Goal: Transaction & Acquisition: Purchase product/service

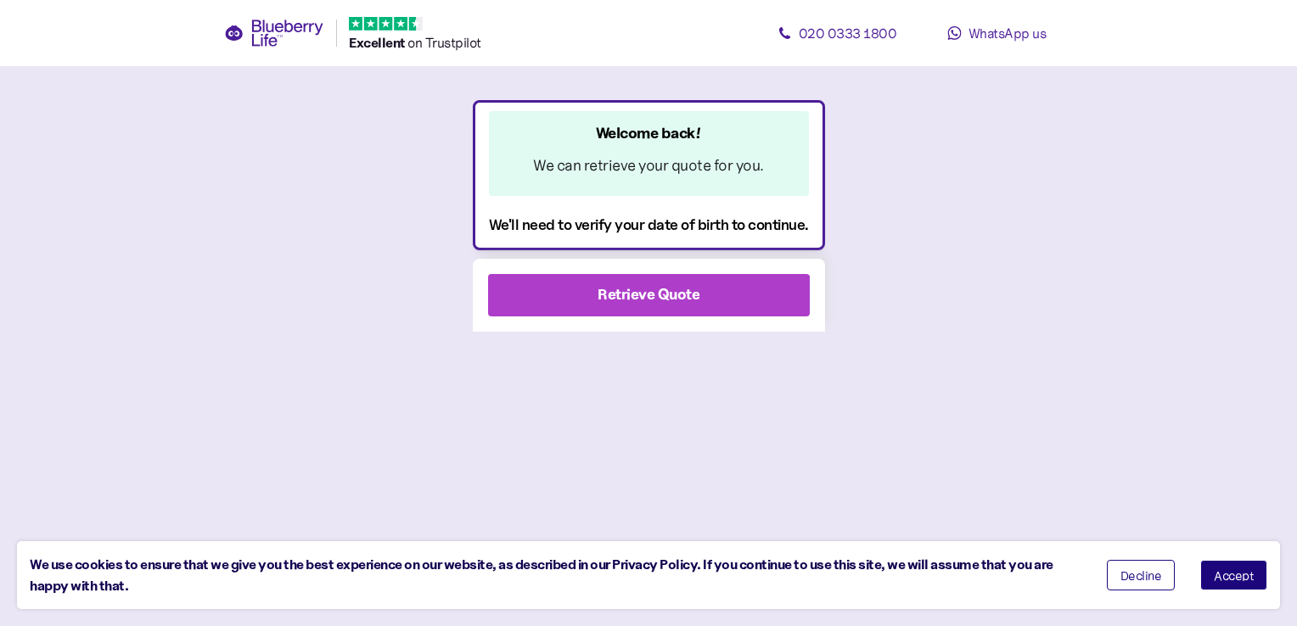
click at [698, 289] on div "Retrieve Quote" at bounding box center [649, 295] width 276 height 41
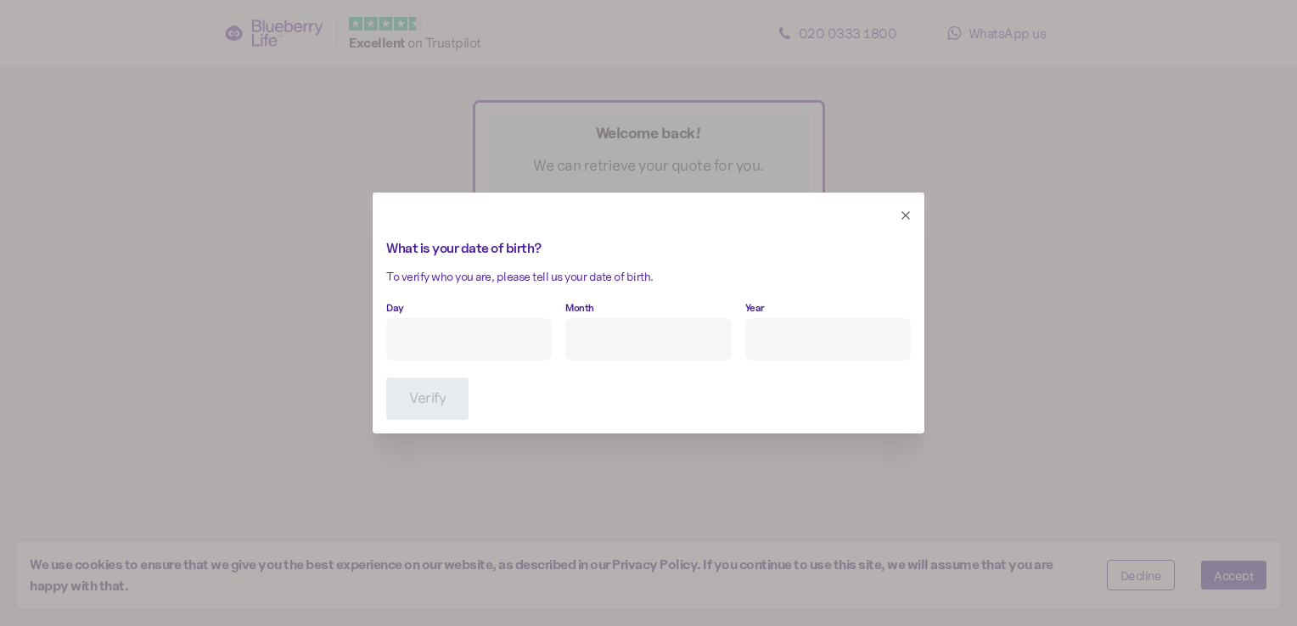
click at [460, 331] on input "Day" at bounding box center [468, 339] width 165 height 42
type input "31"
click at [552, 333] on div "Day 31 Month Year" at bounding box center [648, 327] width 524 height 65
click at [587, 321] on input "Month" at bounding box center [647, 339] width 165 height 42
type input "3"
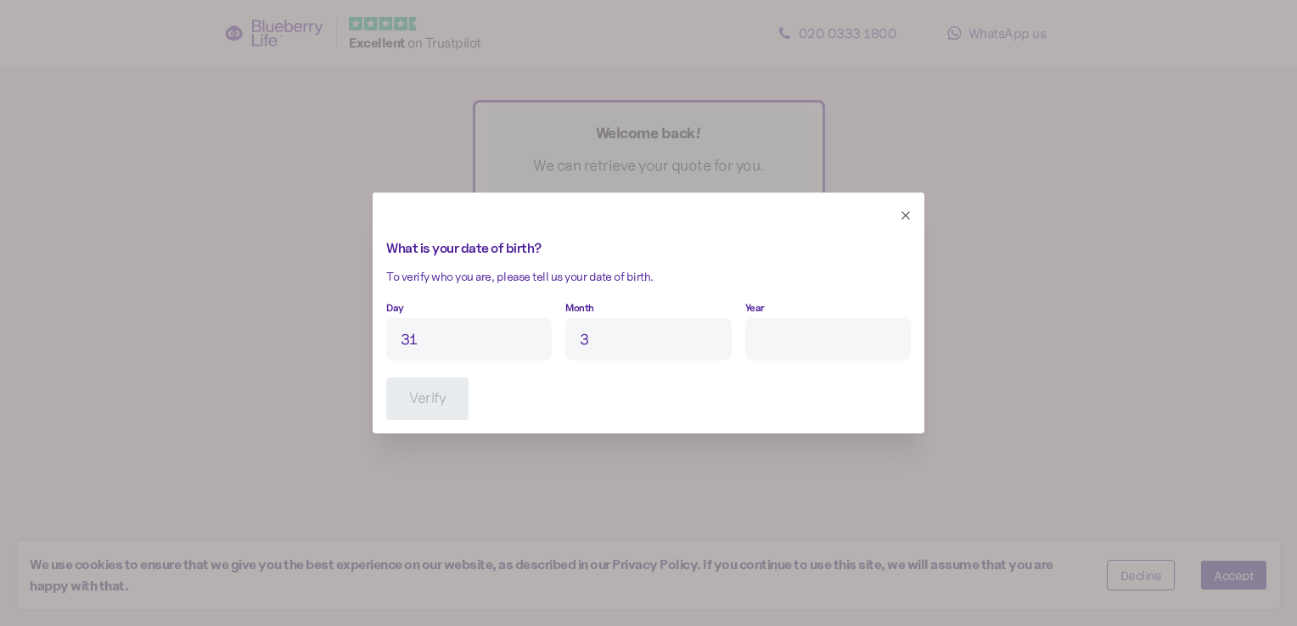
click at [764, 331] on input "Year" at bounding box center [827, 339] width 165 height 42
type input "****"
click at [437, 390] on span "Verify" at bounding box center [427, 398] width 36 height 41
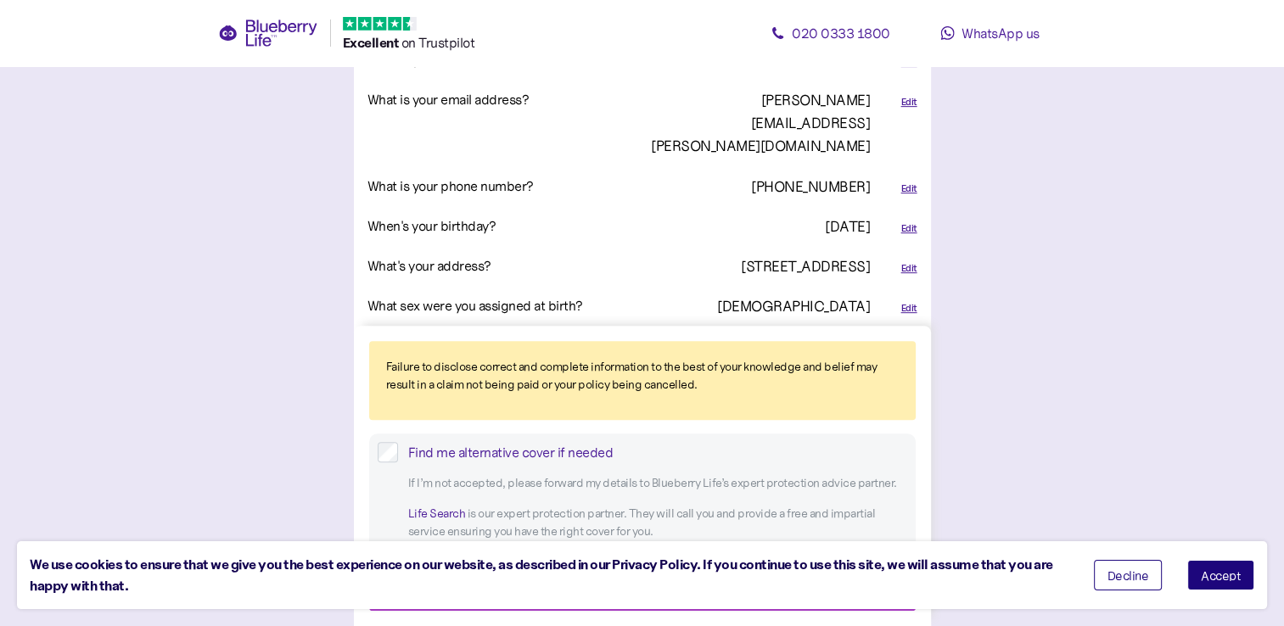
scroll to position [713, 0]
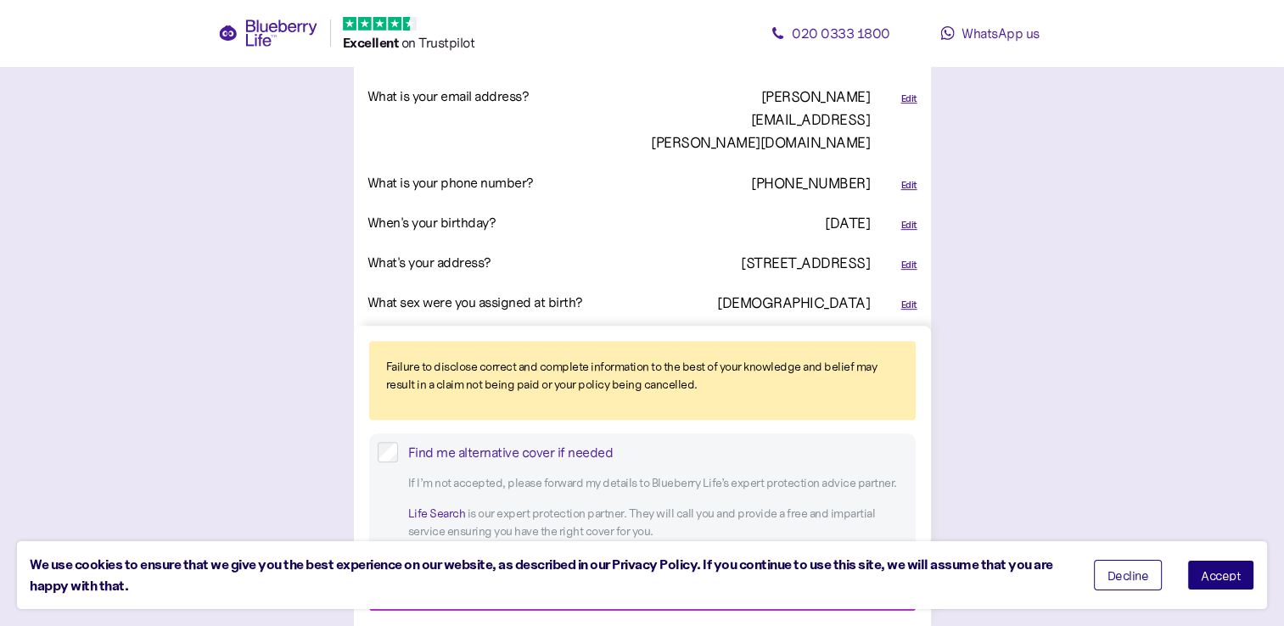
click at [908, 258] on div "Edit" at bounding box center [908, 265] width 16 height 14
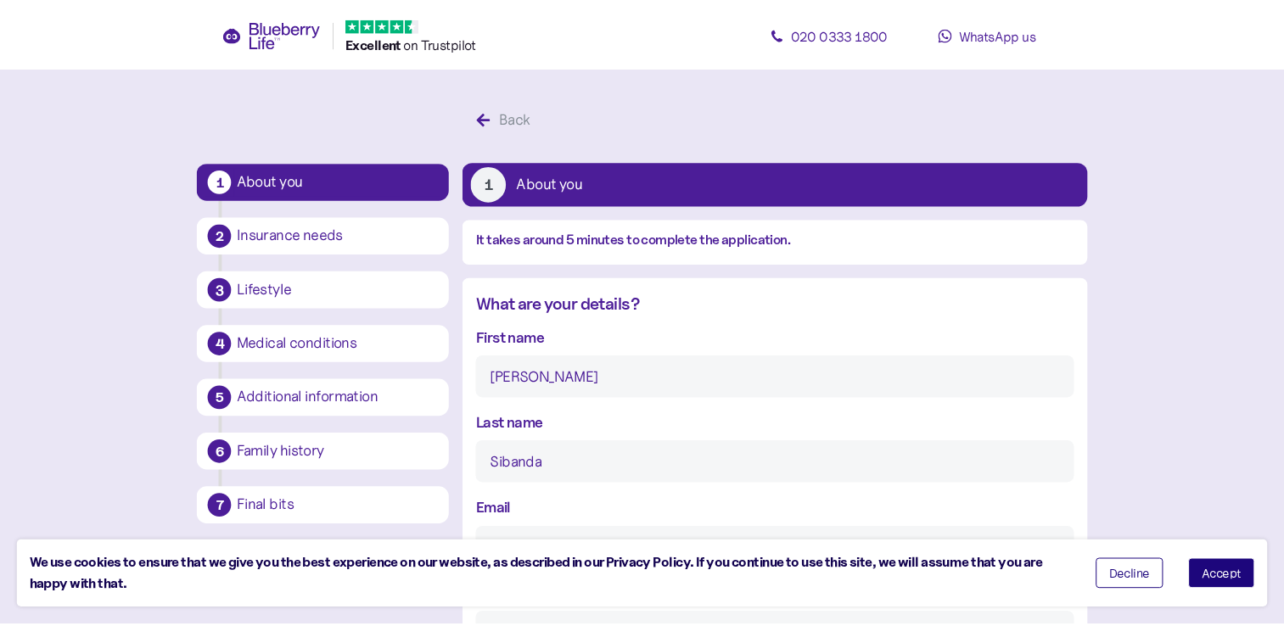
scroll to position [754, 0]
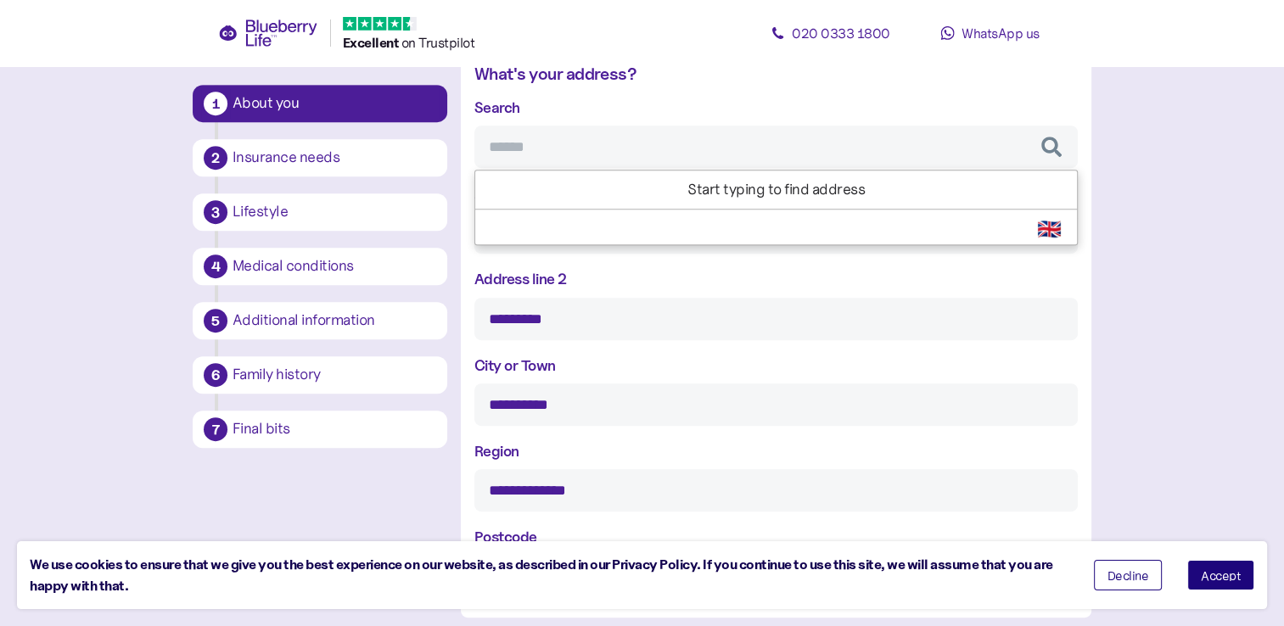
click at [646, 145] on input "Search" at bounding box center [775, 147] width 603 height 42
type input "******"
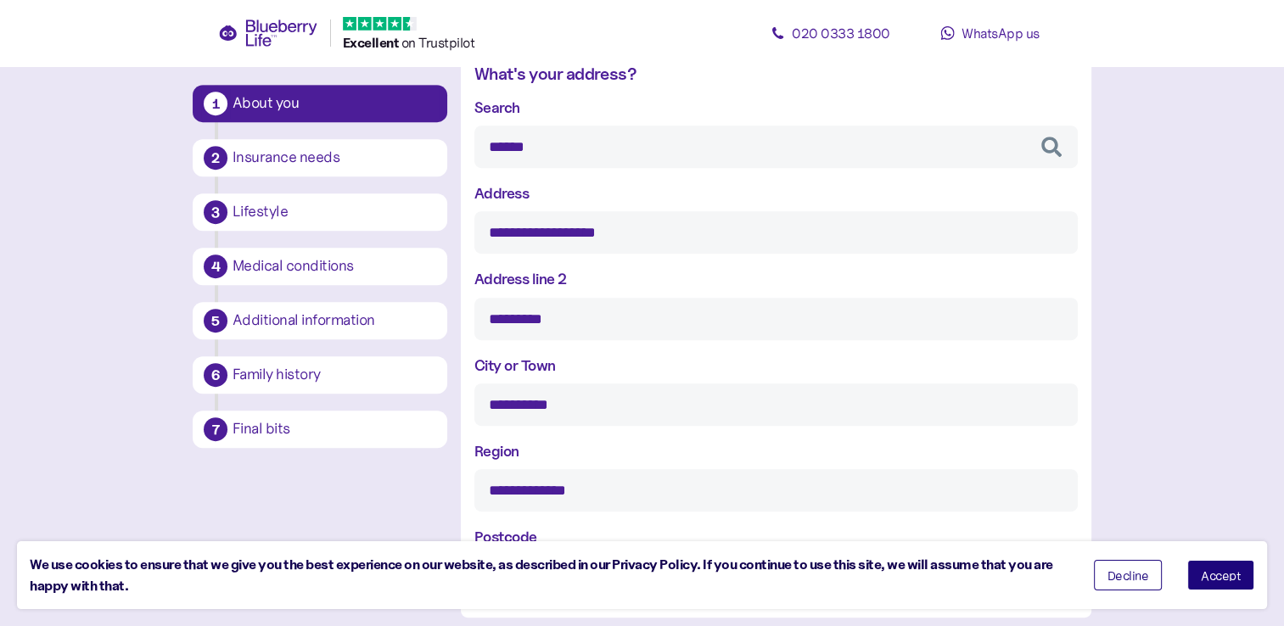
type input "**********"
type input "********"
type input "*******"
click at [613, 182] on div "**********" at bounding box center [775, 347] width 603 height 502
type input "******"
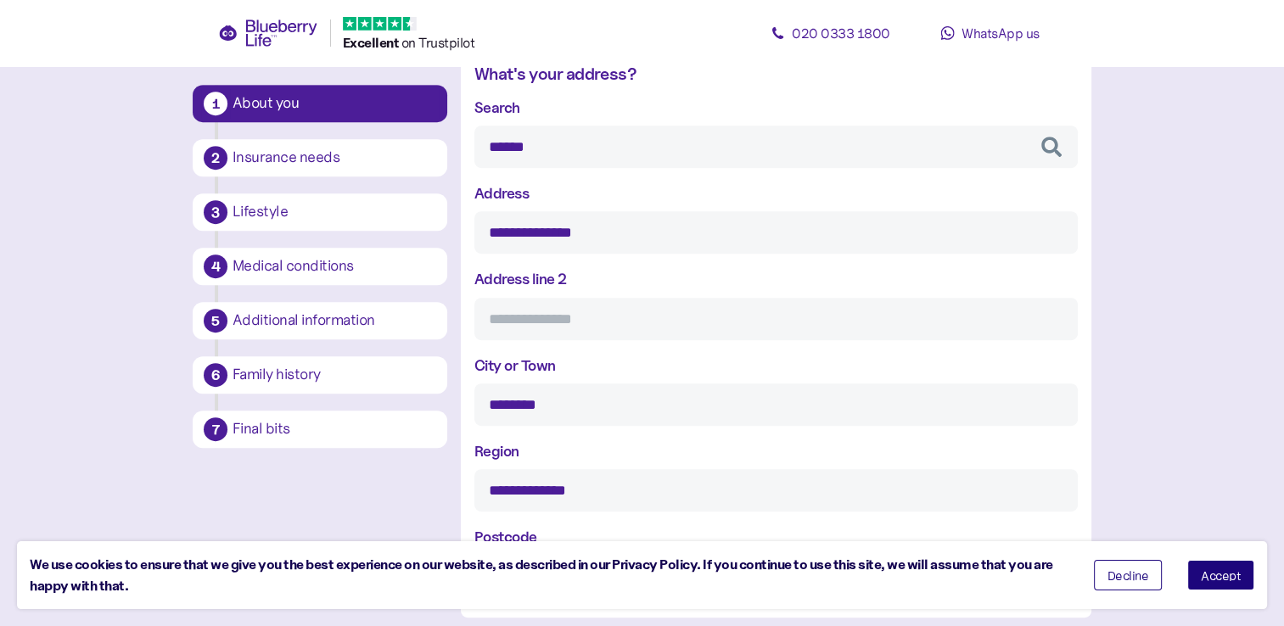
click at [1219, 579] on span "Accept" at bounding box center [1221, 575] width 40 height 12
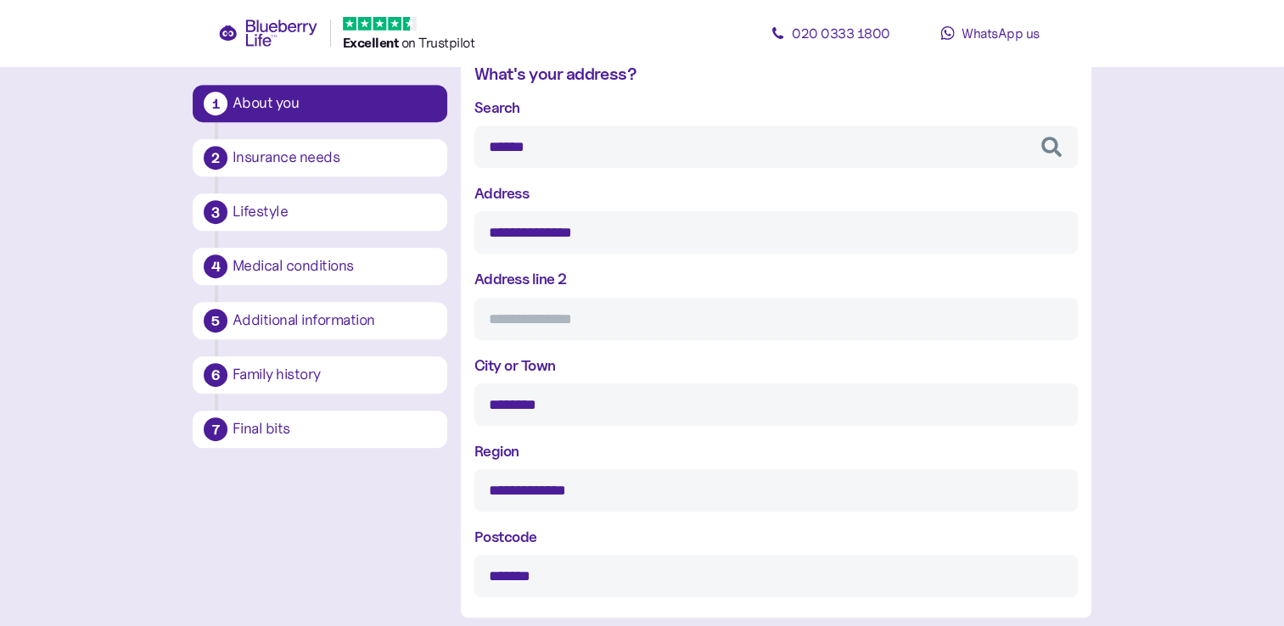
scroll to position [205, 0]
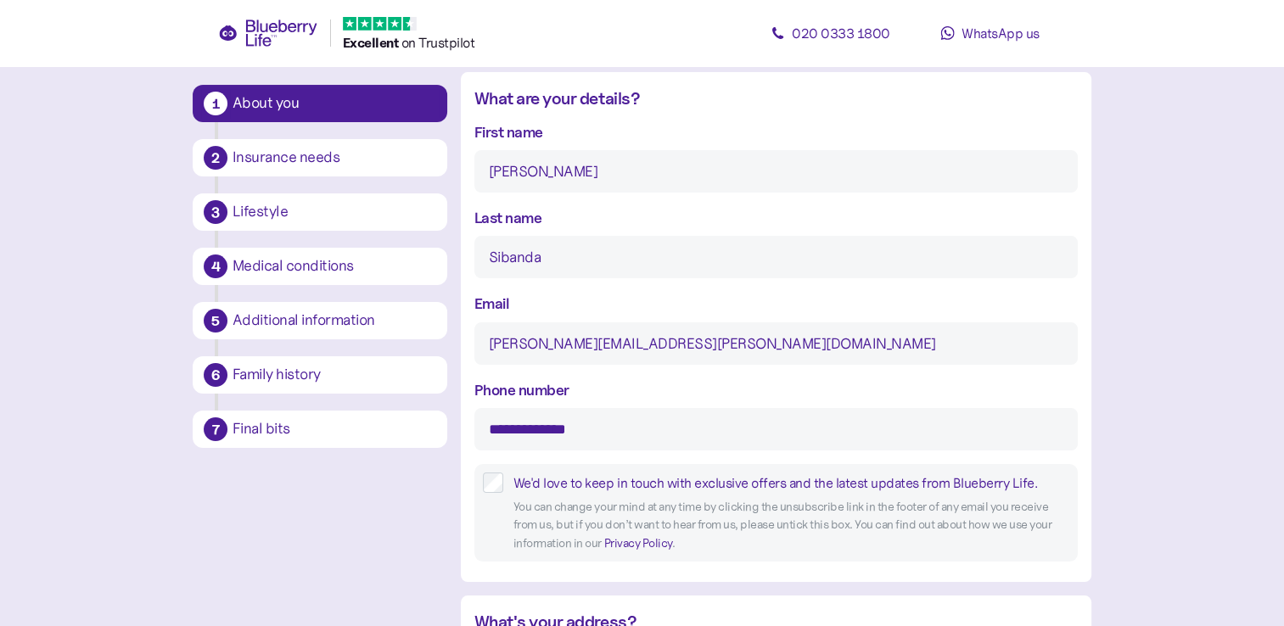
click at [979, 348] on input "clifford.contento@gmail.com" at bounding box center [775, 343] width 603 height 42
click at [594, 347] on input "clifford.contento@gmail.com" at bounding box center [775, 343] width 603 height 42
type input "[EMAIL_ADDRESS][DOMAIN_NAME]"
click at [619, 436] on input "**********" at bounding box center [775, 429] width 603 height 42
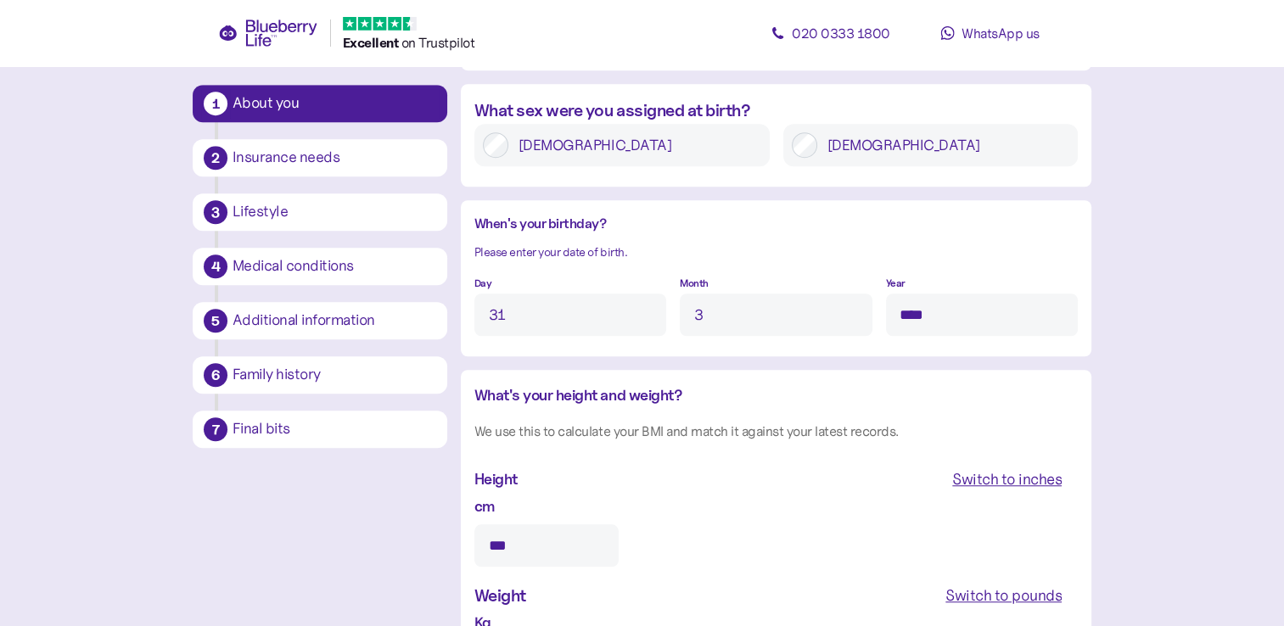
scroll to position [1731, 0]
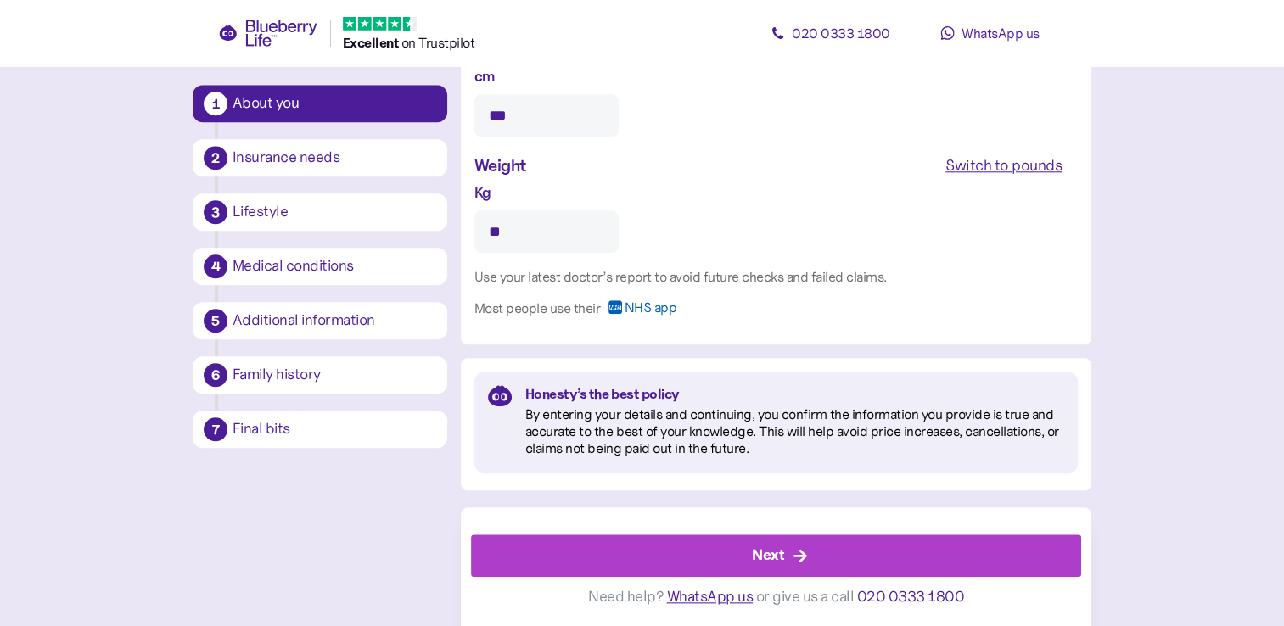
type input "**********"
click at [780, 552] on div "Next" at bounding box center [768, 555] width 32 height 23
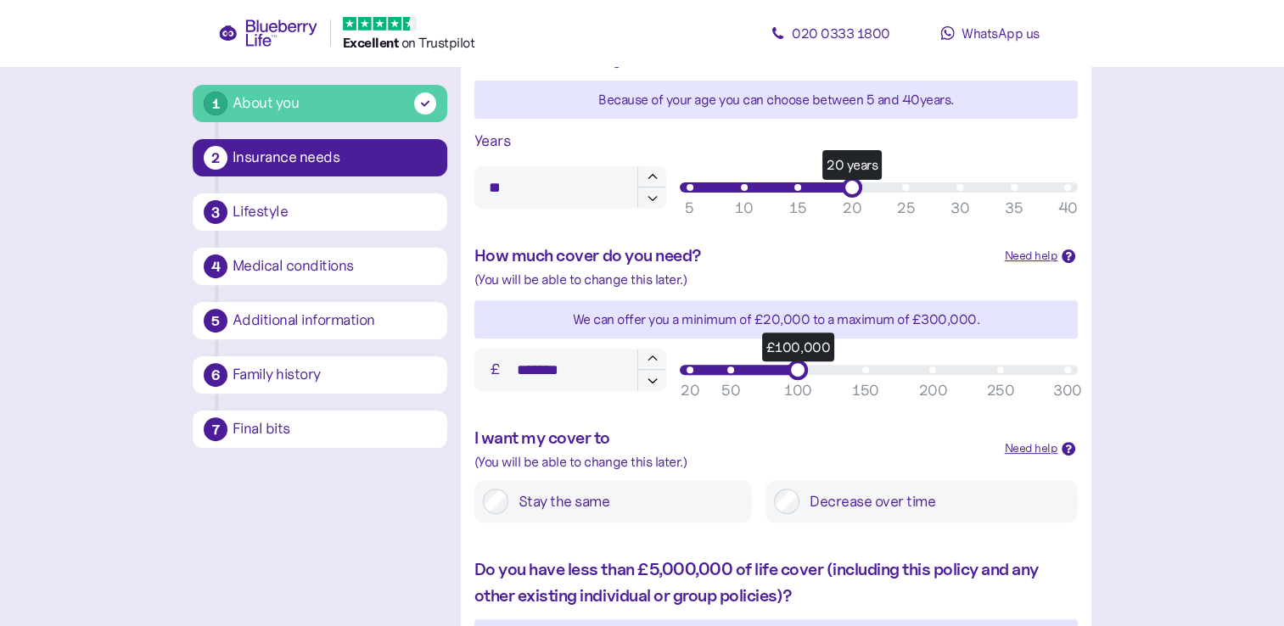
scroll to position [788, 0]
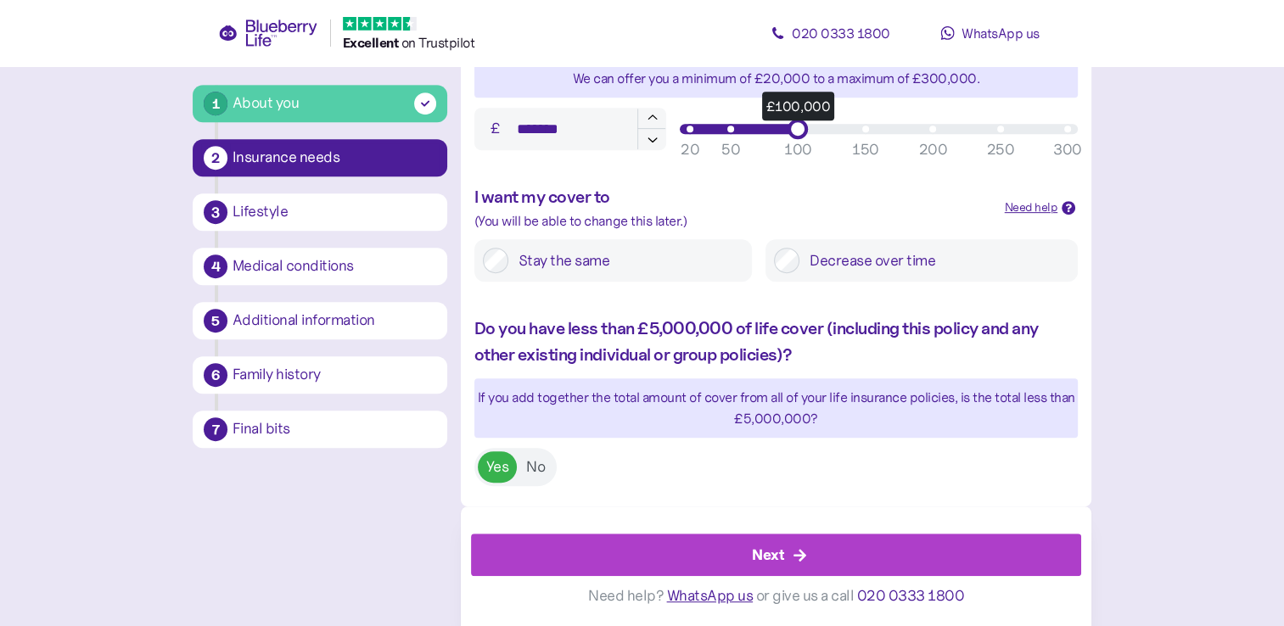
click at [859, 551] on div "Next" at bounding box center [780, 555] width 572 height 41
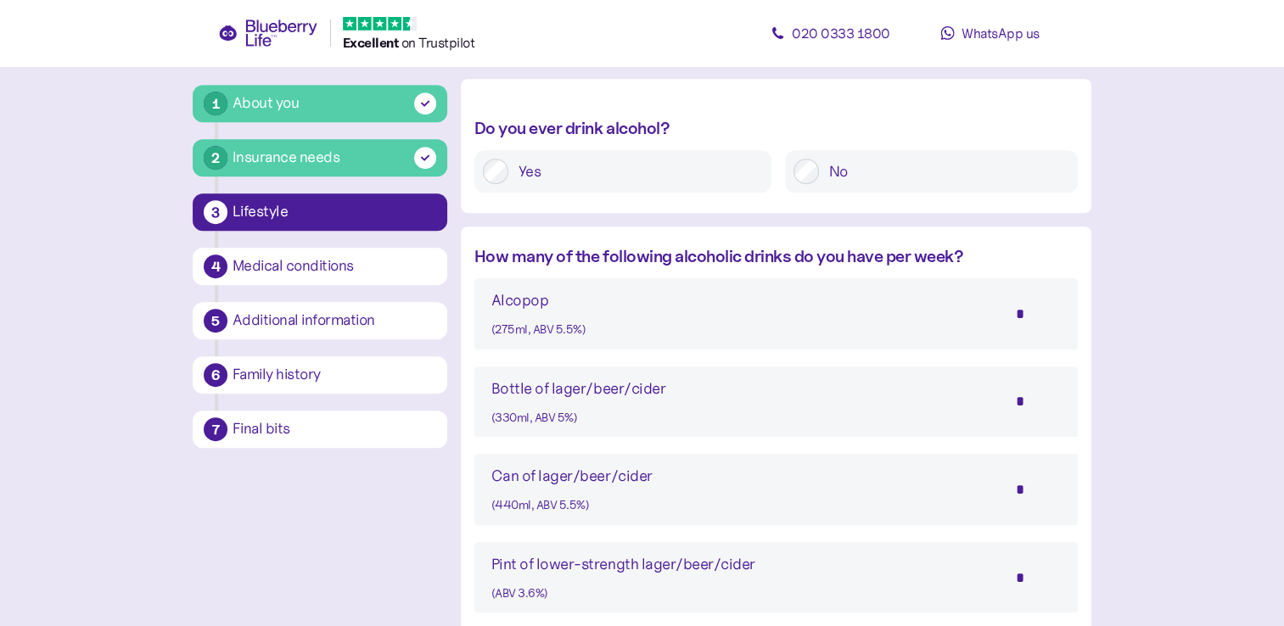
scroll to position [809, 0]
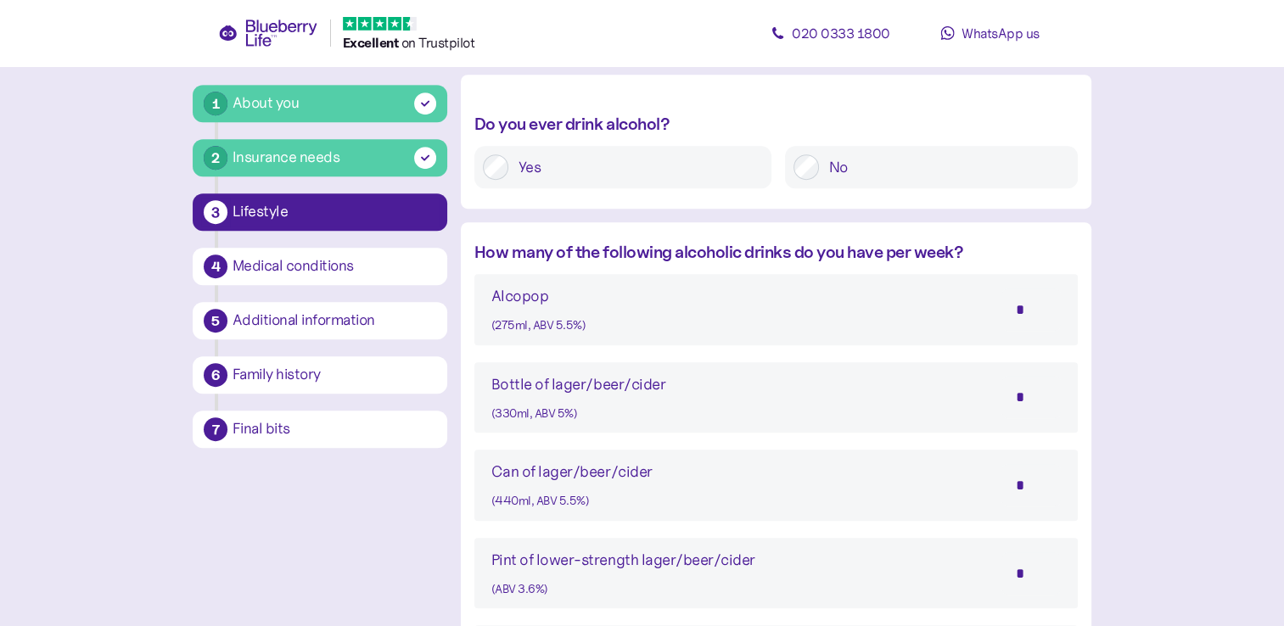
click at [1035, 401] on input "*" at bounding box center [1030, 397] width 59 height 42
type input "*"
click at [1164, 443] on main "1 About you 2 Insurance needs 3 Lifestyle 4 Medical conditions 5 Additional inf…" at bounding box center [642, 263] width 1284 height 2145
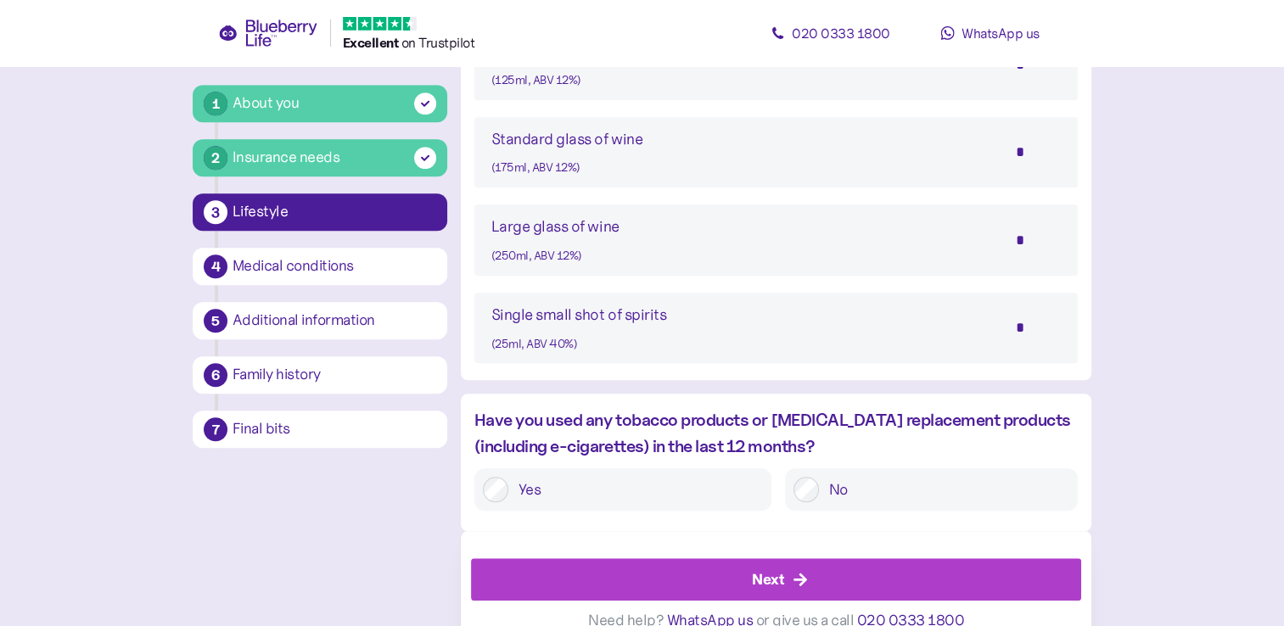
scroll to position [1518, 0]
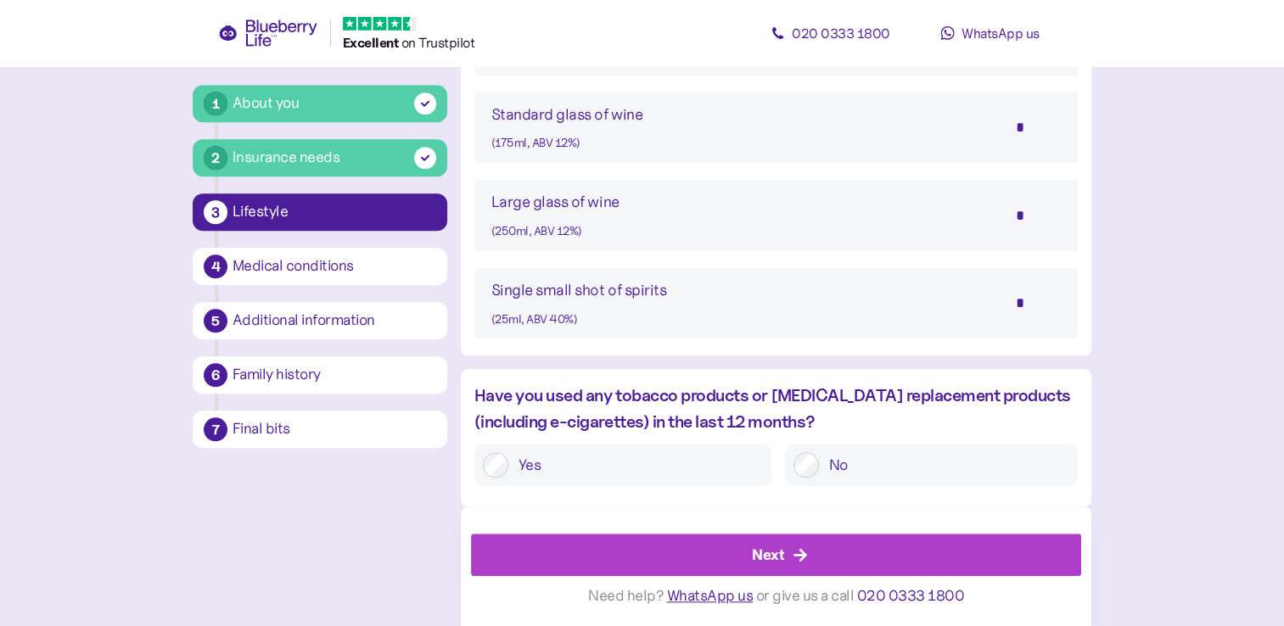
click at [942, 564] on div "Next" at bounding box center [780, 555] width 572 height 41
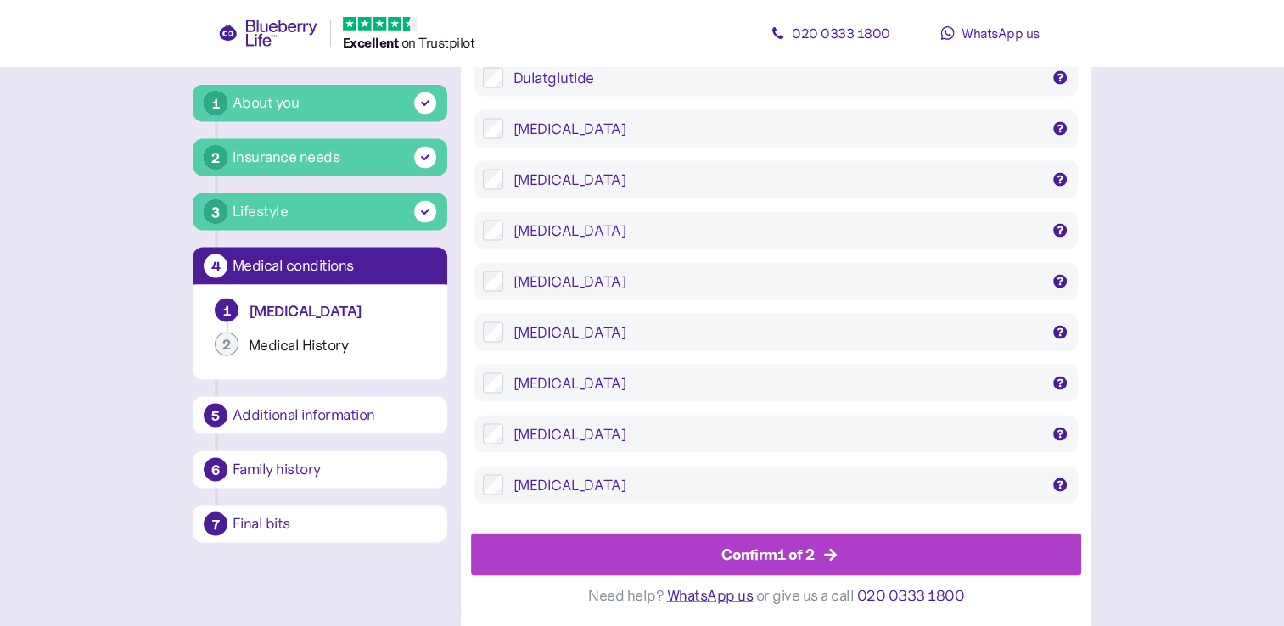
scroll to position [3764, 0]
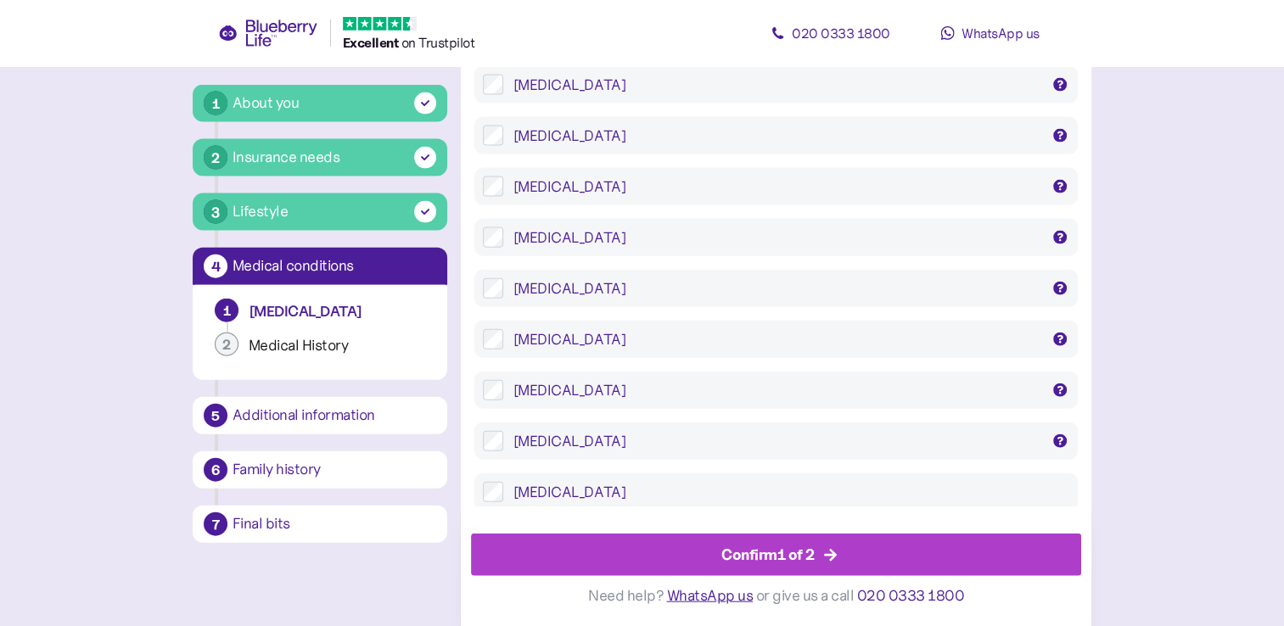
click at [854, 549] on div "Confirm 1 of 2" at bounding box center [780, 555] width 572 height 41
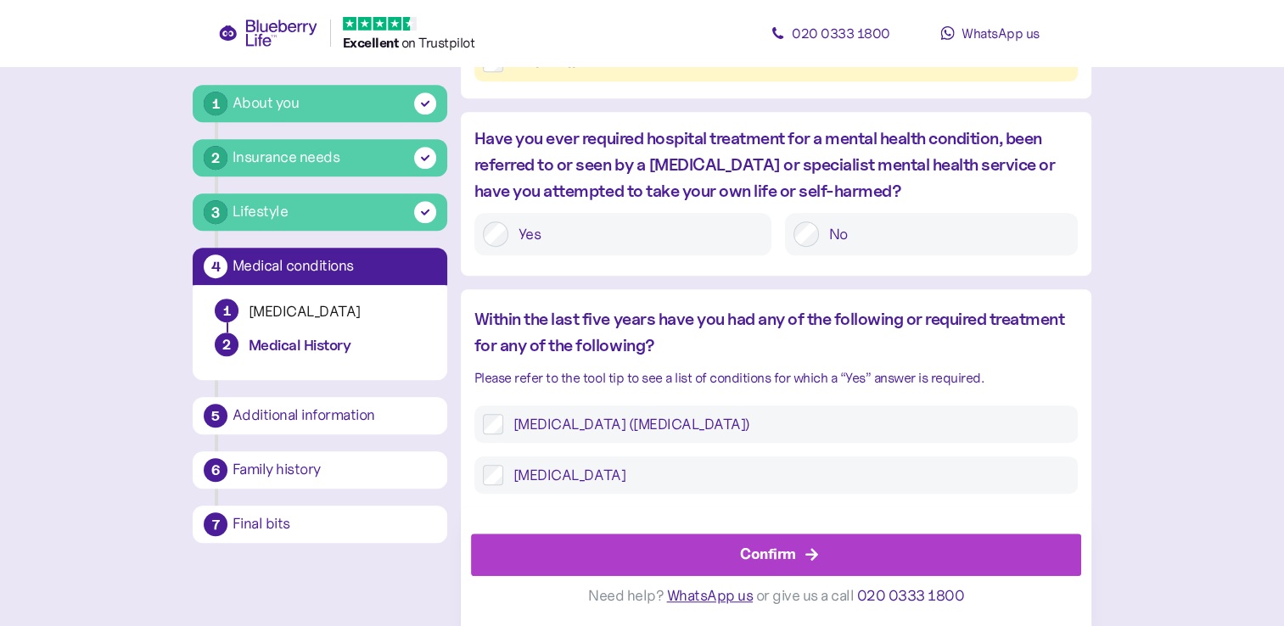
scroll to position [1643, 0]
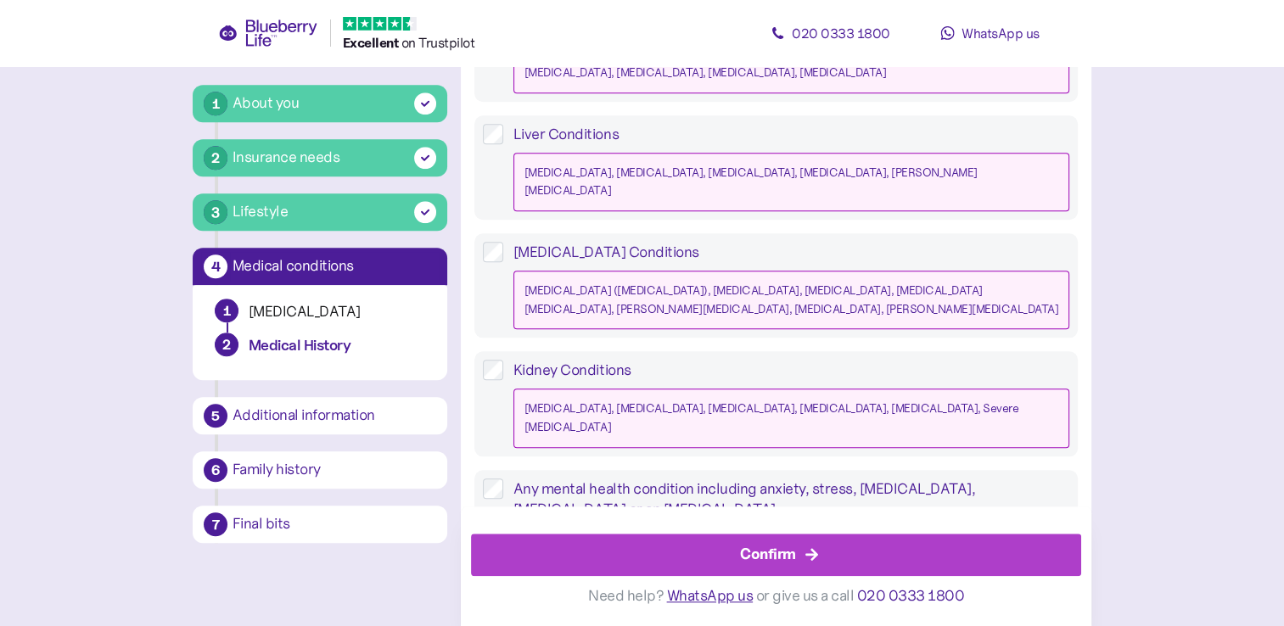
click at [977, 544] on div "Confirm" at bounding box center [780, 555] width 572 height 41
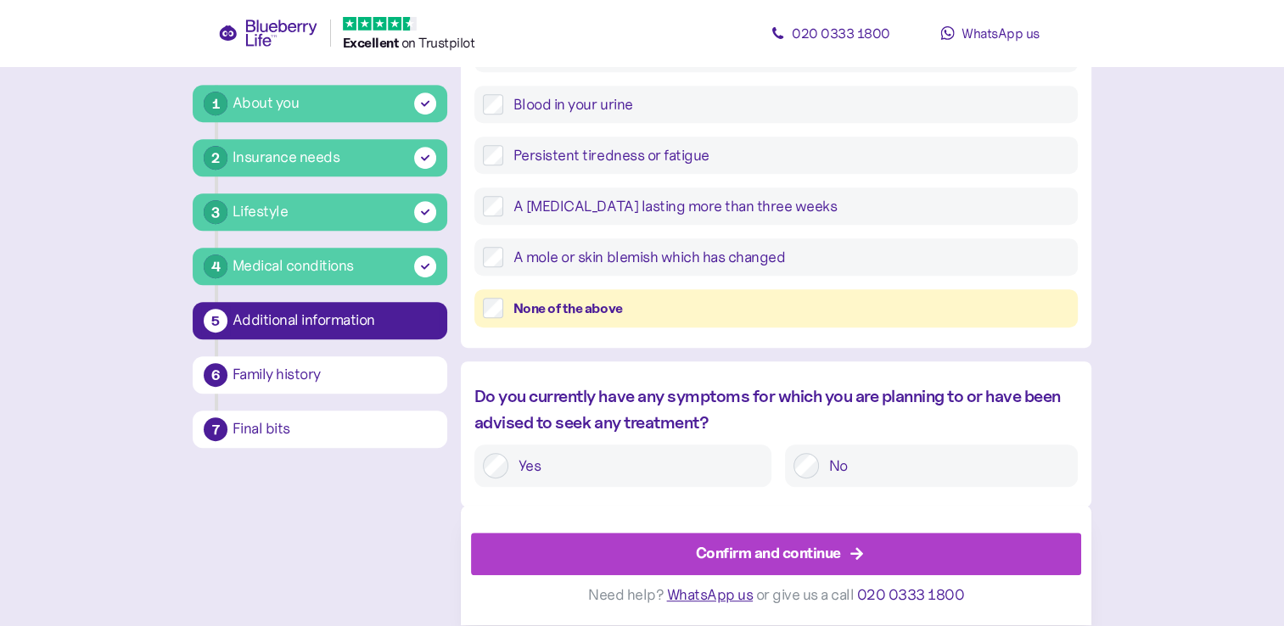
scroll to position [770, 0]
click at [818, 558] on div "Confirm and continue" at bounding box center [768, 554] width 145 height 23
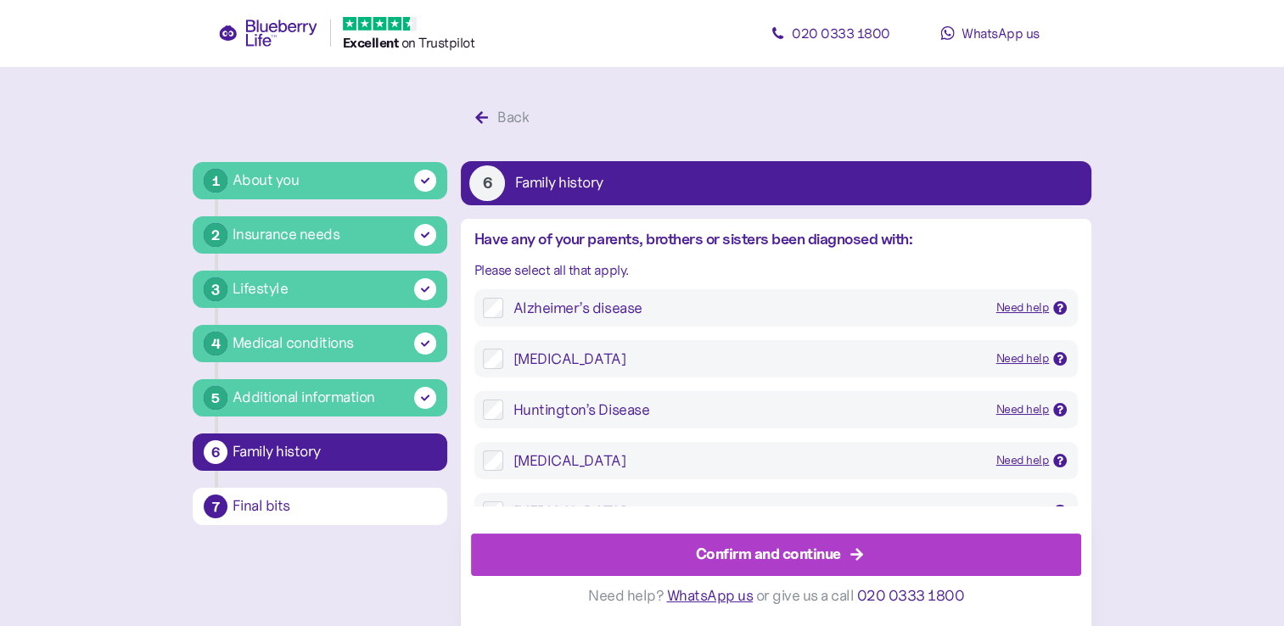
scroll to position [541, 0]
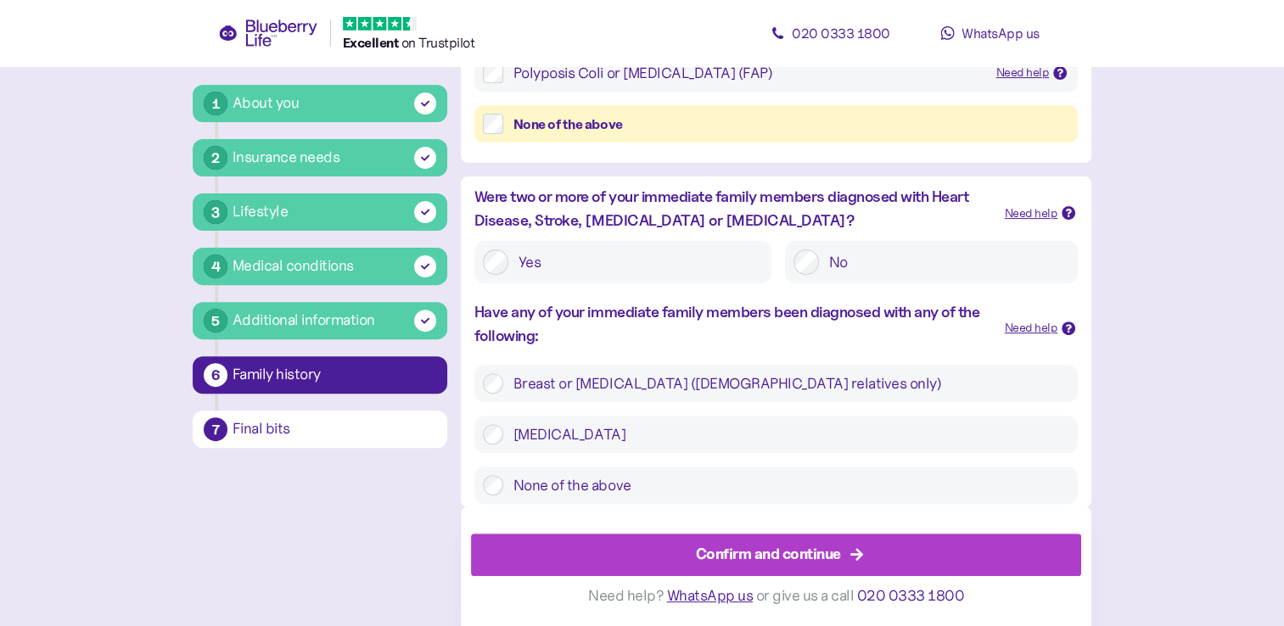
click at [819, 550] on div "Confirm and continue" at bounding box center [768, 554] width 145 height 23
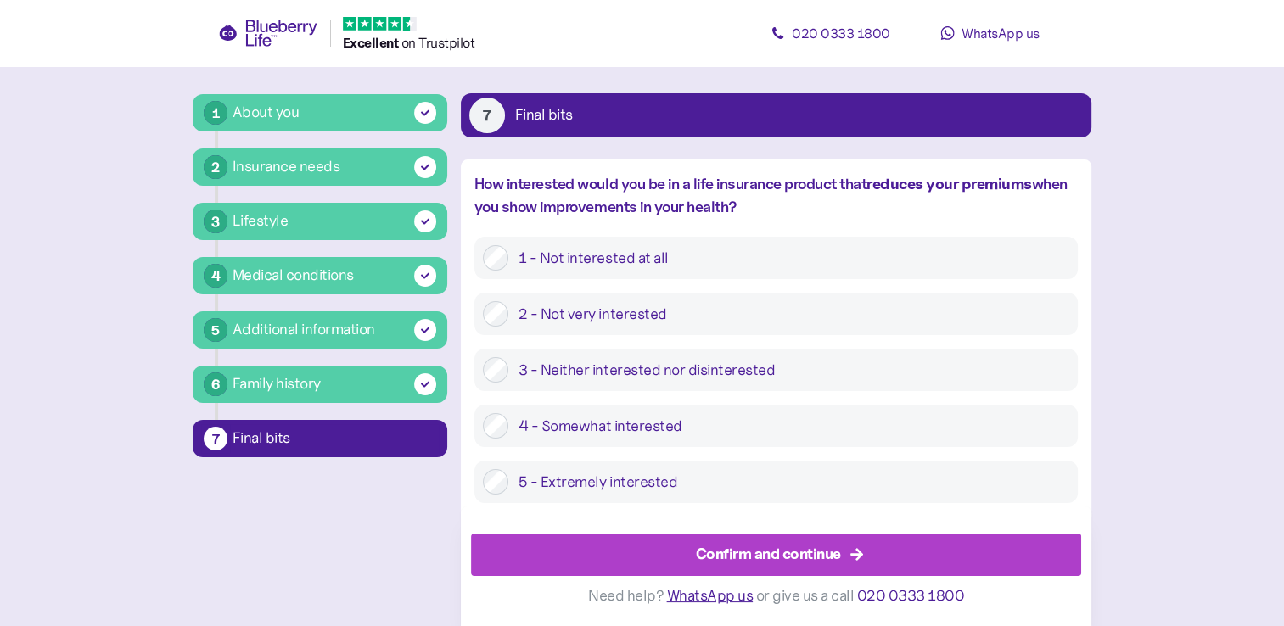
scroll to position [92, 0]
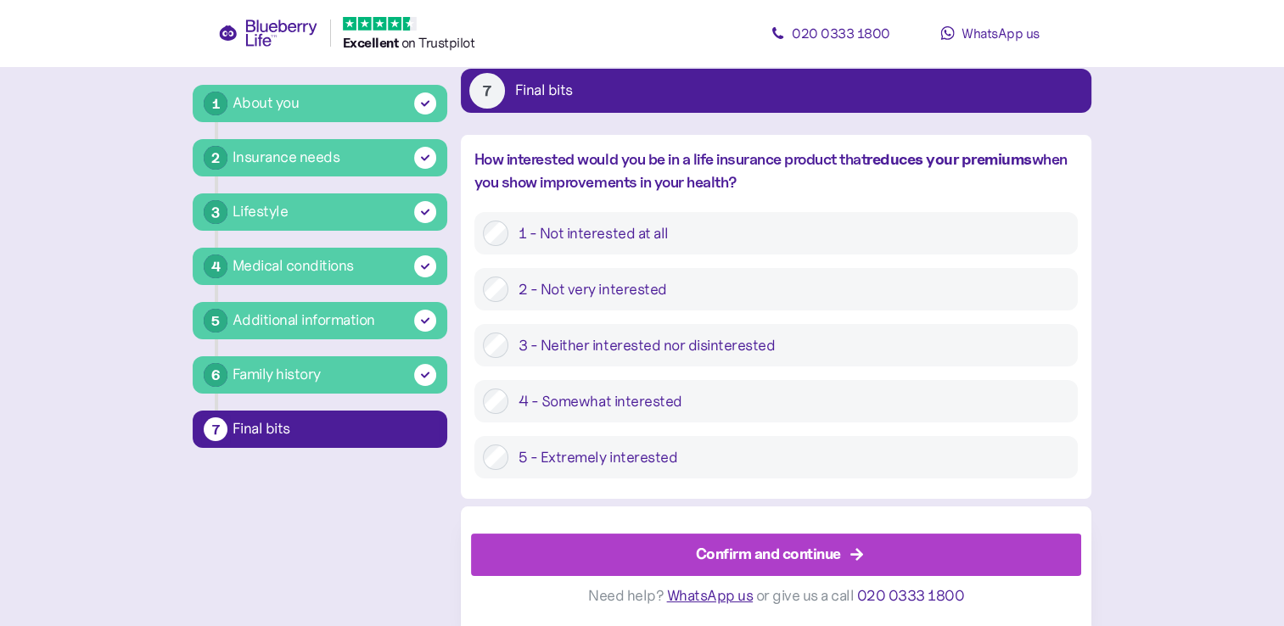
click at [725, 538] on span "Confirm and continue" at bounding box center [768, 555] width 145 height 41
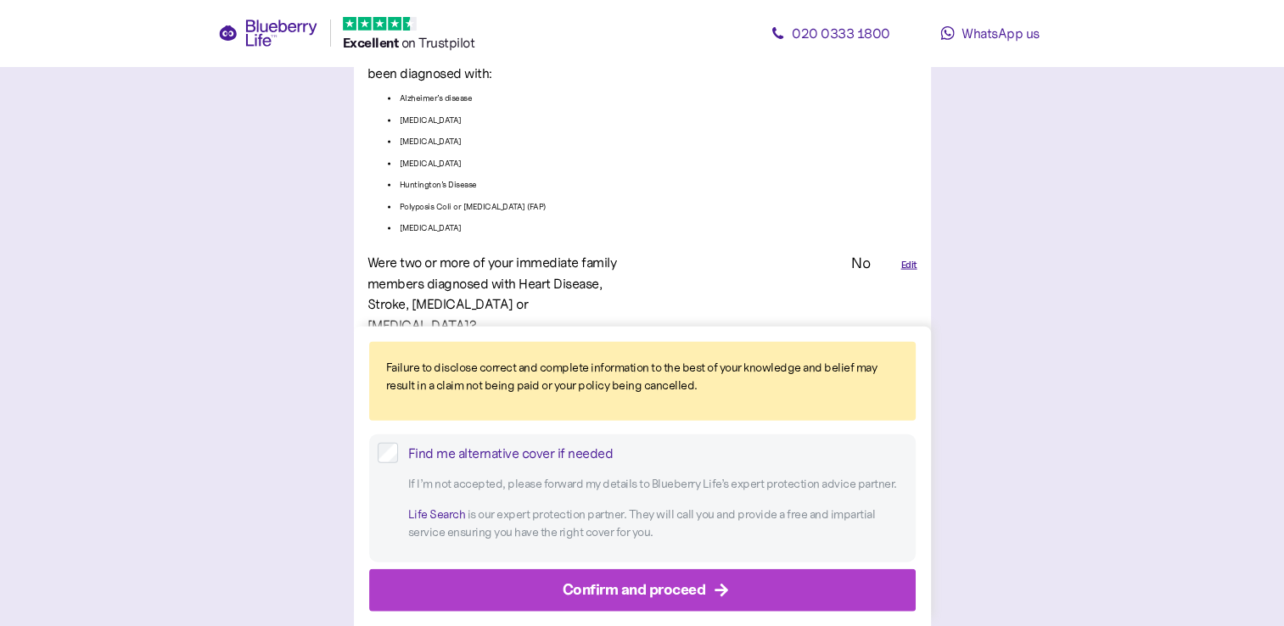
scroll to position [3793, 0]
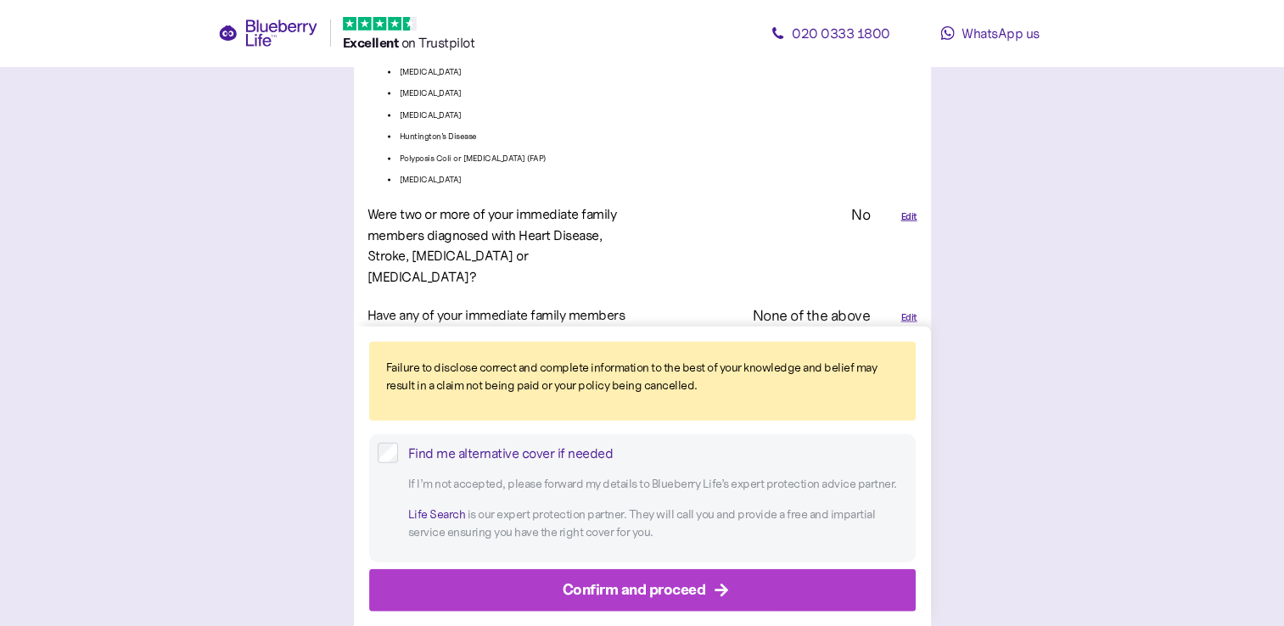
click at [633, 579] on div "Confirm and proceed" at bounding box center [634, 589] width 143 height 23
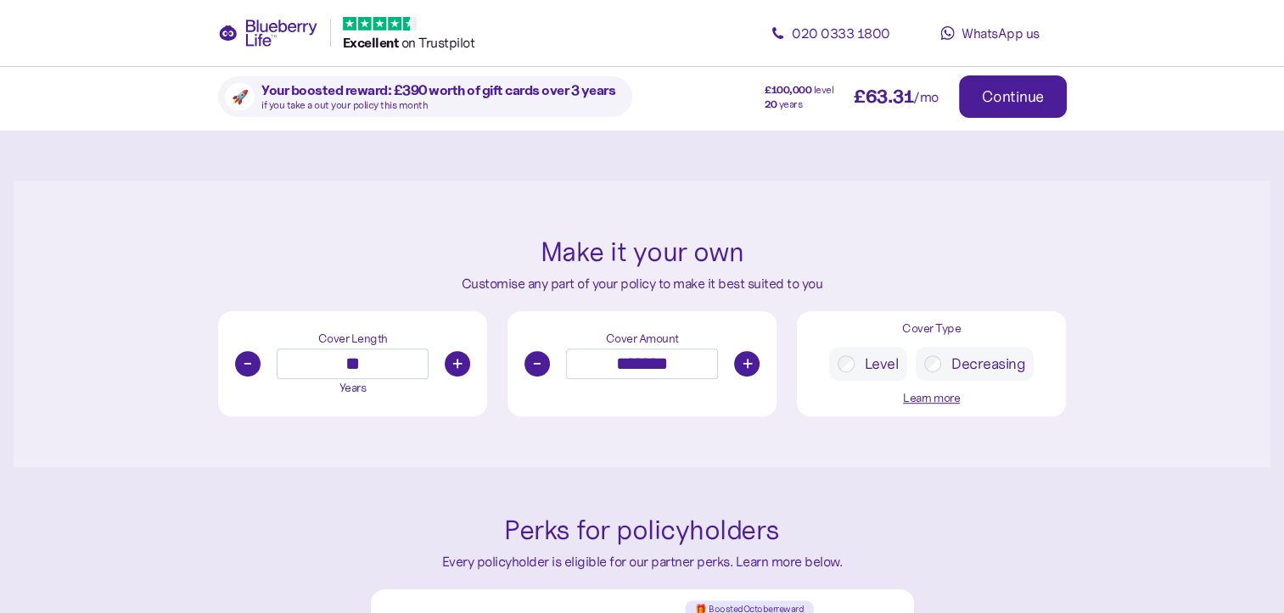
scroll to position [849, 0]
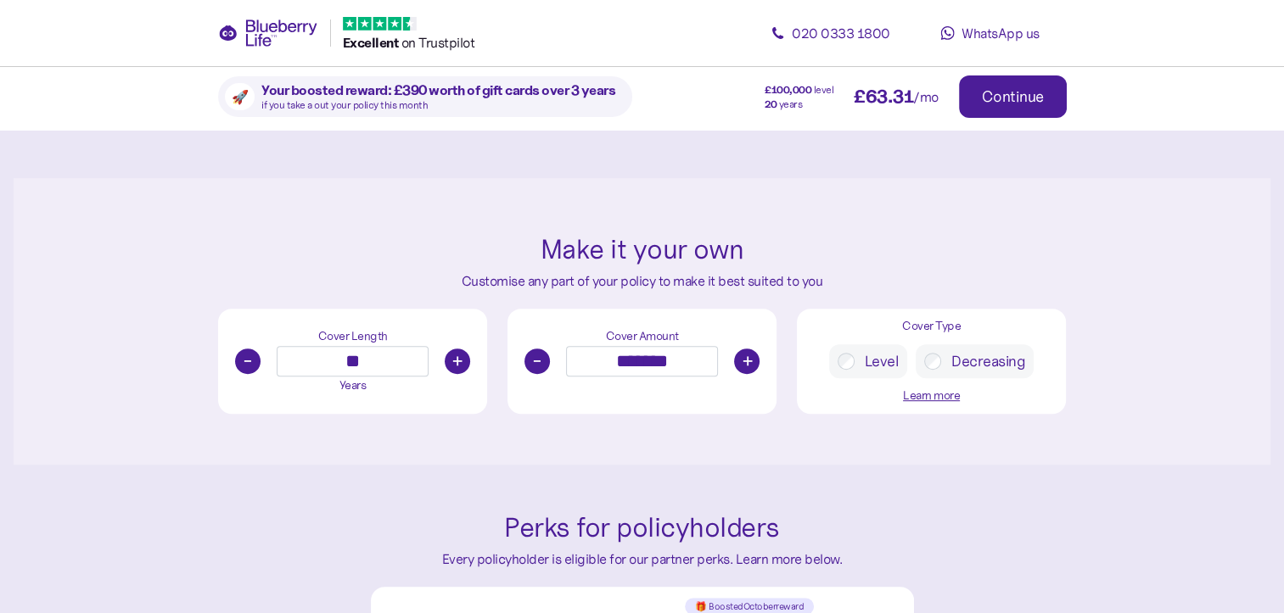
click at [537, 359] on button "-" at bounding box center [536, 361] width 25 height 25
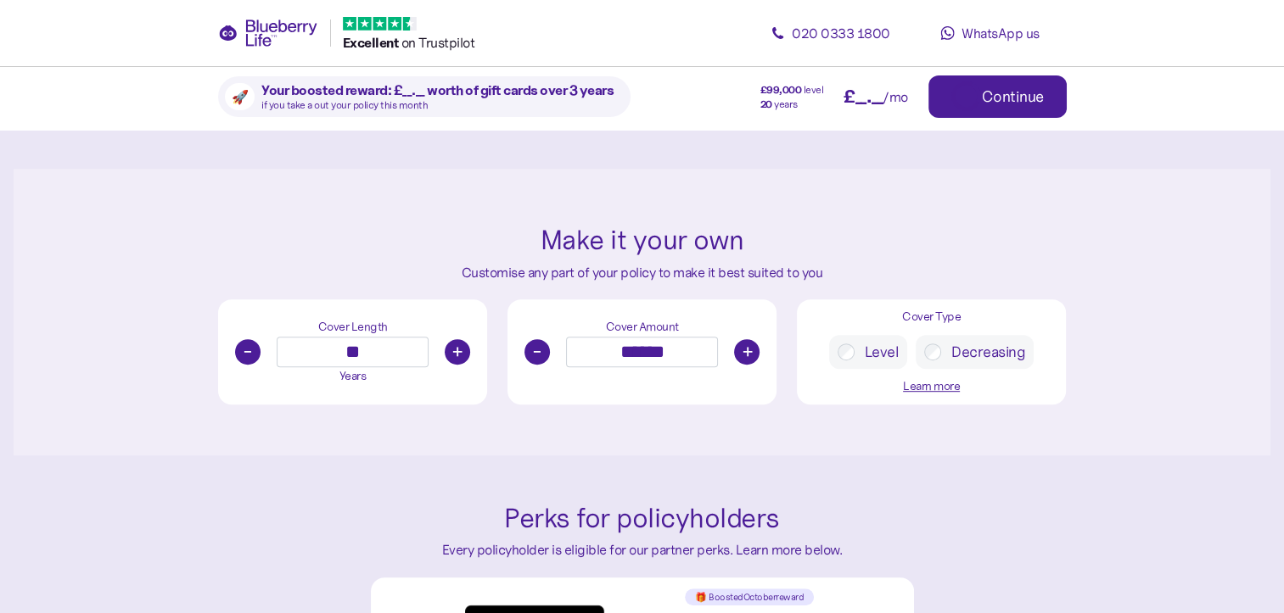
scroll to position [838, 0]
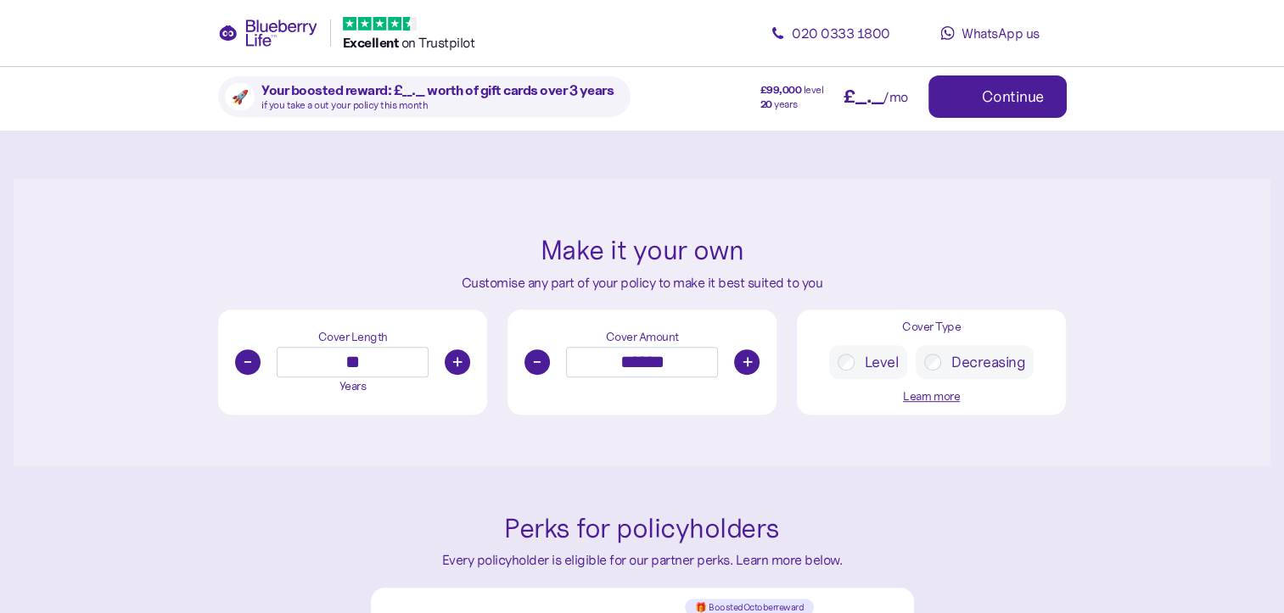
click at [537, 359] on button "-" at bounding box center [536, 362] width 25 height 25
click at [537, 359] on button "-" at bounding box center [536, 361] width 25 height 25
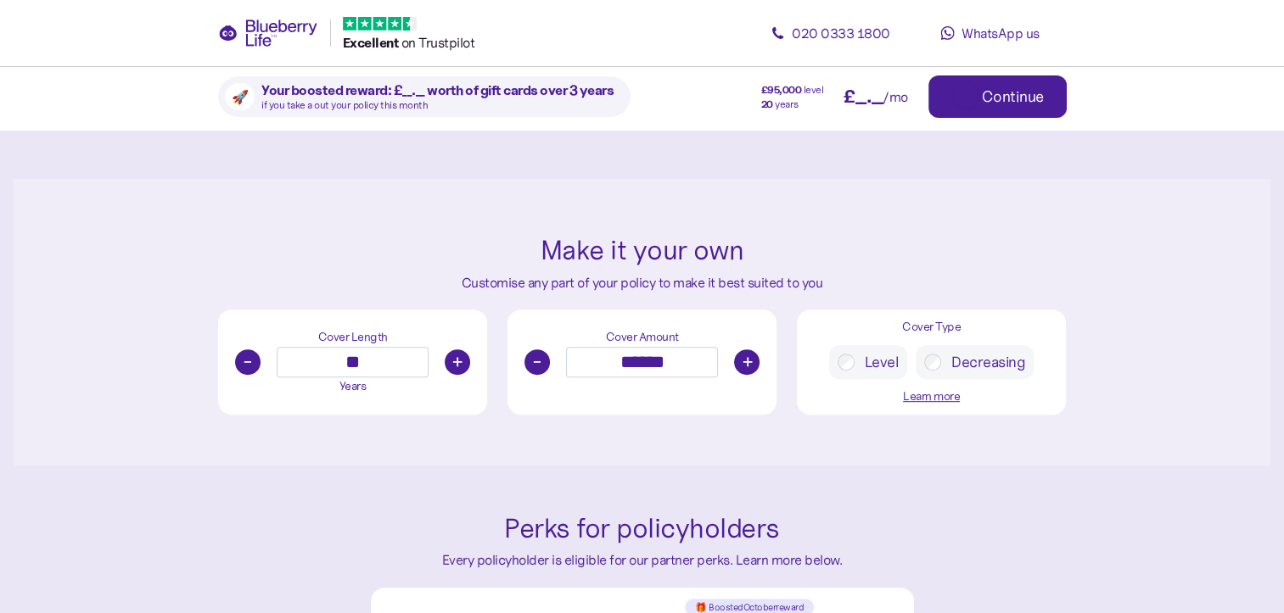
click at [537, 359] on button "-" at bounding box center [536, 362] width 25 height 25
click at [537, 359] on button "-" at bounding box center [536, 361] width 25 height 25
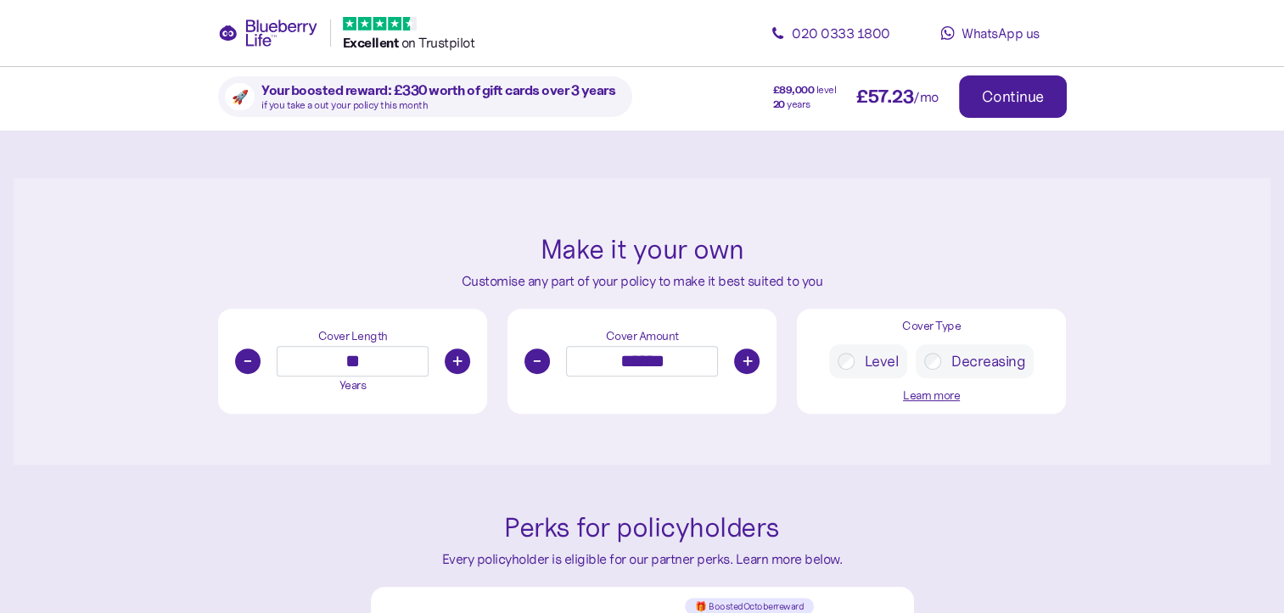
click at [537, 359] on button "-" at bounding box center [536, 361] width 25 height 25
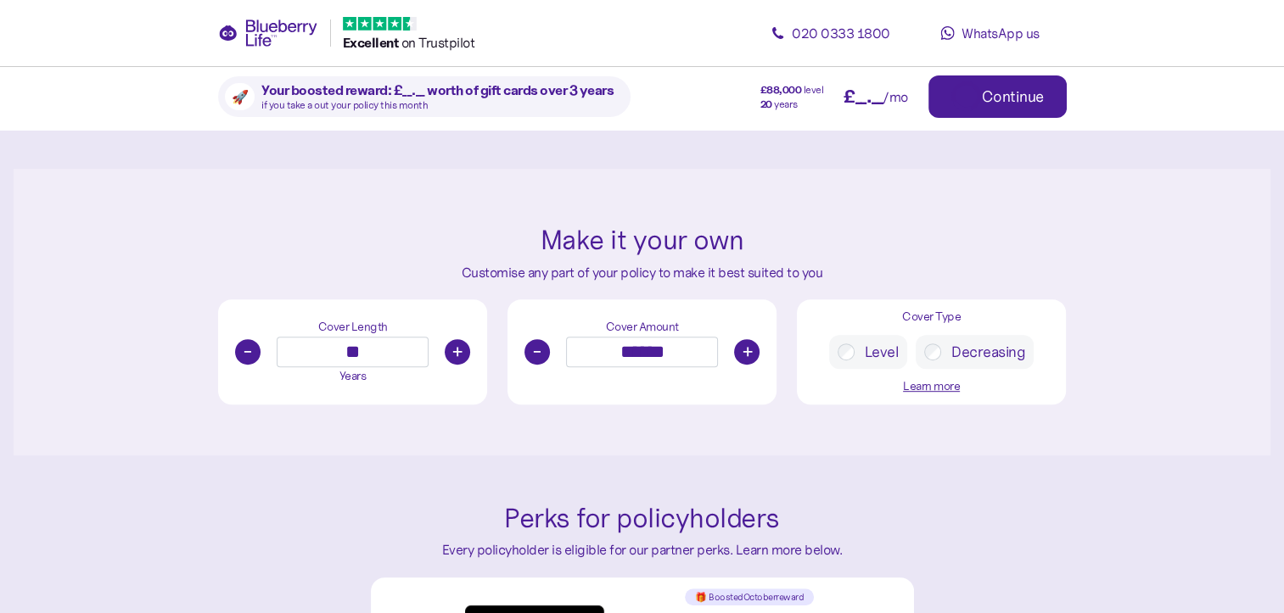
click at [537, 359] on button "-" at bounding box center [536, 351] width 25 height 25
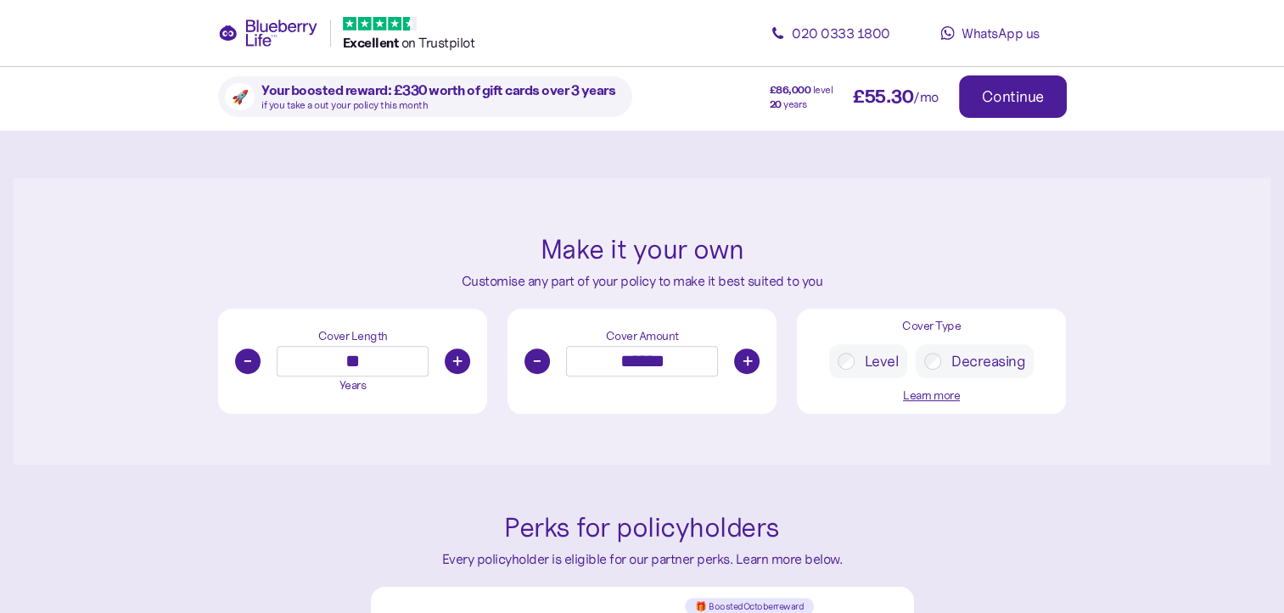
click at [537, 359] on button "-" at bounding box center [536, 361] width 25 height 25
type input "******"
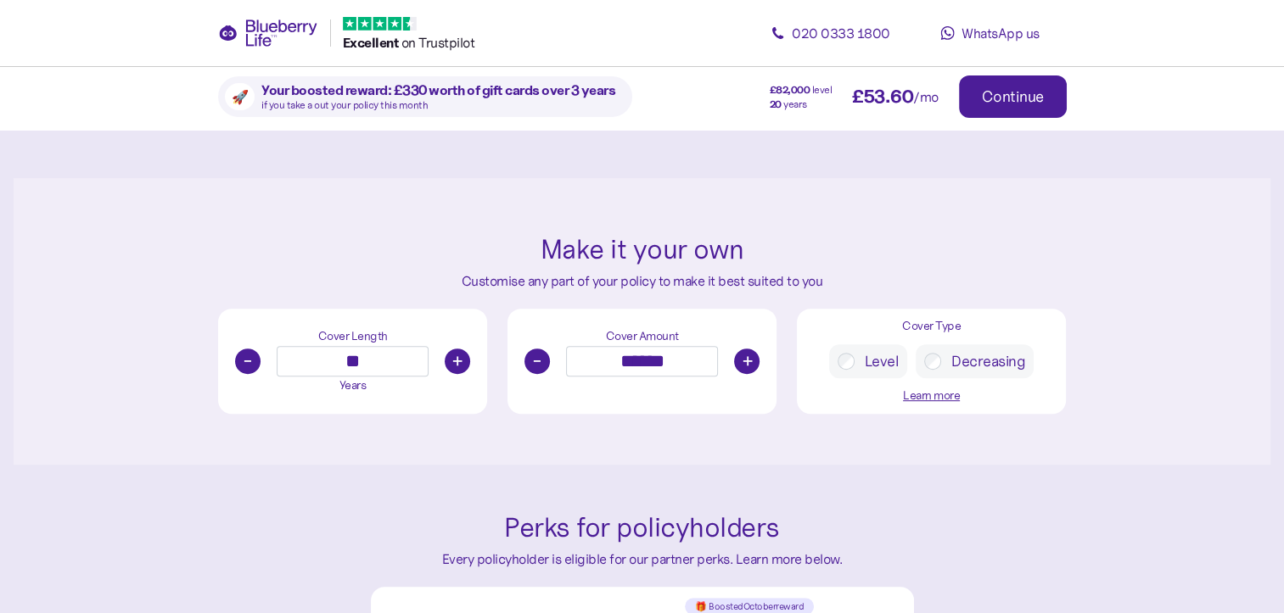
click at [248, 358] on button "-" at bounding box center [247, 361] width 25 height 25
type input "**"
click at [744, 361] on button "+" at bounding box center [746, 361] width 25 height 25
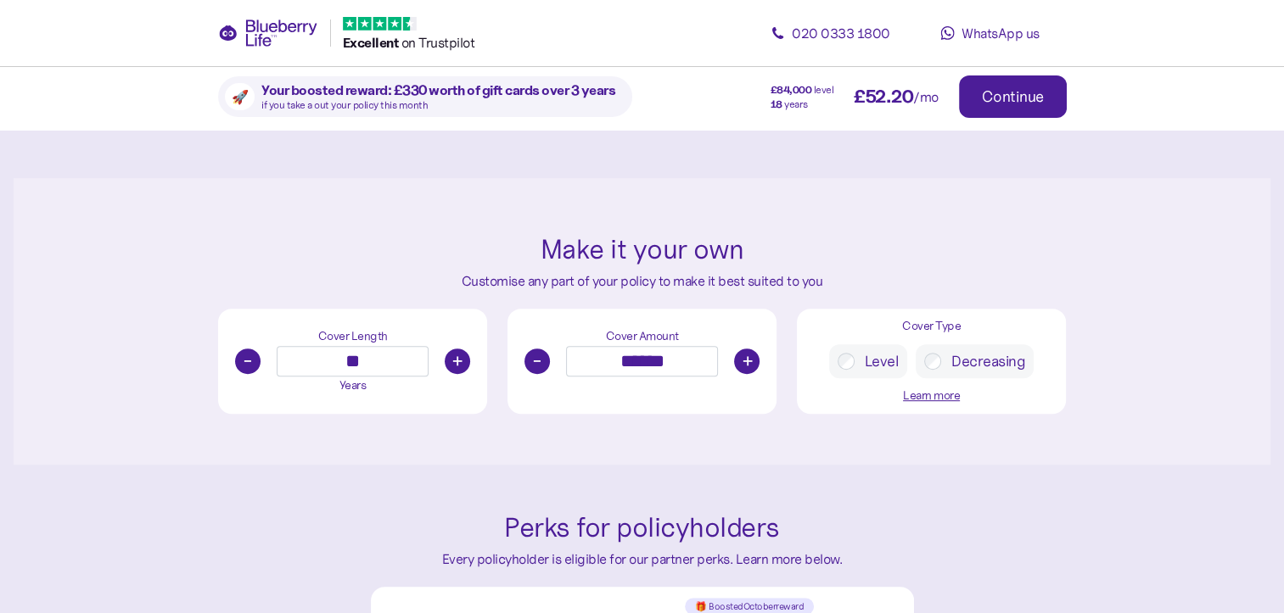
click at [744, 361] on button "+" at bounding box center [746, 361] width 25 height 25
click at [535, 356] on button "-" at bounding box center [536, 361] width 25 height 25
click at [736, 353] on button "+" at bounding box center [746, 361] width 25 height 25
click at [535, 350] on button "-" at bounding box center [536, 361] width 25 height 25
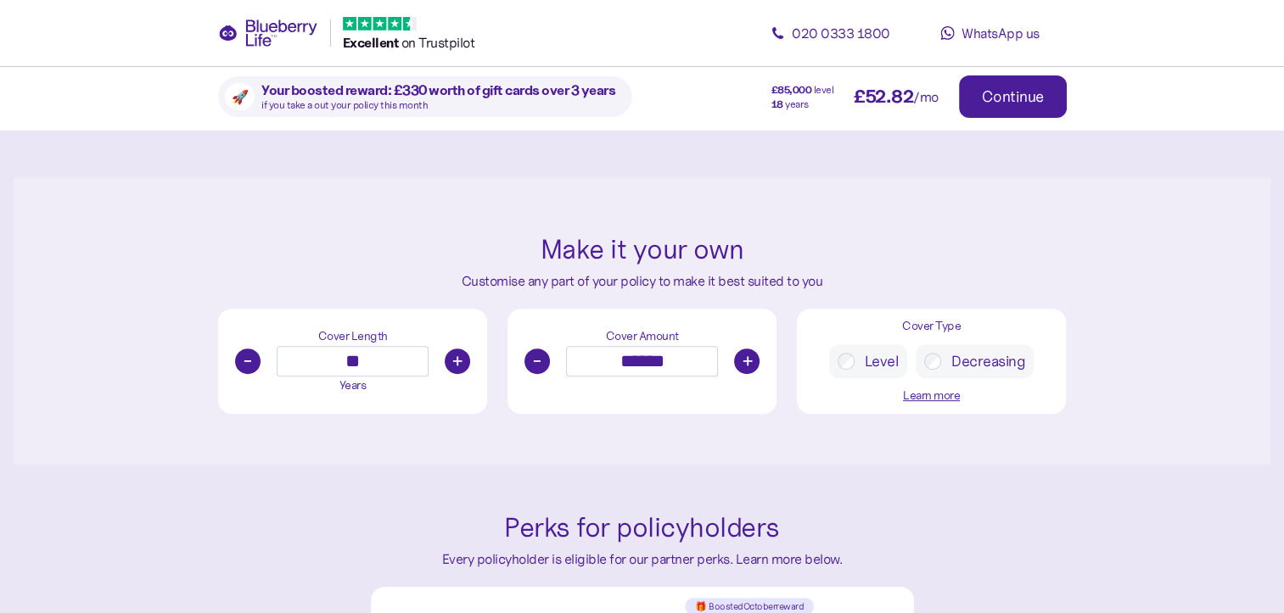
click at [750, 367] on button "+" at bounding box center [746, 361] width 25 height 25
click at [542, 365] on button "-" at bounding box center [536, 361] width 25 height 25
click at [740, 364] on button "+" at bounding box center [746, 361] width 25 height 25
click at [743, 356] on button "+" at bounding box center [746, 361] width 25 height 25
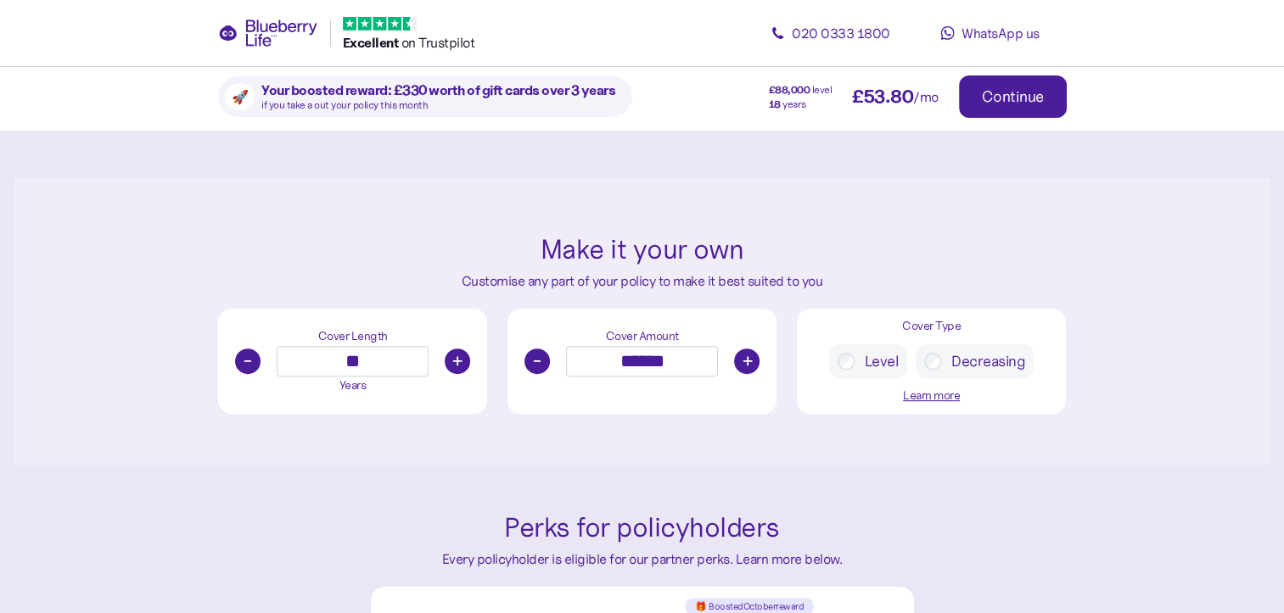
click at [743, 356] on button "+" at bounding box center [746, 361] width 25 height 25
click at [538, 362] on button "-" at bounding box center [536, 361] width 25 height 25
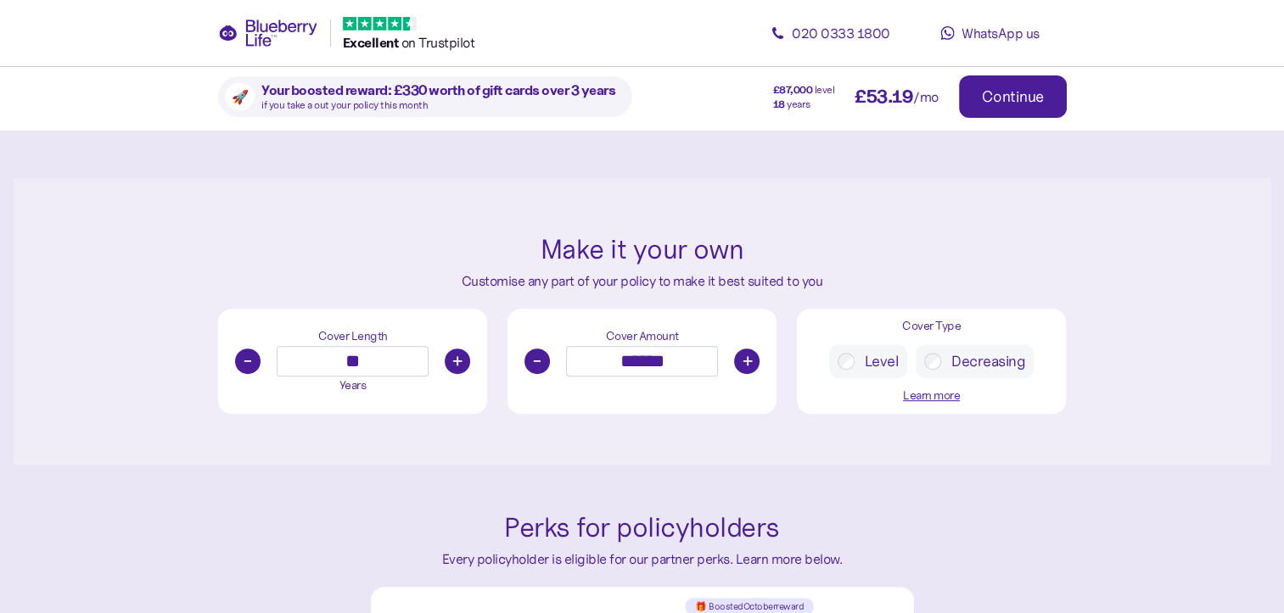
click at [538, 362] on button "-" at bounding box center [536, 361] width 25 height 25
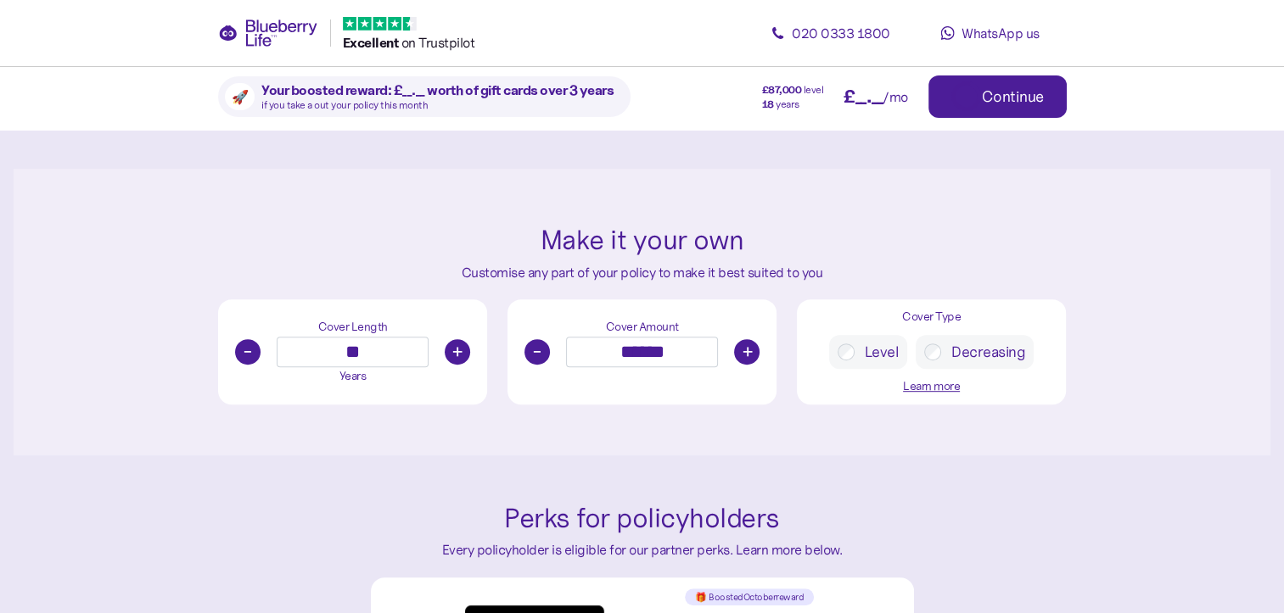
scroll to position [838, 0]
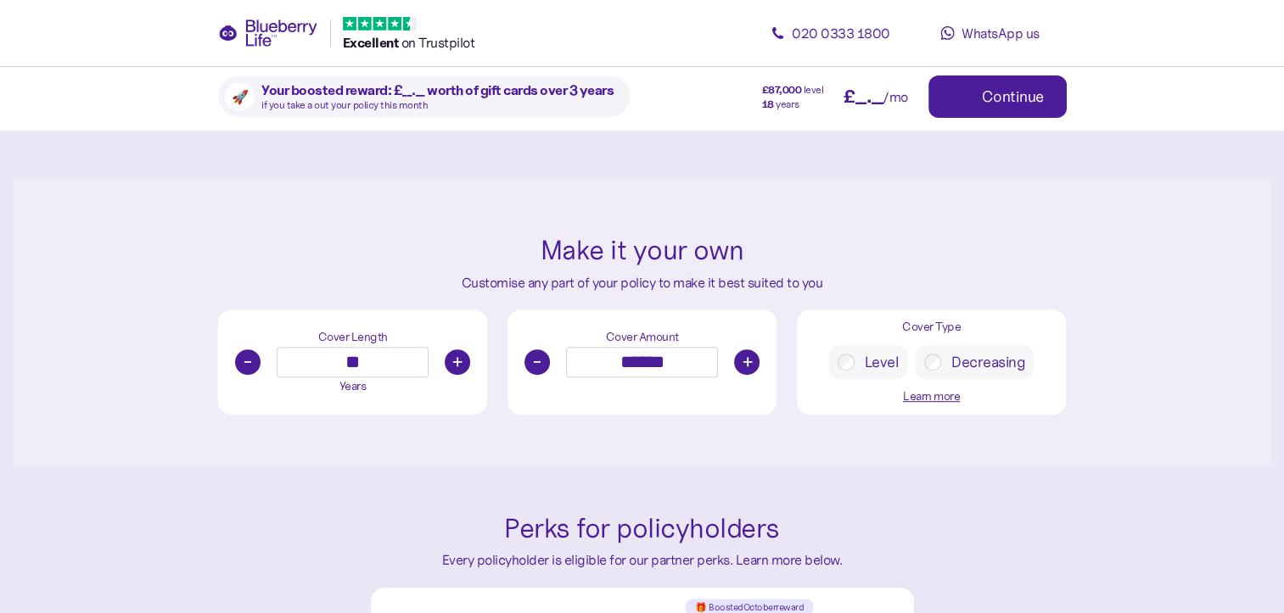
click at [538, 362] on button "-" at bounding box center [536, 362] width 25 height 25
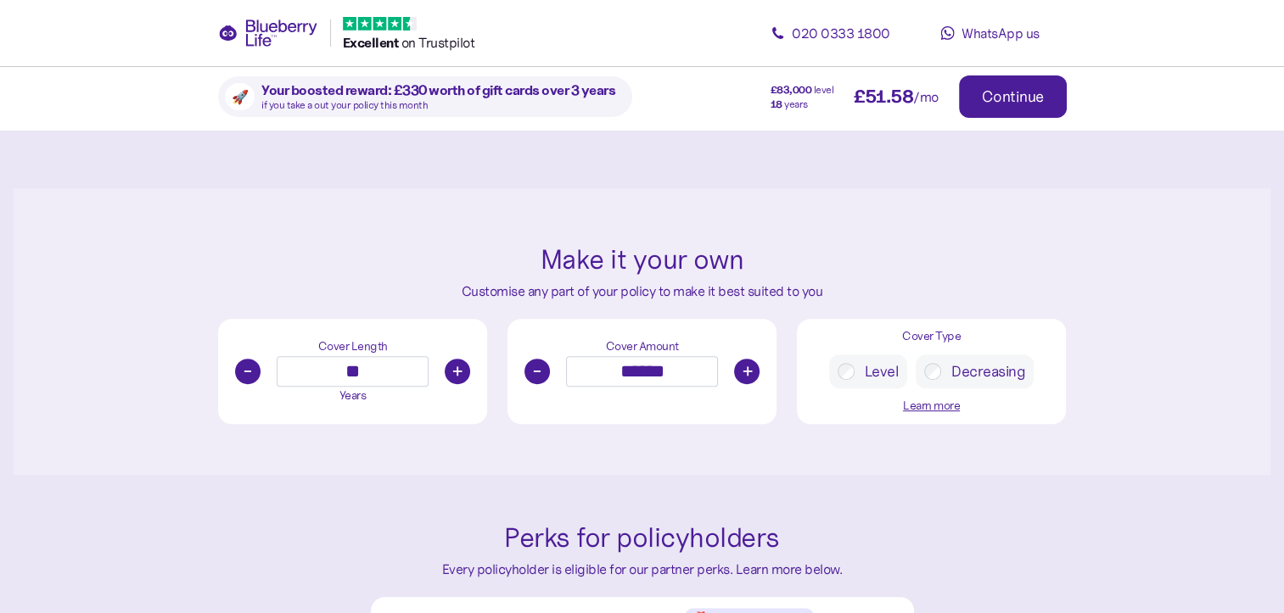
click at [538, 362] on button "-" at bounding box center [536, 371] width 25 height 25
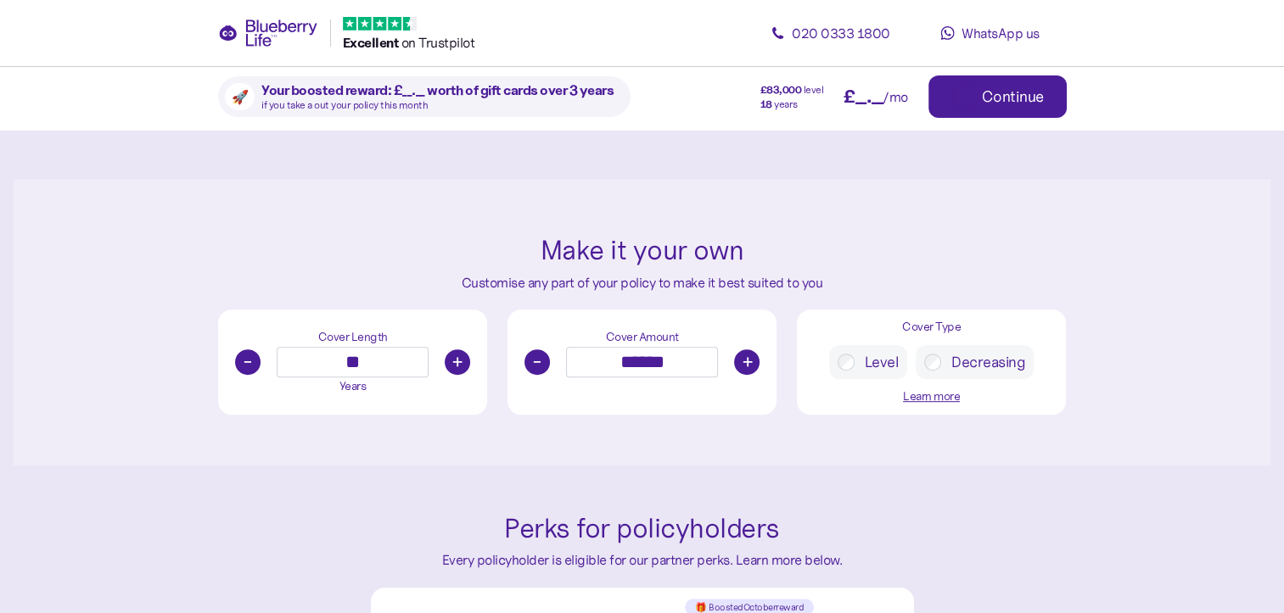
scroll to position [849, 0]
click at [538, 362] on button "-" at bounding box center [536, 361] width 25 height 25
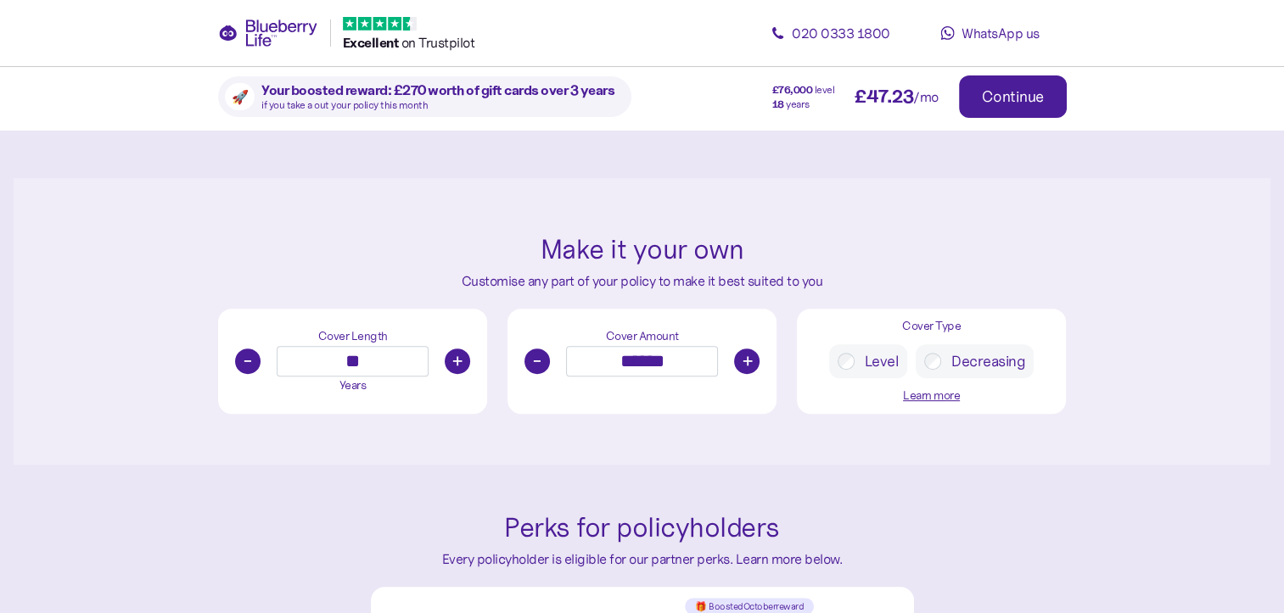
click at [538, 362] on button "-" at bounding box center [536, 361] width 25 height 25
click at [752, 355] on button "+" at bounding box center [746, 361] width 25 height 25
type input "******"
click at [451, 365] on button "+" at bounding box center [457, 361] width 25 height 25
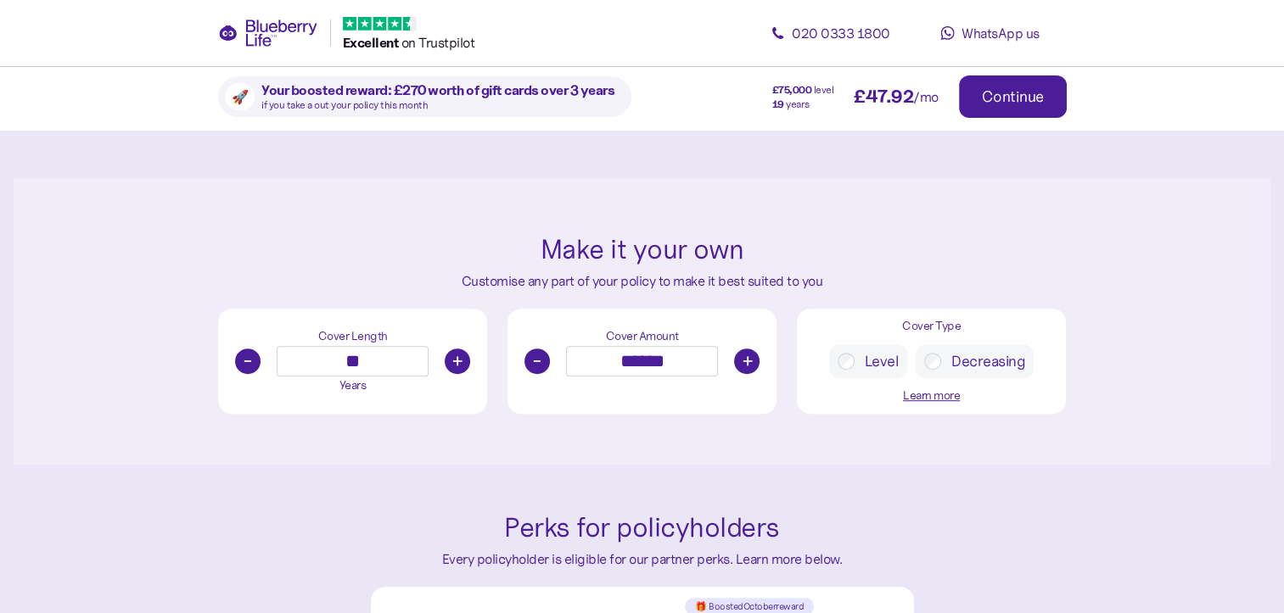
click at [451, 365] on button "+" at bounding box center [457, 361] width 25 height 25
type input "**"
click at [539, 363] on button "-" at bounding box center [536, 361] width 25 height 25
click at [537, 358] on button "-" at bounding box center [536, 361] width 25 height 25
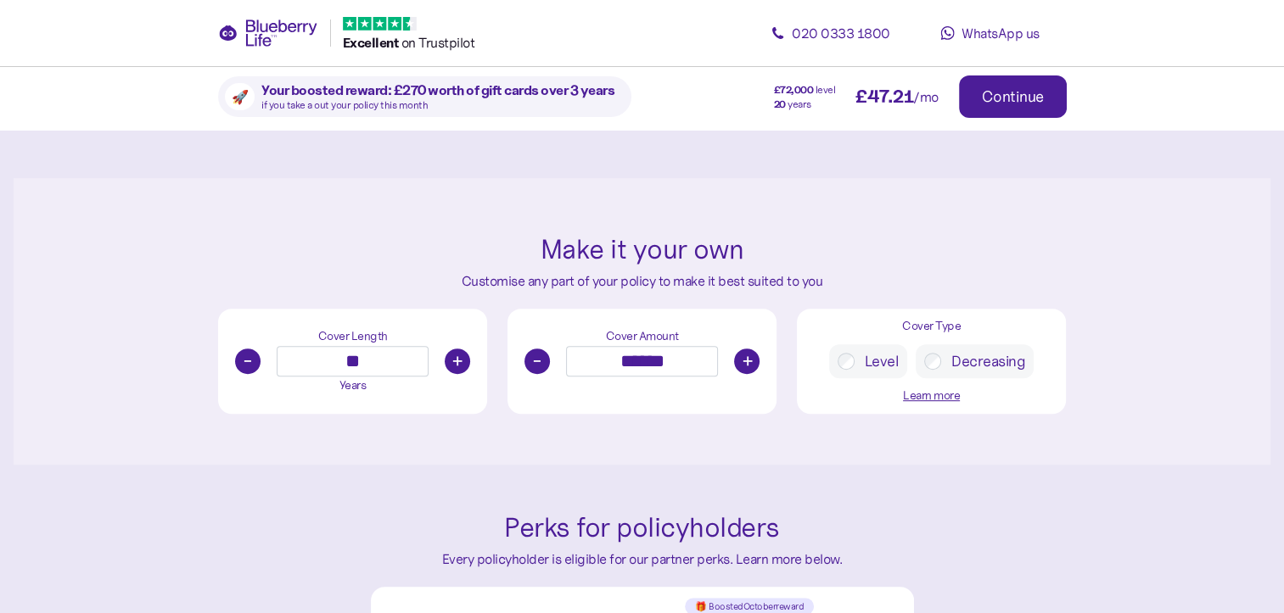
click at [537, 358] on button "-" at bounding box center [536, 361] width 25 height 25
click at [935, 401] on div "Learn more" at bounding box center [931, 396] width 57 height 19
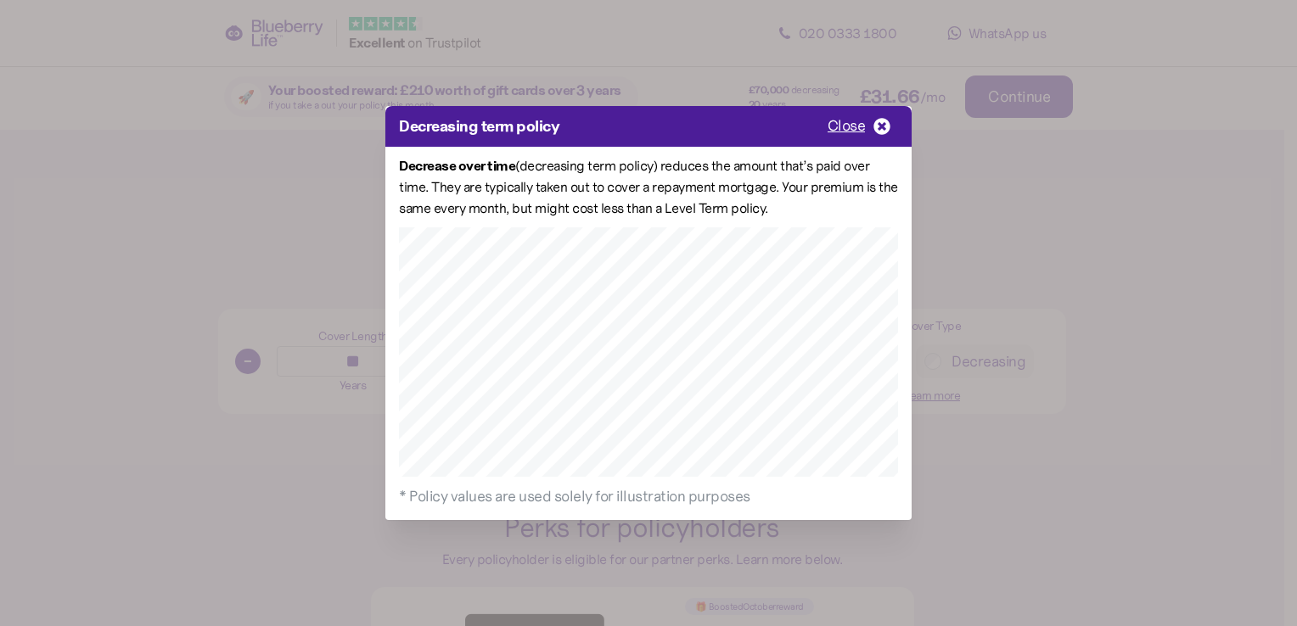
click at [882, 124] on icon "button" at bounding box center [881, 126] width 17 height 17
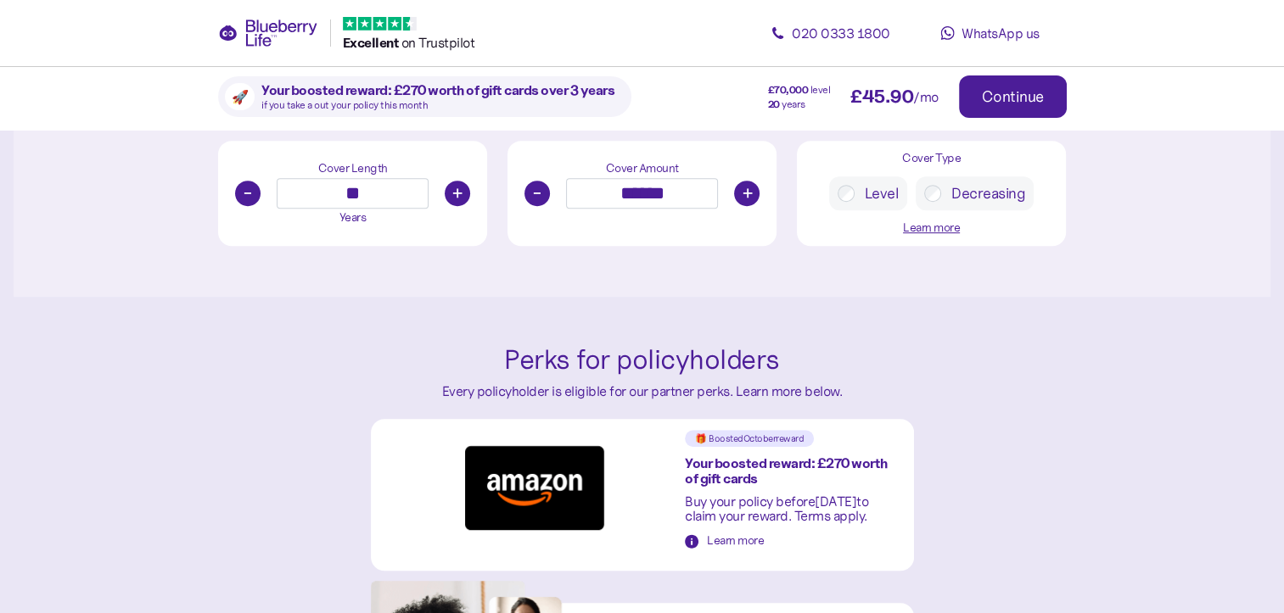
scroll to position [1006, 0]
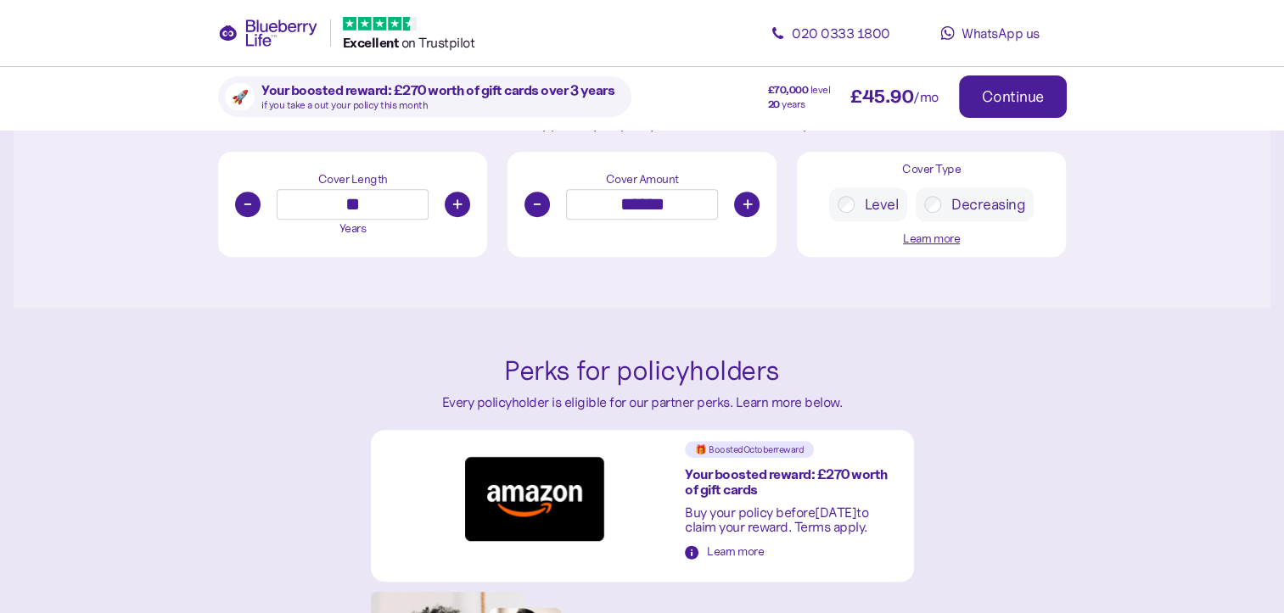
click at [744, 205] on button "+" at bounding box center [746, 204] width 25 height 25
click at [744, 205] on button "+" at bounding box center [746, 203] width 25 height 25
click at [744, 205] on button "+" at bounding box center [746, 204] width 25 height 25
click at [744, 205] on button "+" at bounding box center [746, 203] width 25 height 25
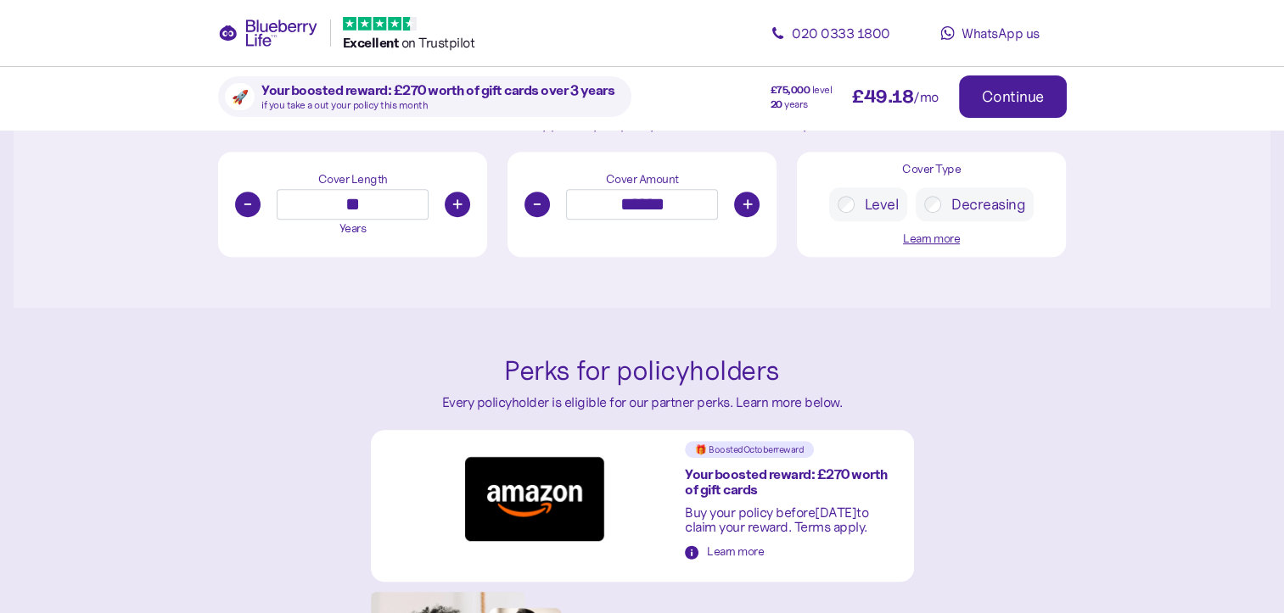
click at [744, 205] on button "+" at bounding box center [746, 204] width 25 height 25
click at [744, 205] on button "+" at bounding box center [746, 203] width 25 height 25
click at [744, 205] on button "+" at bounding box center [746, 204] width 25 height 25
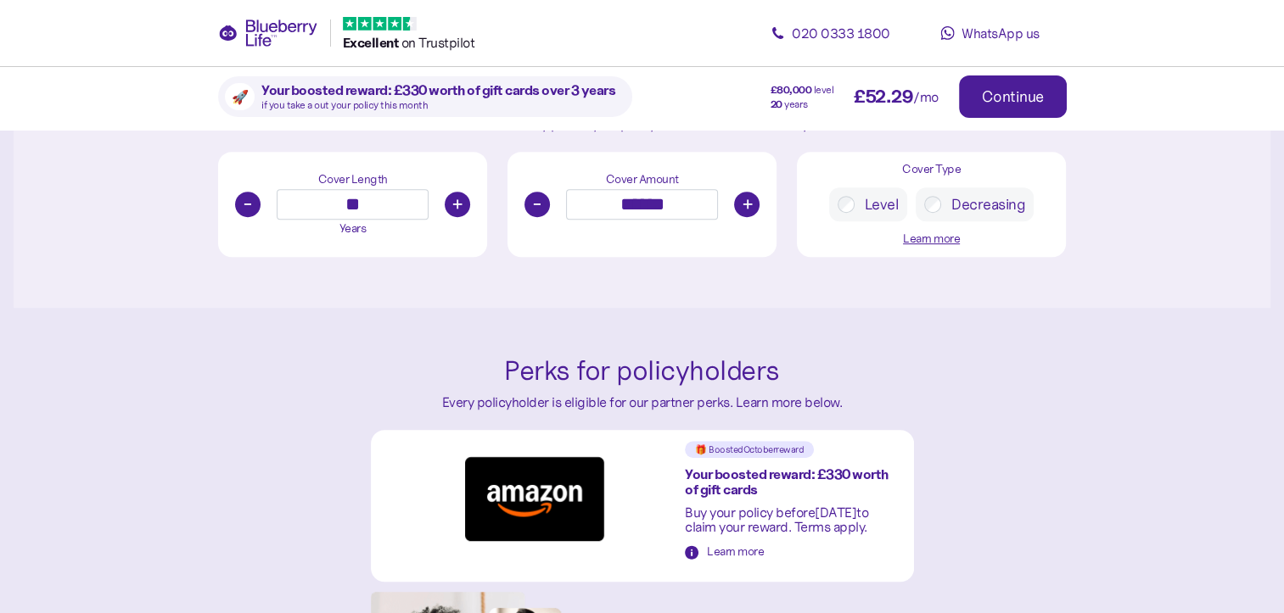
click at [744, 205] on button "+" at bounding box center [746, 204] width 25 height 25
click at [744, 205] on button "+" at bounding box center [746, 203] width 25 height 25
click at [744, 205] on button "+" at bounding box center [746, 204] width 25 height 25
click at [744, 205] on button "+" at bounding box center [746, 203] width 25 height 25
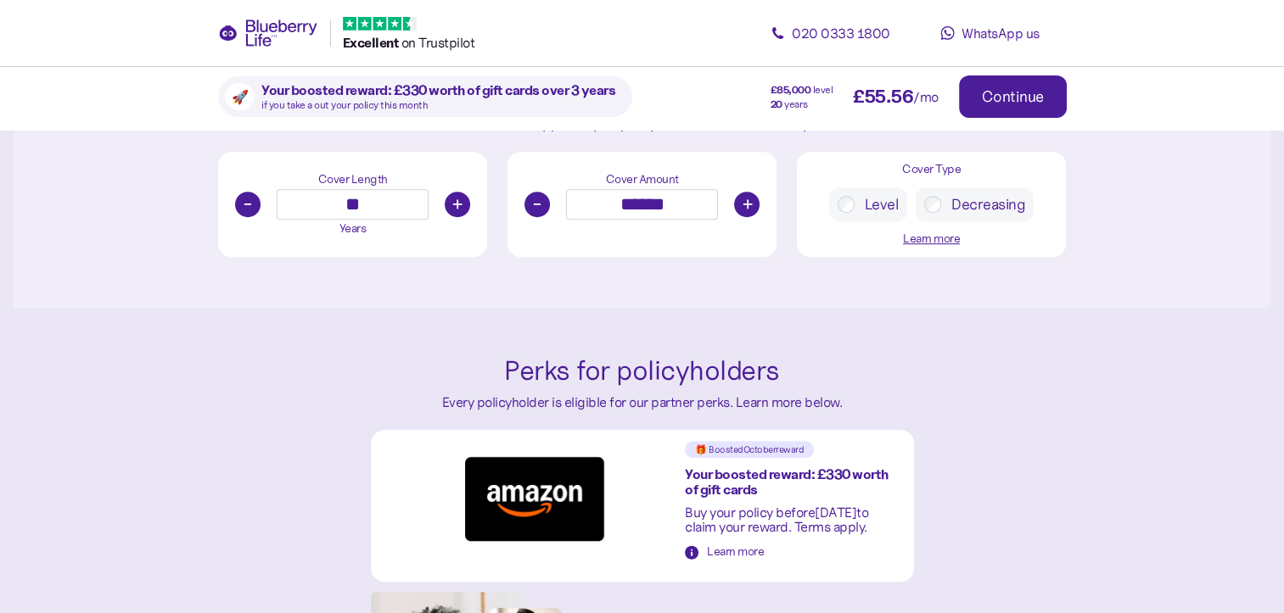
click at [744, 205] on button "+" at bounding box center [746, 204] width 25 height 25
click at [744, 205] on button "+" at bounding box center [746, 203] width 25 height 25
click at [744, 205] on button "+" at bounding box center [746, 204] width 25 height 25
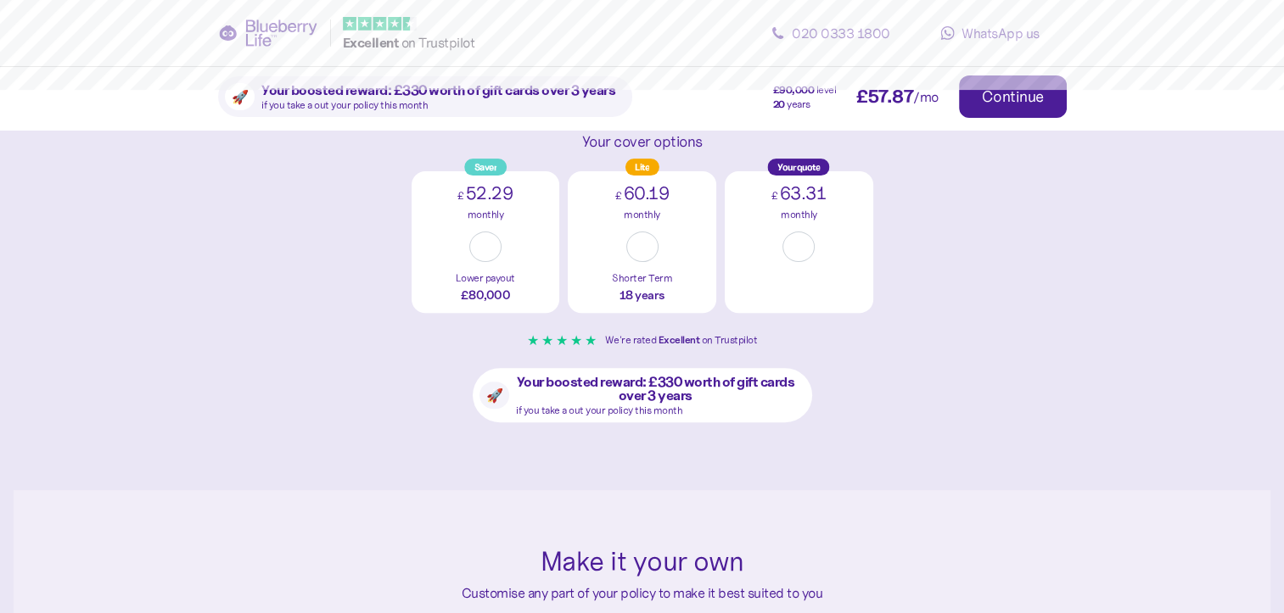
scroll to position [1073, 0]
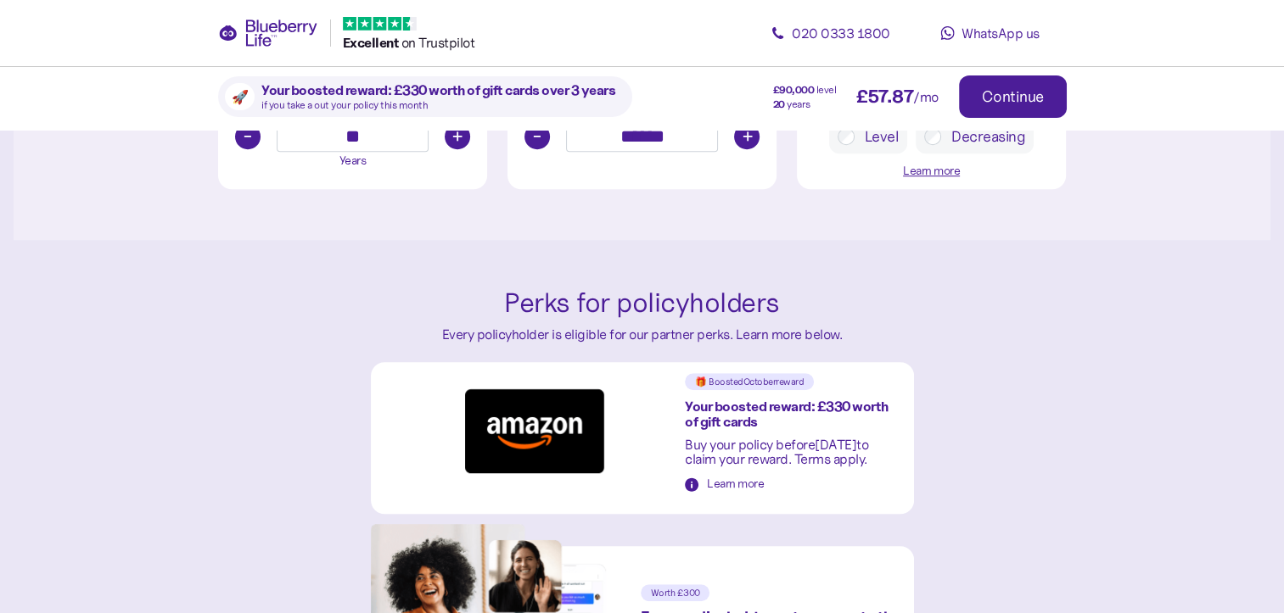
click at [539, 143] on button "-" at bounding box center [536, 136] width 25 height 25
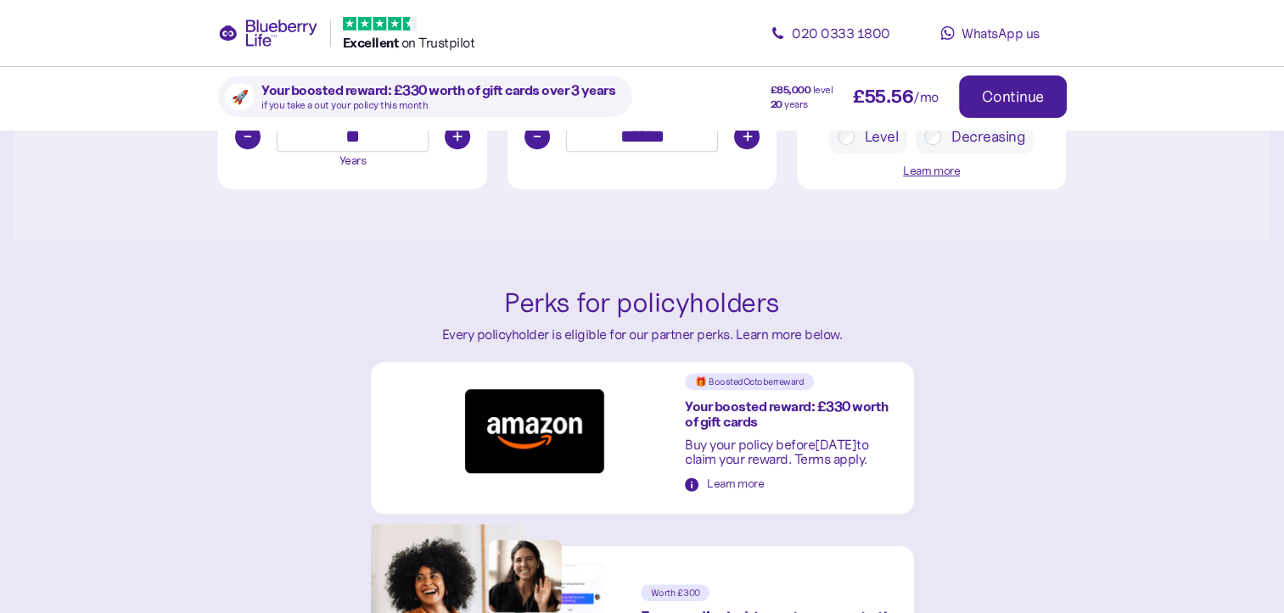
click at [539, 143] on button "-" at bounding box center [536, 136] width 25 height 25
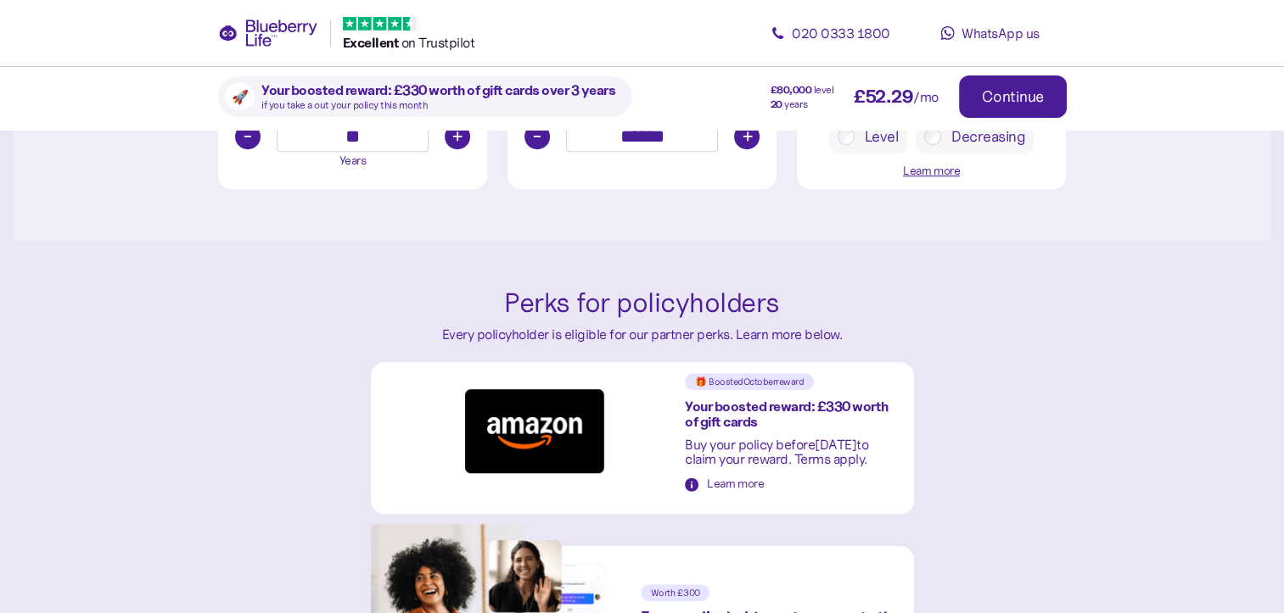
click at [539, 143] on button "-" at bounding box center [536, 136] width 25 height 25
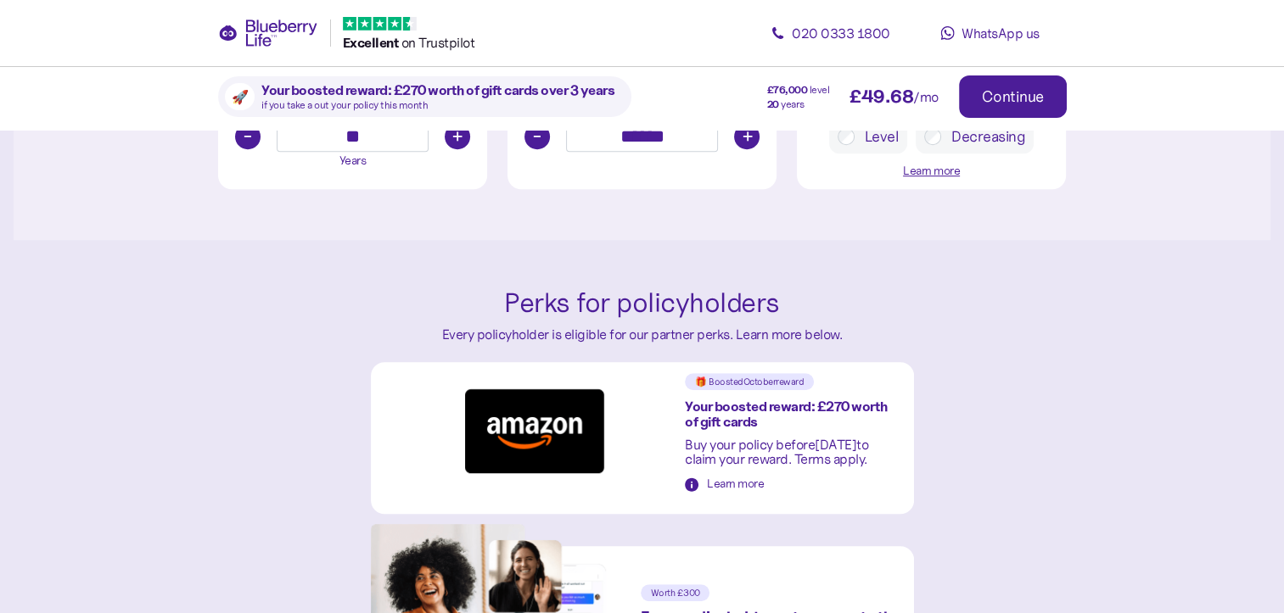
type input "******"
click at [243, 134] on button "-" at bounding box center [247, 136] width 25 height 25
click at [244, 140] on button "-" at bounding box center [247, 136] width 25 height 25
type input "**"
click at [740, 135] on button "+" at bounding box center [746, 136] width 25 height 25
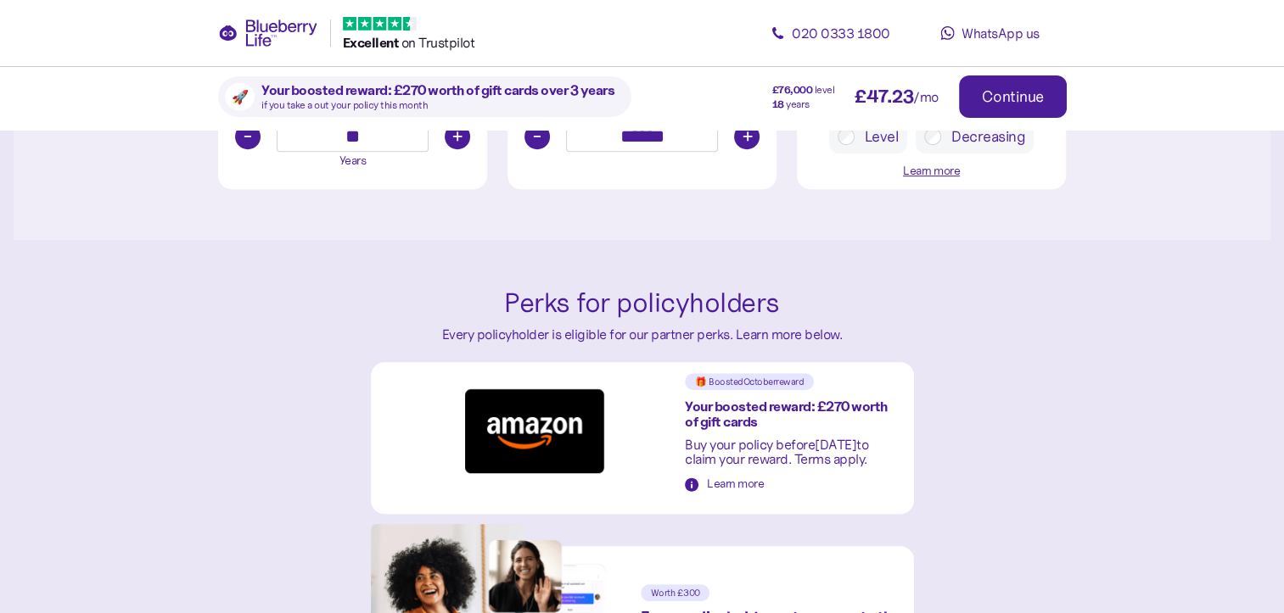
click at [740, 135] on button "+" at bounding box center [746, 136] width 25 height 25
click at [740, 135] on button "+" at bounding box center [746, 135] width 25 height 25
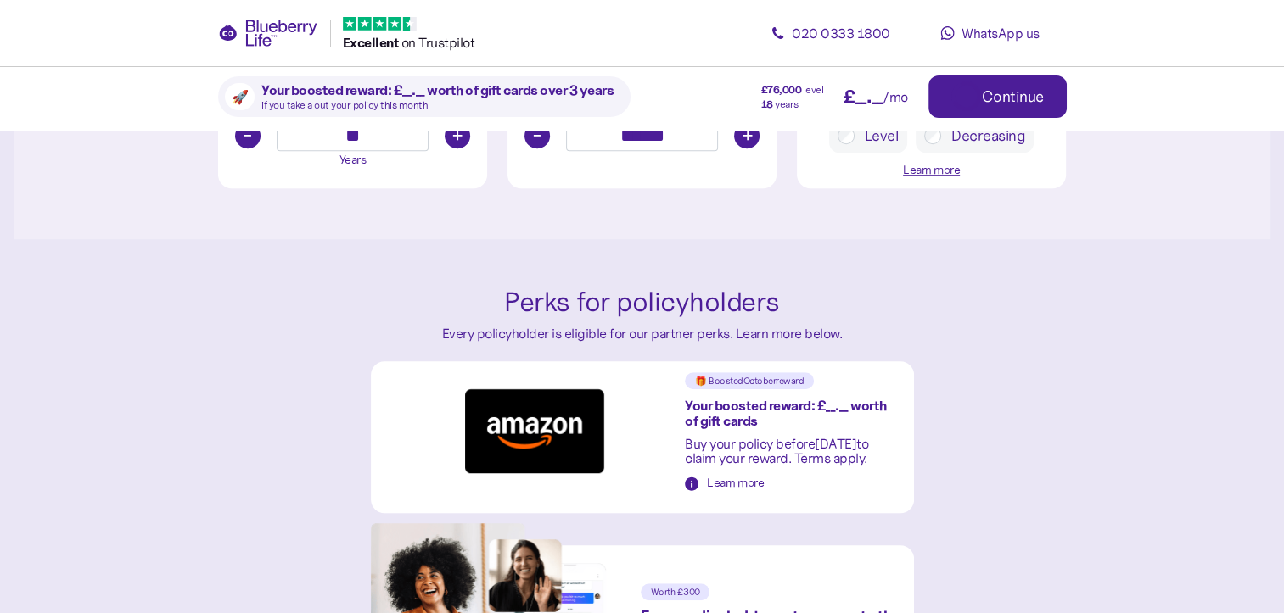
type input "******"
click at [459, 132] on button "+" at bounding box center [457, 136] width 25 height 25
type input "**"
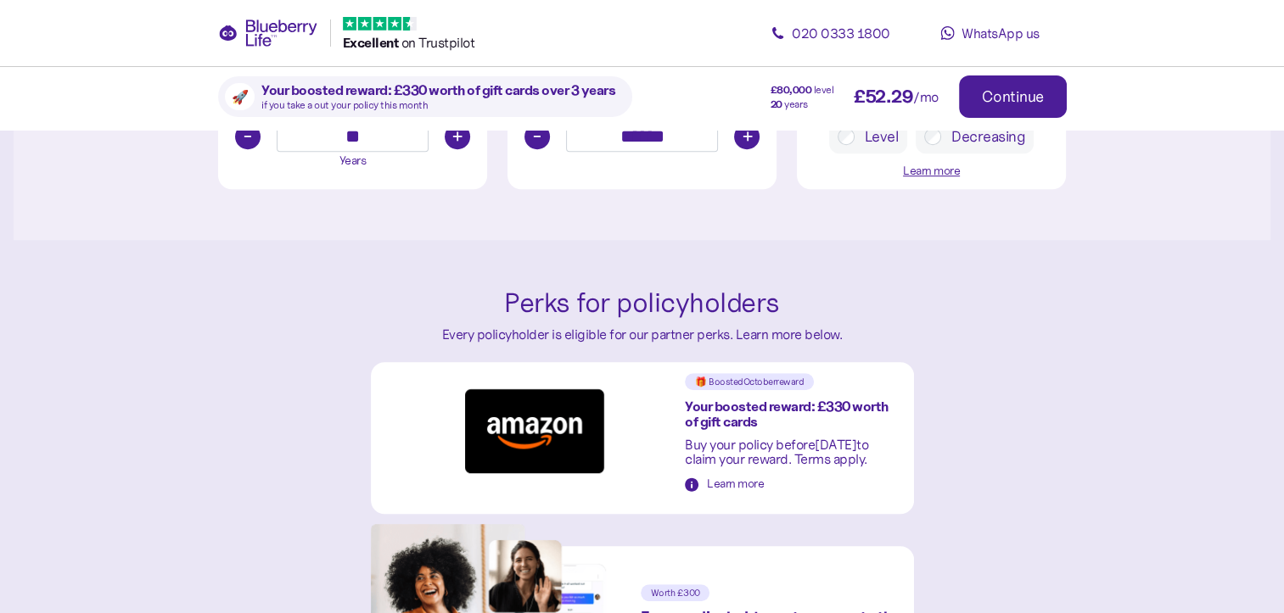
scroll to position [536, 0]
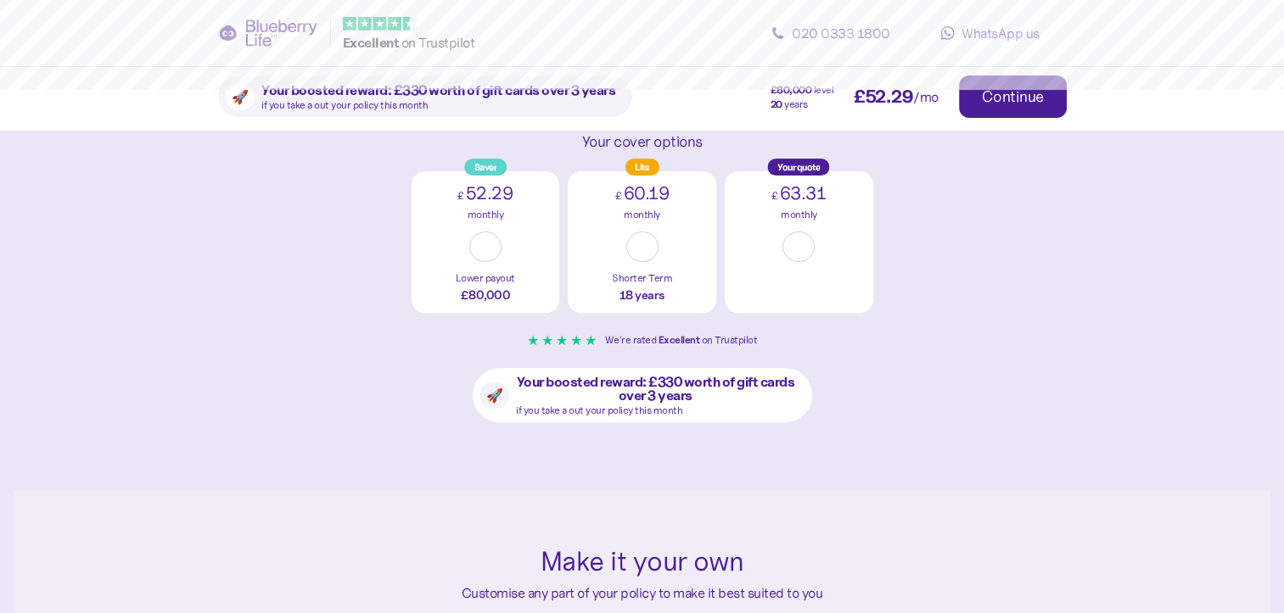
click at [272, 19] on div "Excellent ️ on Trustpilot" at bounding box center [346, 33] width 257 height 32
click at [283, 27] on icon at bounding box center [280, 33] width 71 height 27
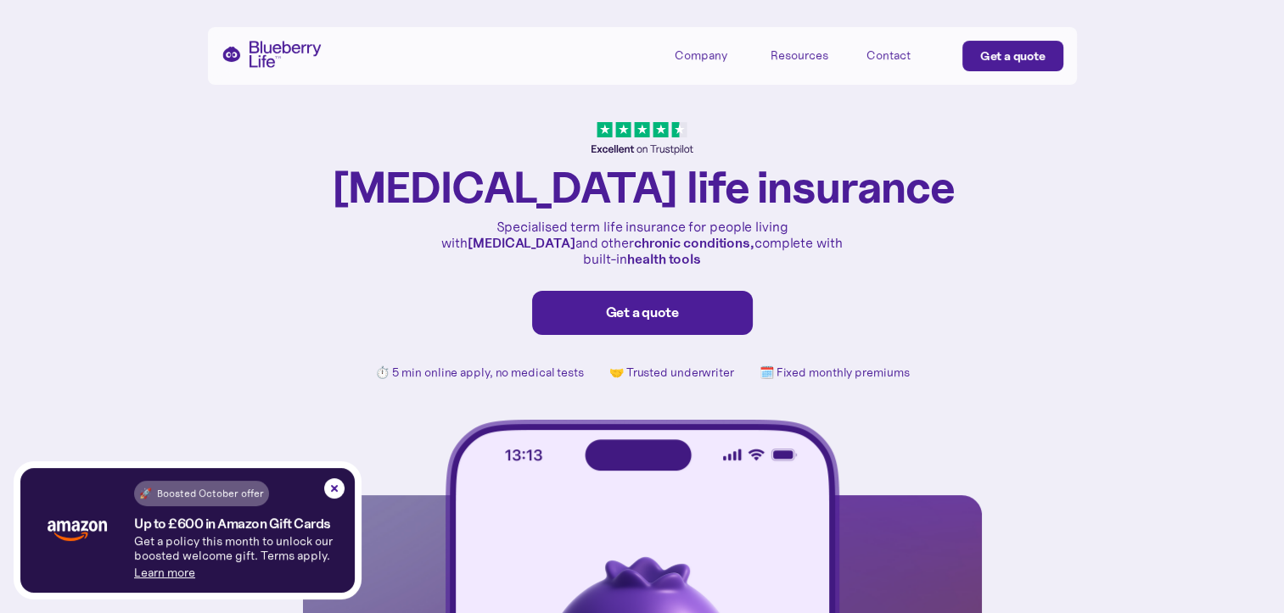
click at [1007, 59] on div "Get a quote" at bounding box center [1012, 56] width 65 height 17
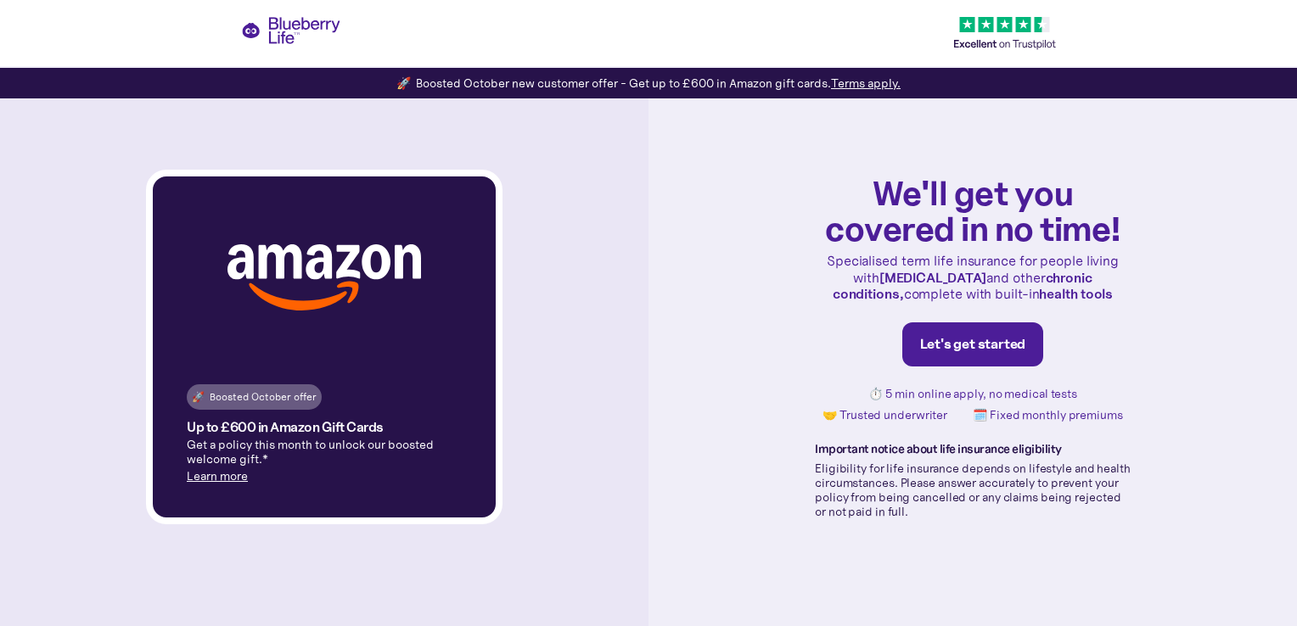
click at [963, 331] on link "Let's get started" at bounding box center [973, 344] width 142 height 44
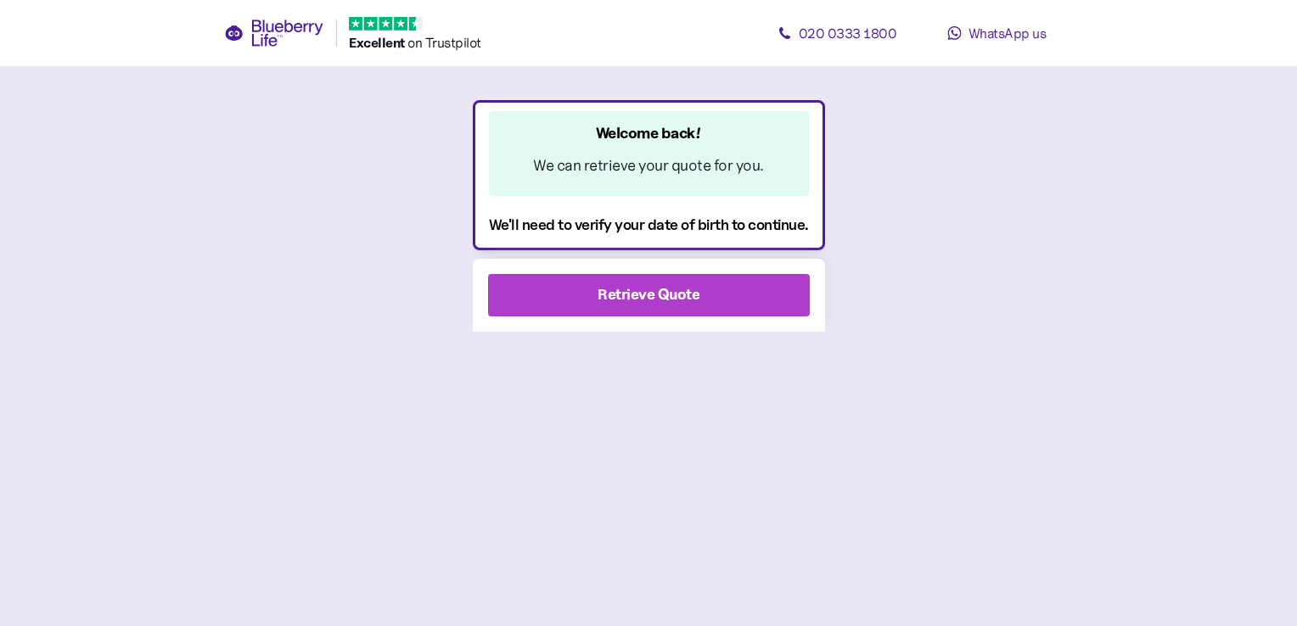
click at [673, 300] on div "Retrieve Quote" at bounding box center [648, 294] width 102 height 23
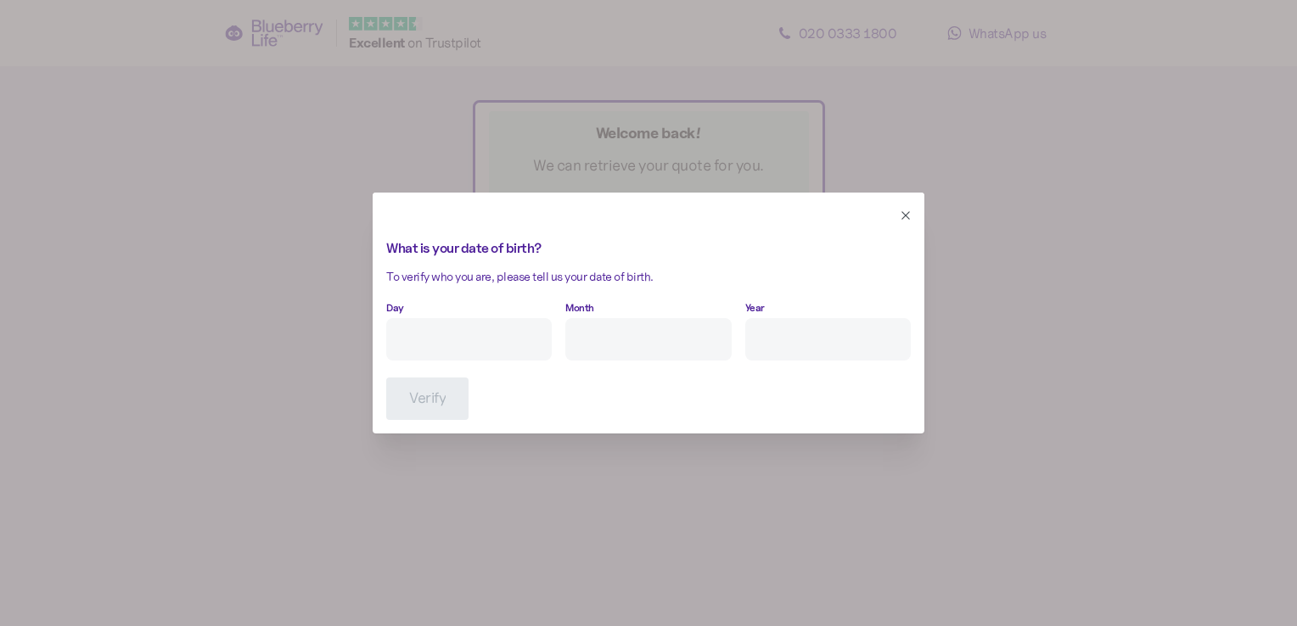
click at [485, 315] on div "Day" at bounding box center [468, 327] width 165 height 65
click at [460, 340] on input "Day" at bounding box center [468, 339] width 165 height 42
type input "31"
type input "3"
type input "****"
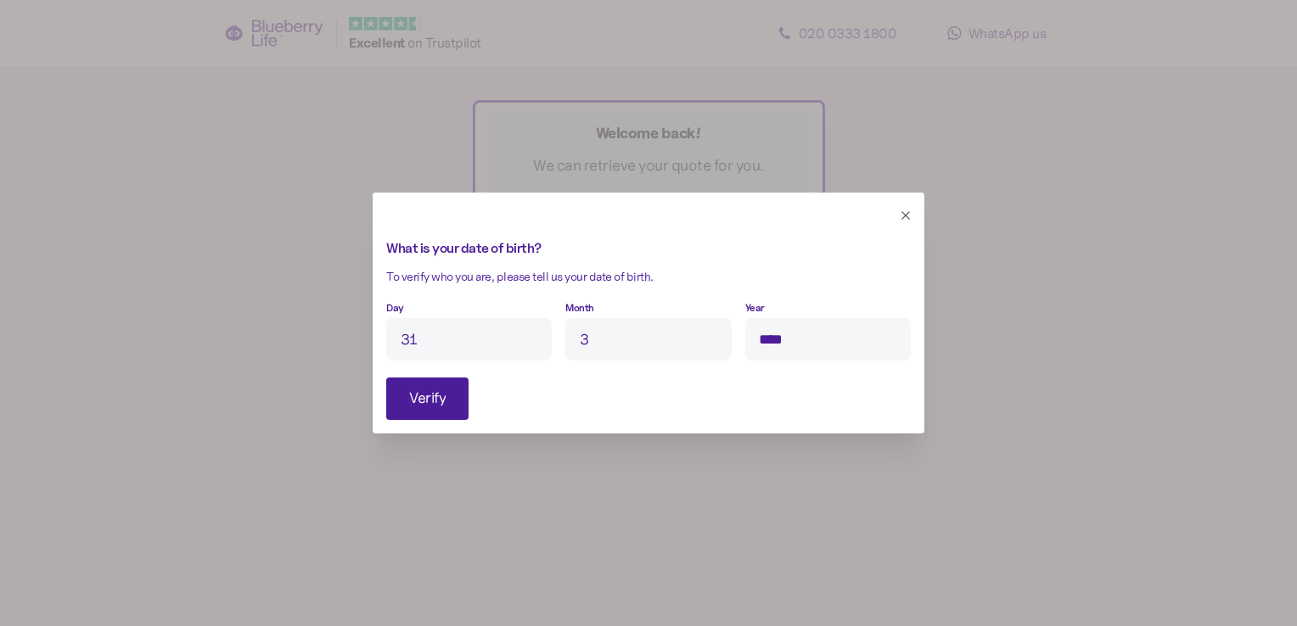
click at [434, 393] on span "Verify" at bounding box center [427, 398] width 36 height 41
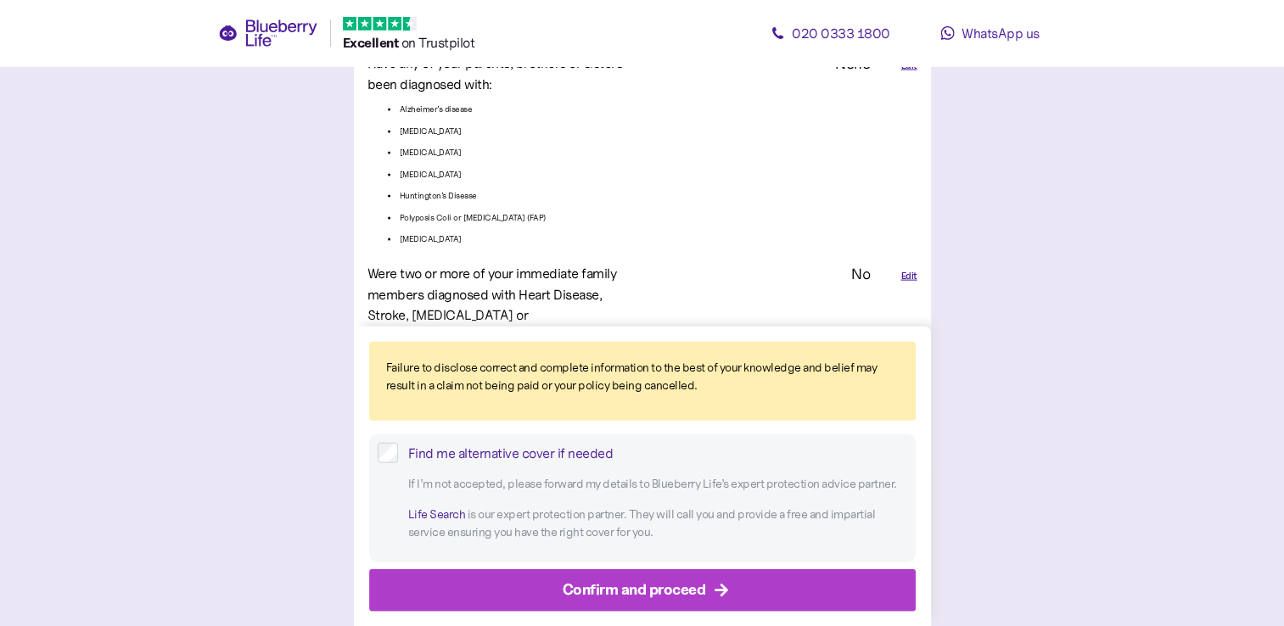
scroll to position [3793, 0]
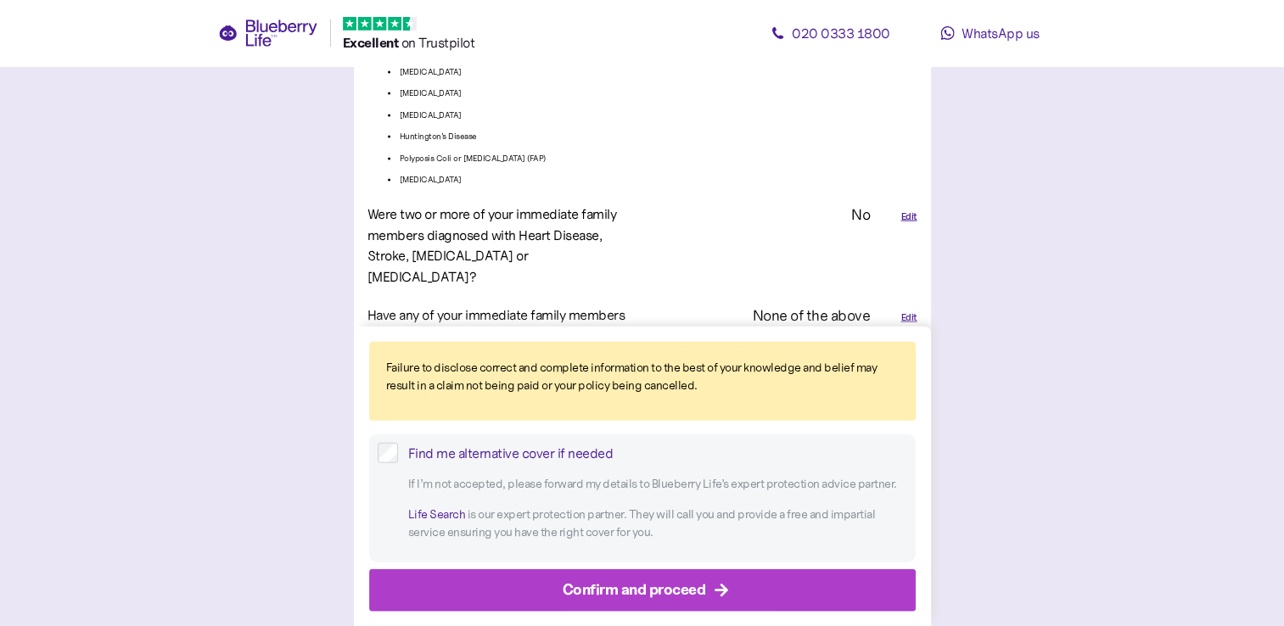
click at [627, 592] on div "Confirm and proceed" at bounding box center [634, 589] width 143 height 23
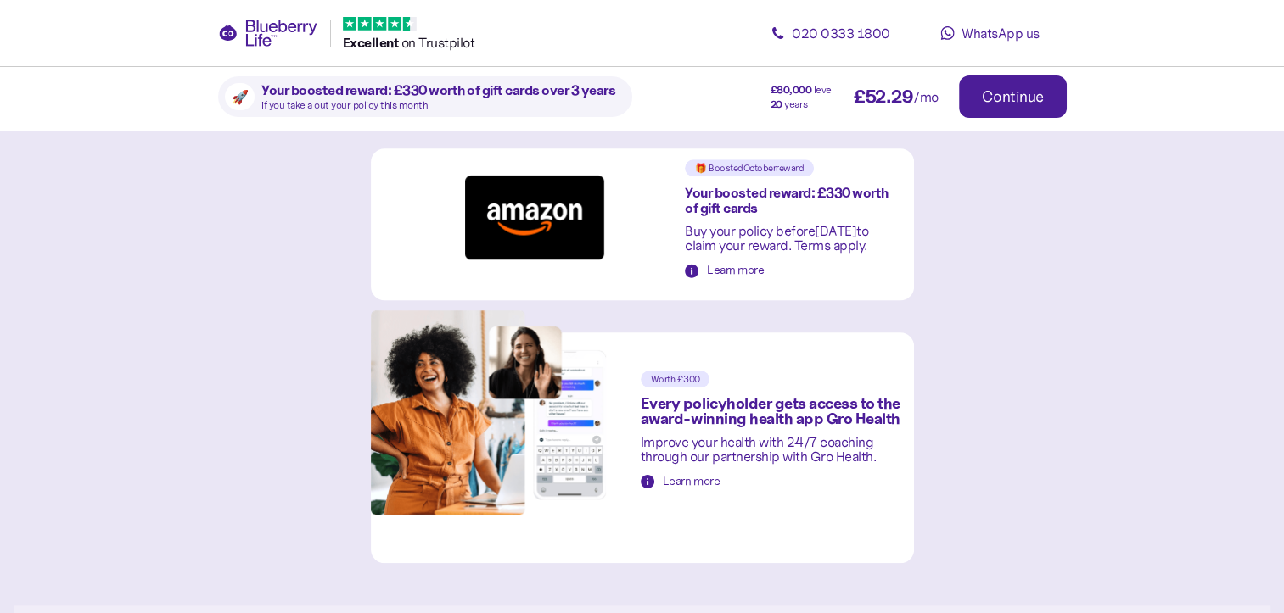
scroll to position [750, 0]
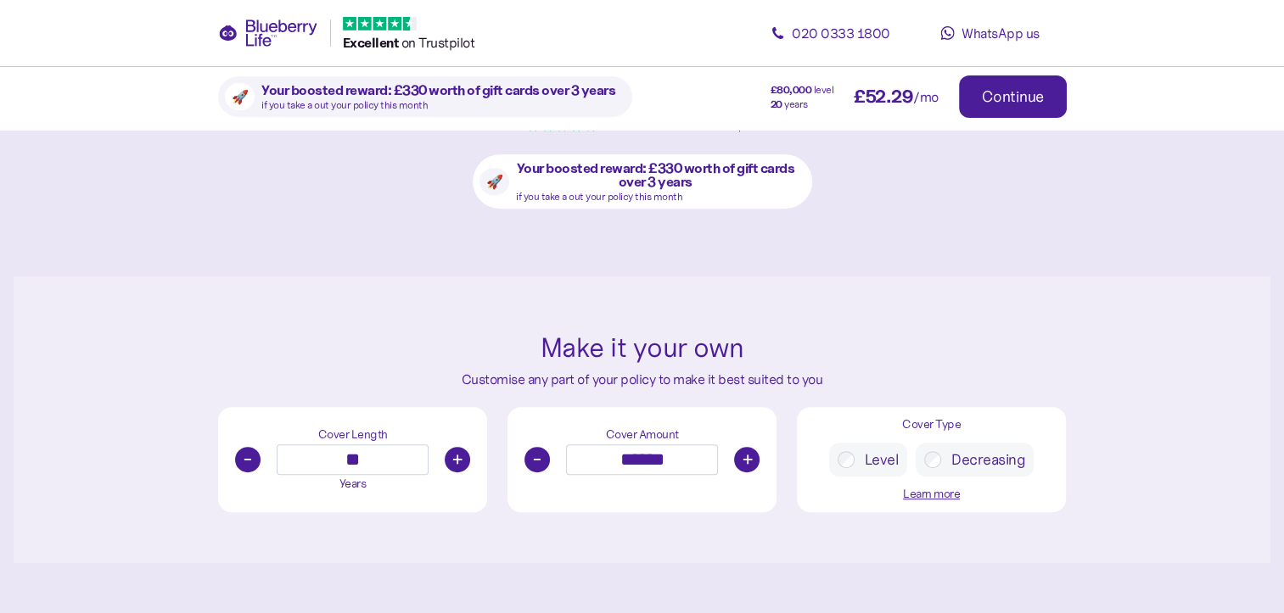
click at [538, 460] on button "-" at bounding box center [536, 459] width 25 height 25
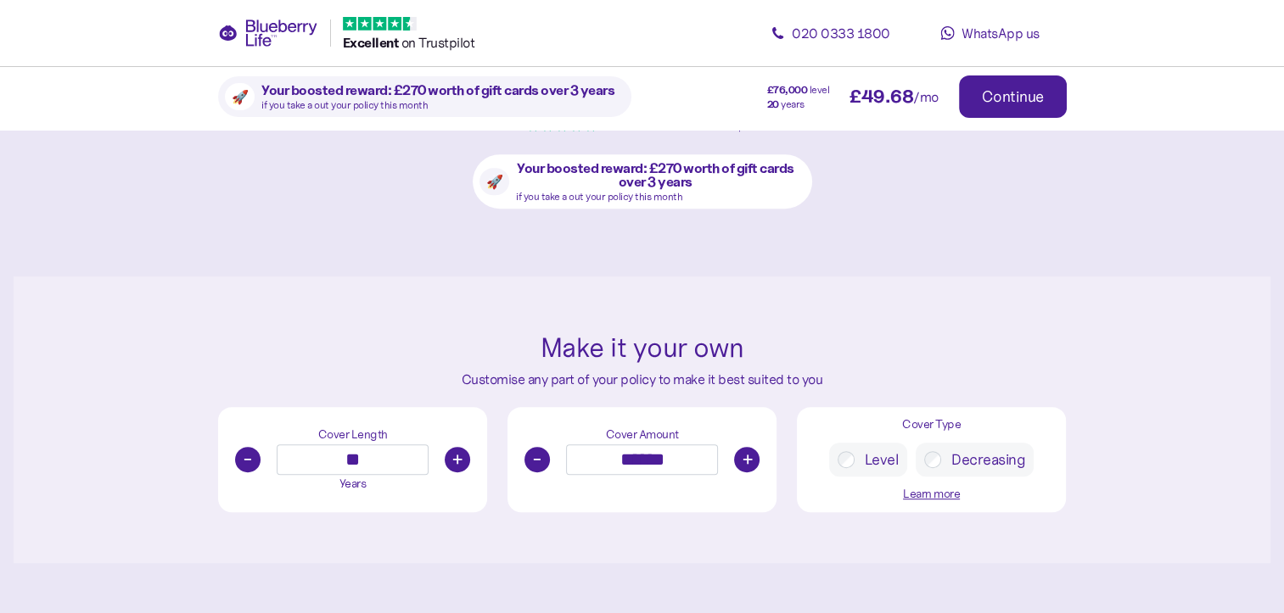
type input "******"
click at [249, 465] on button "-" at bounding box center [247, 459] width 25 height 25
click at [451, 459] on button "+" at bounding box center [457, 459] width 25 height 25
click at [455, 455] on button "+" at bounding box center [457, 459] width 25 height 25
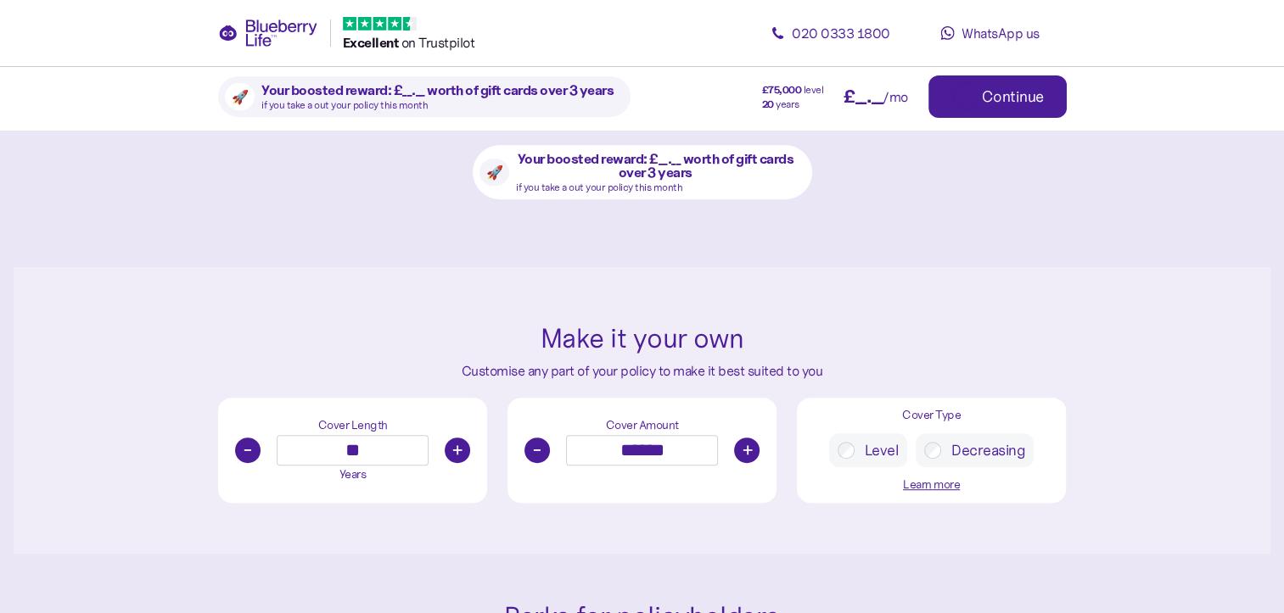
scroll to position [742, 0]
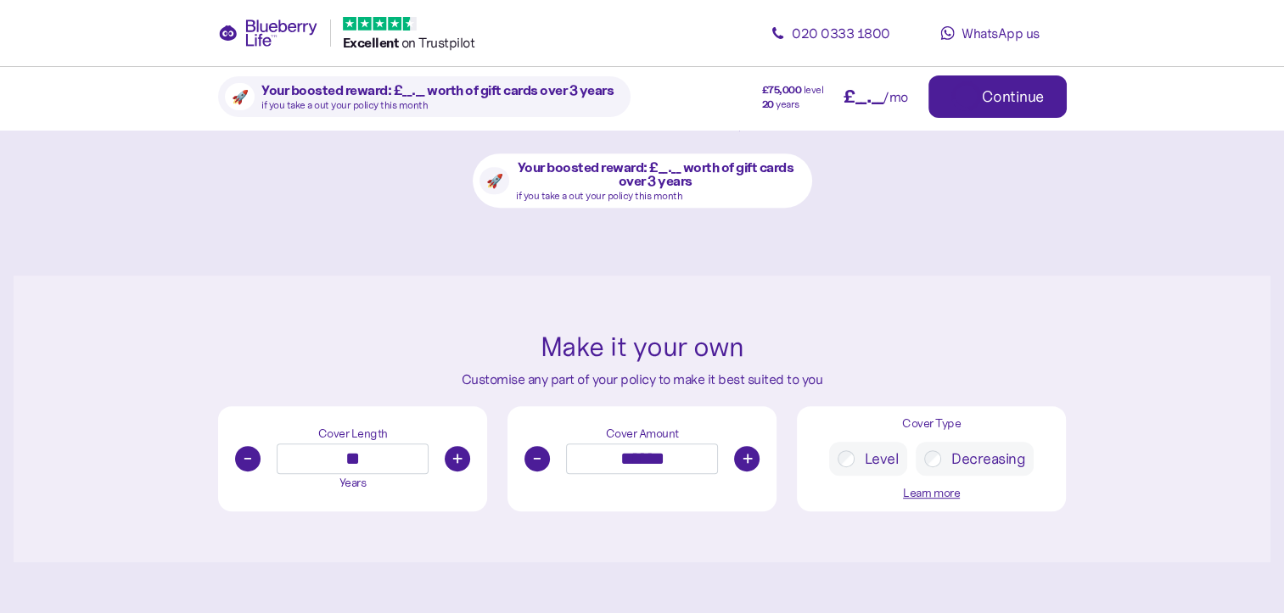
click at [455, 455] on button "+" at bounding box center [457, 458] width 25 height 25
click at [457, 451] on button "+" at bounding box center [457, 459] width 25 height 25
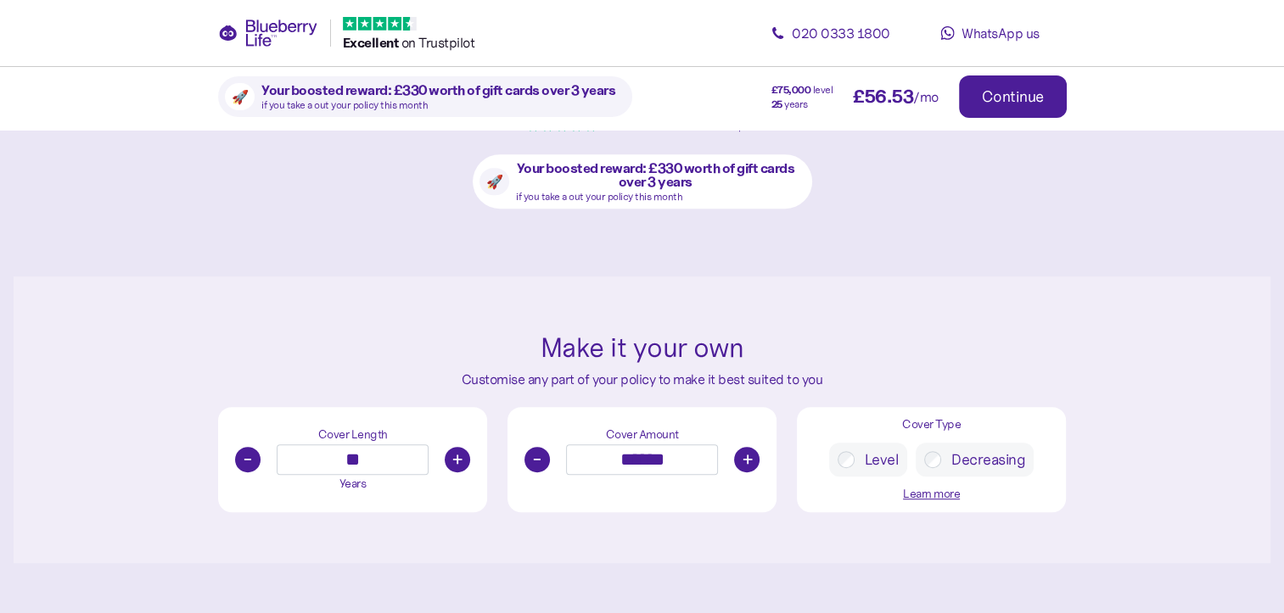
click at [241, 454] on button "-" at bounding box center [247, 459] width 25 height 25
click at [241, 454] on button "-" at bounding box center [247, 458] width 25 height 25
click at [241, 454] on button "-" at bounding box center [247, 459] width 25 height 25
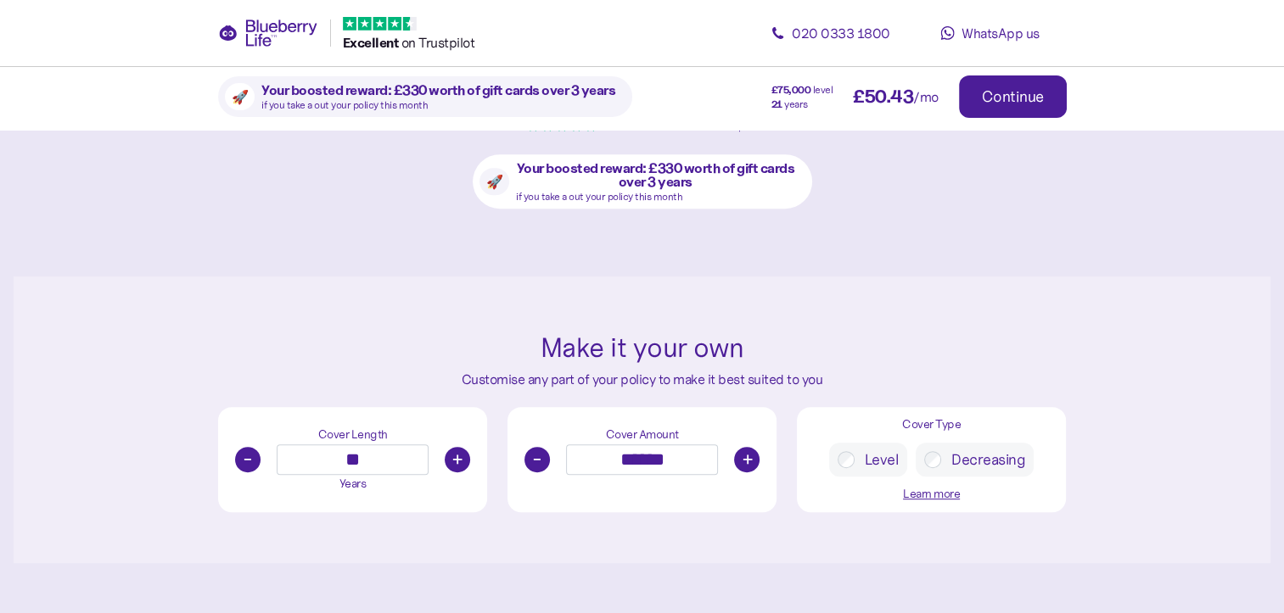
type input "**"
click at [537, 451] on button "-" at bounding box center [536, 459] width 25 height 25
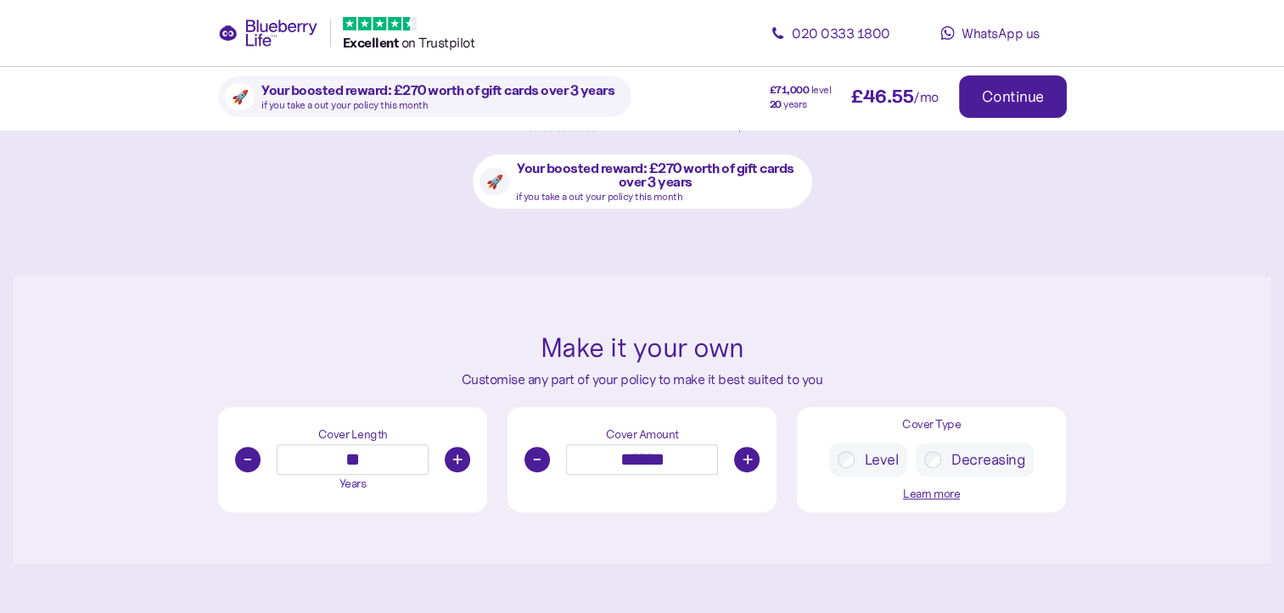
click at [537, 451] on button "-" at bounding box center [536, 459] width 25 height 25
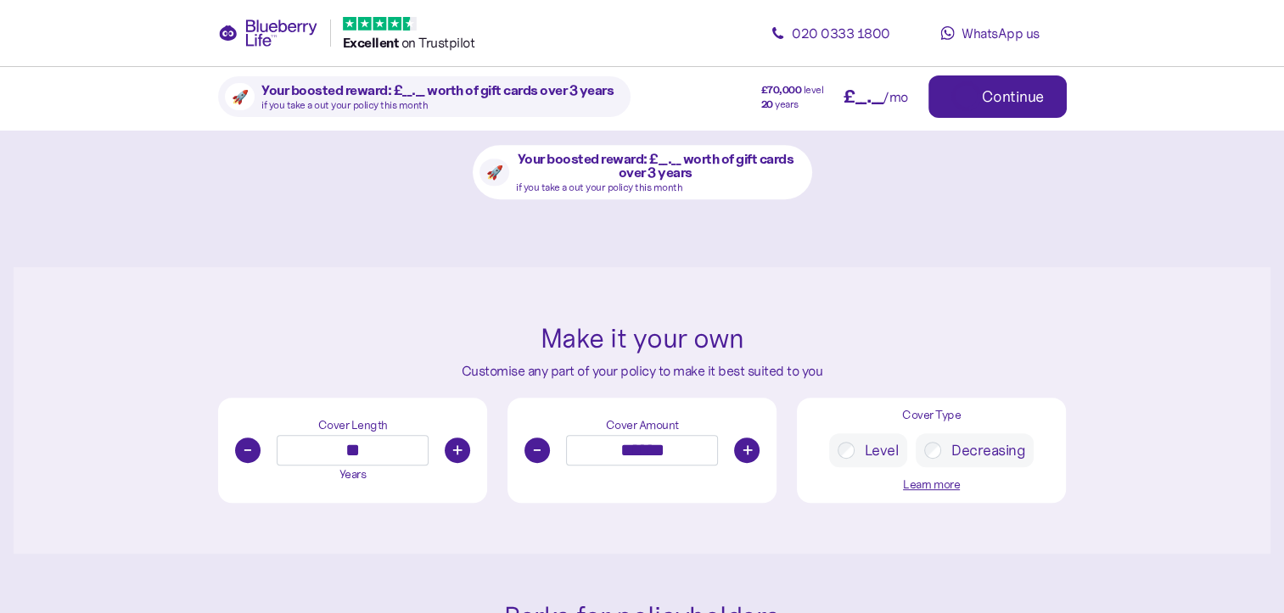
click at [537, 451] on button "-" at bounding box center [536, 450] width 25 height 25
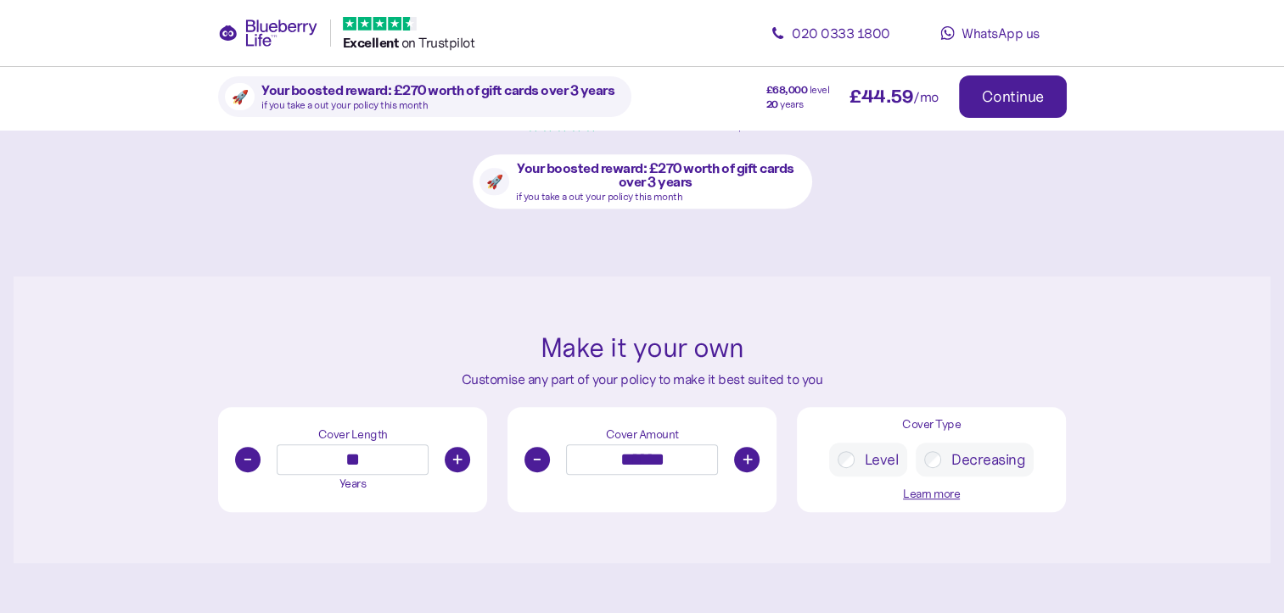
click at [537, 451] on button "-" at bounding box center [536, 459] width 25 height 25
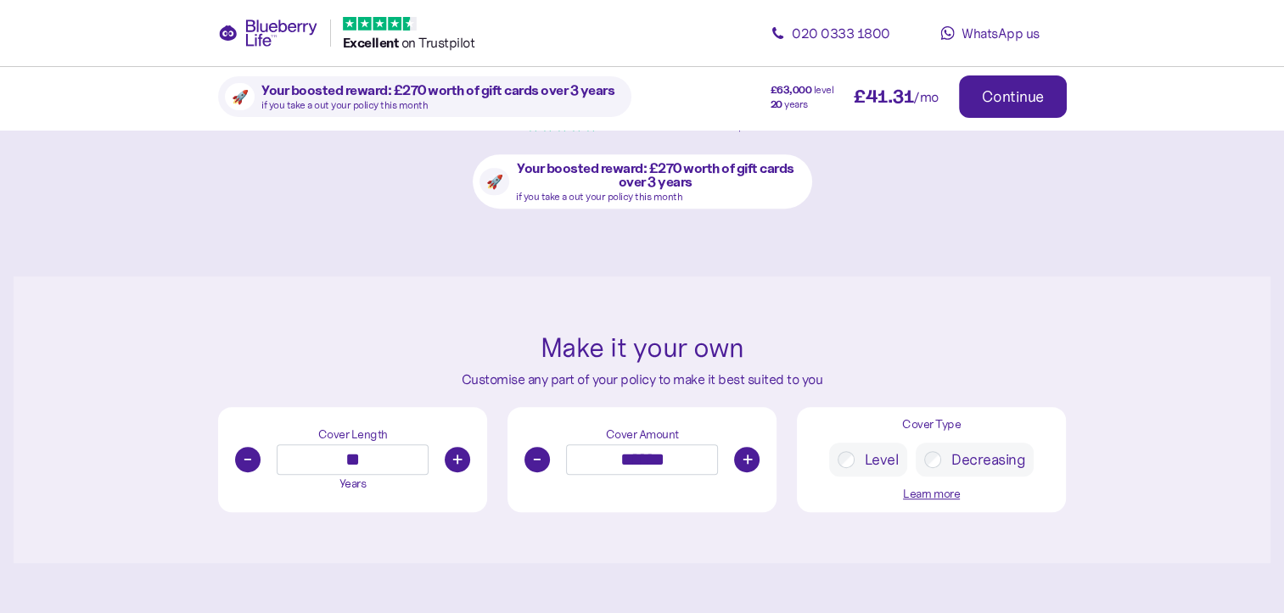
click at [537, 451] on button "-" at bounding box center [536, 459] width 25 height 25
click at [534, 453] on button "-" at bounding box center [536, 459] width 25 height 25
click at [740, 457] on button "+" at bounding box center [746, 459] width 25 height 25
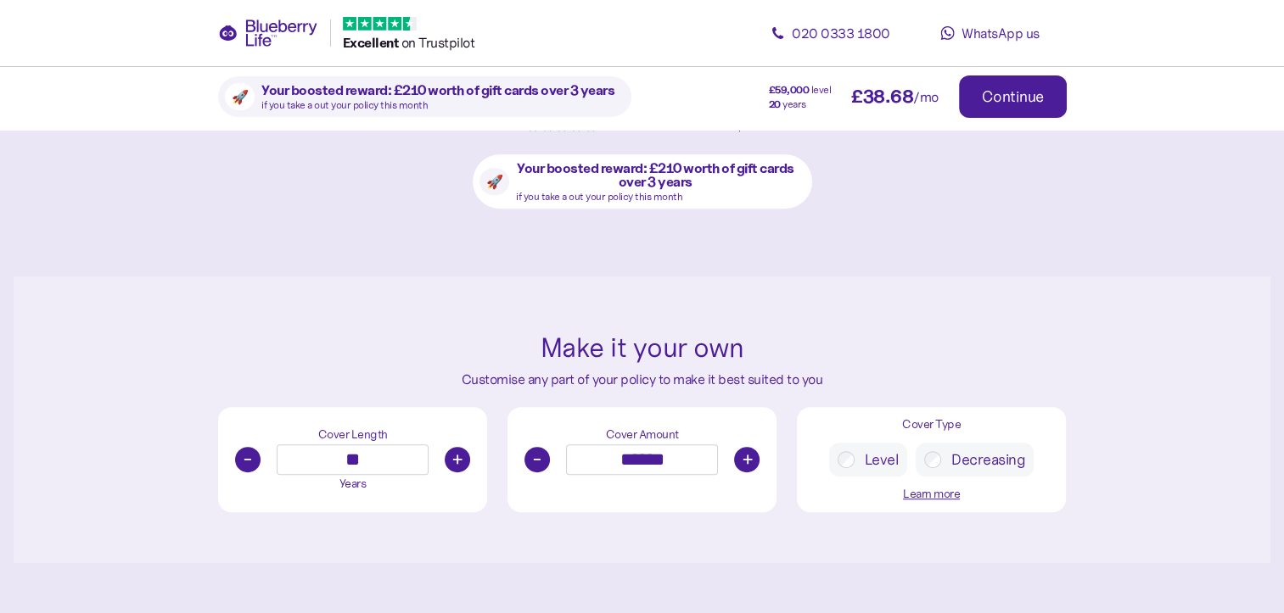
type input "******"
click at [245, 460] on button "-" at bounding box center [247, 459] width 25 height 25
click at [462, 456] on button "+" at bounding box center [457, 459] width 25 height 25
type input "**"
click at [542, 454] on button "-" at bounding box center [536, 459] width 25 height 25
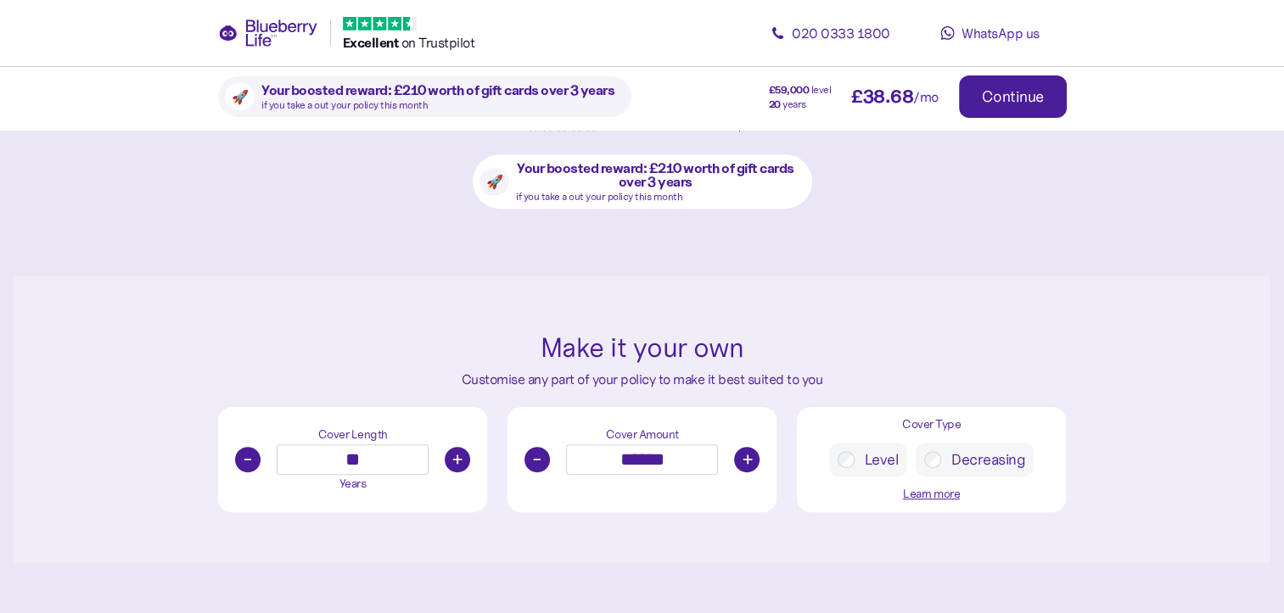
click at [542, 454] on button "-" at bounding box center [536, 459] width 25 height 25
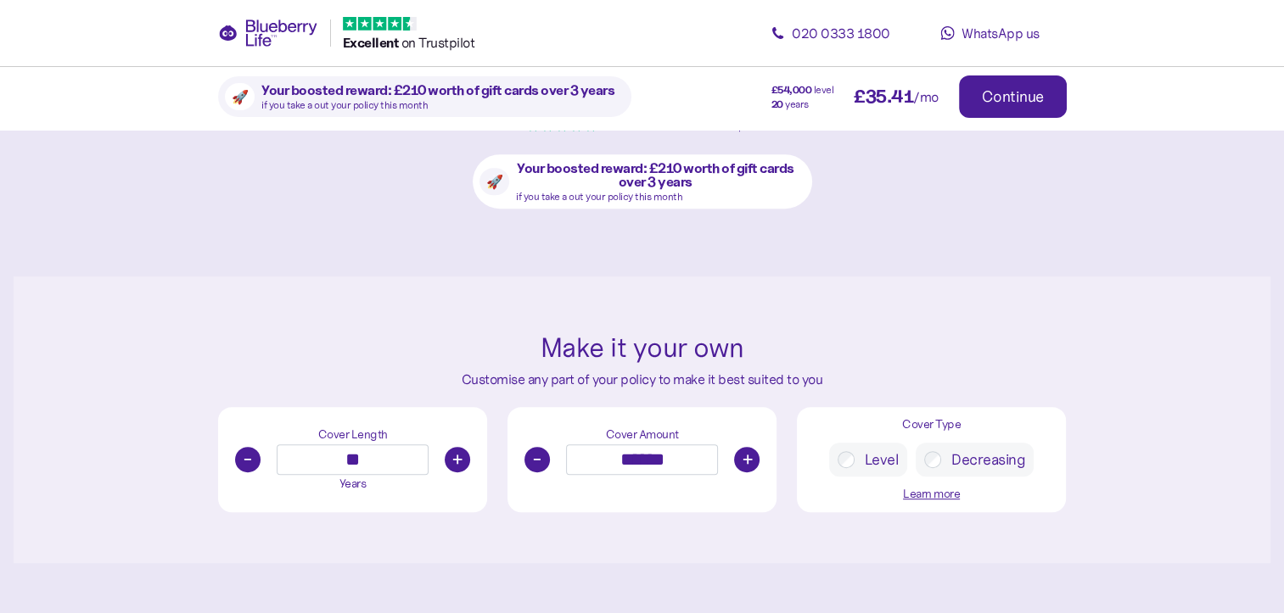
click at [542, 454] on button "-" at bounding box center [536, 459] width 25 height 25
click at [748, 454] on button "+" at bounding box center [746, 459] width 25 height 25
click at [539, 460] on button "-" at bounding box center [536, 459] width 25 height 25
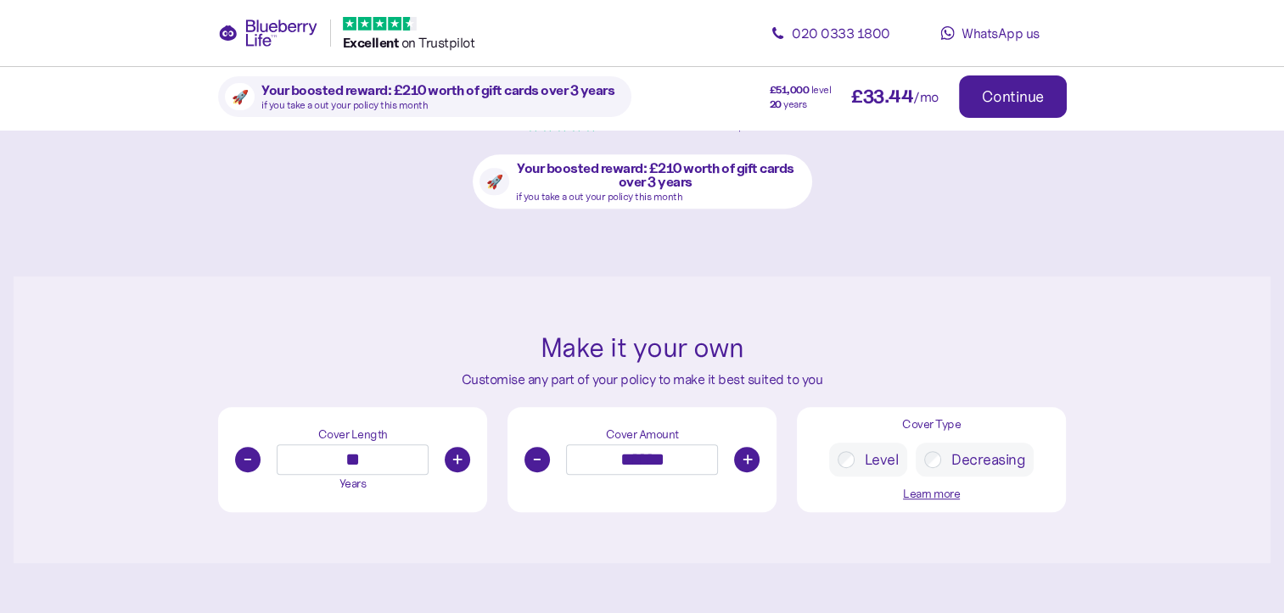
click at [539, 460] on button "-" at bounding box center [536, 459] width 25 height 25
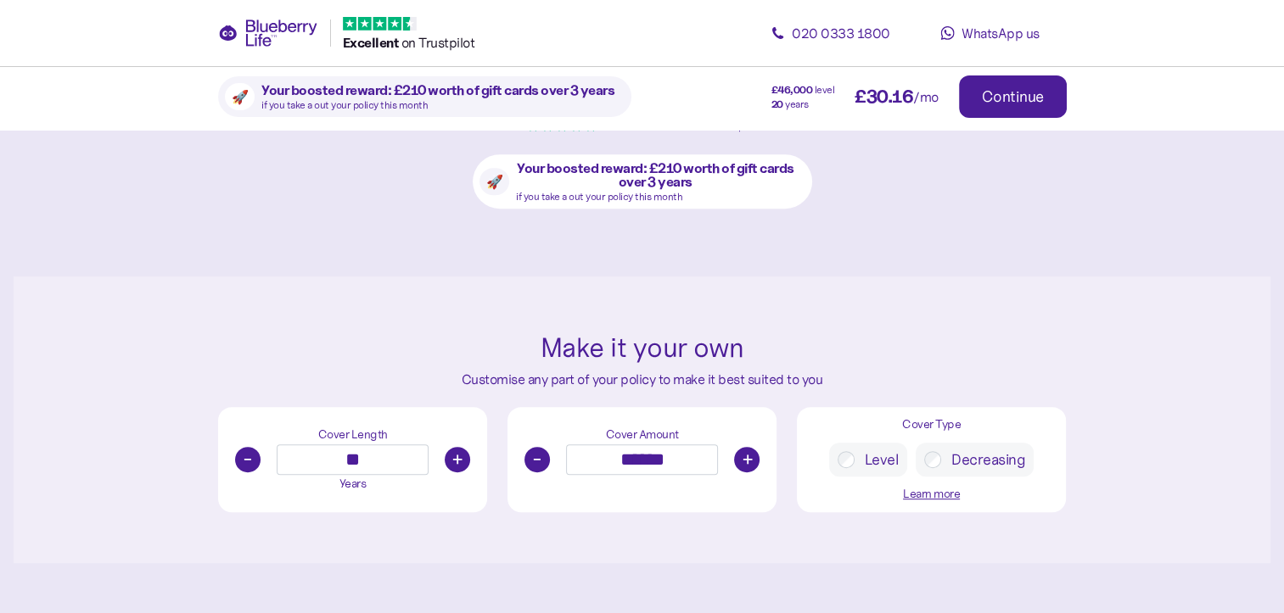
click at [539, 460] on button "-" at bounding box center [536, 459] width 25 height 25
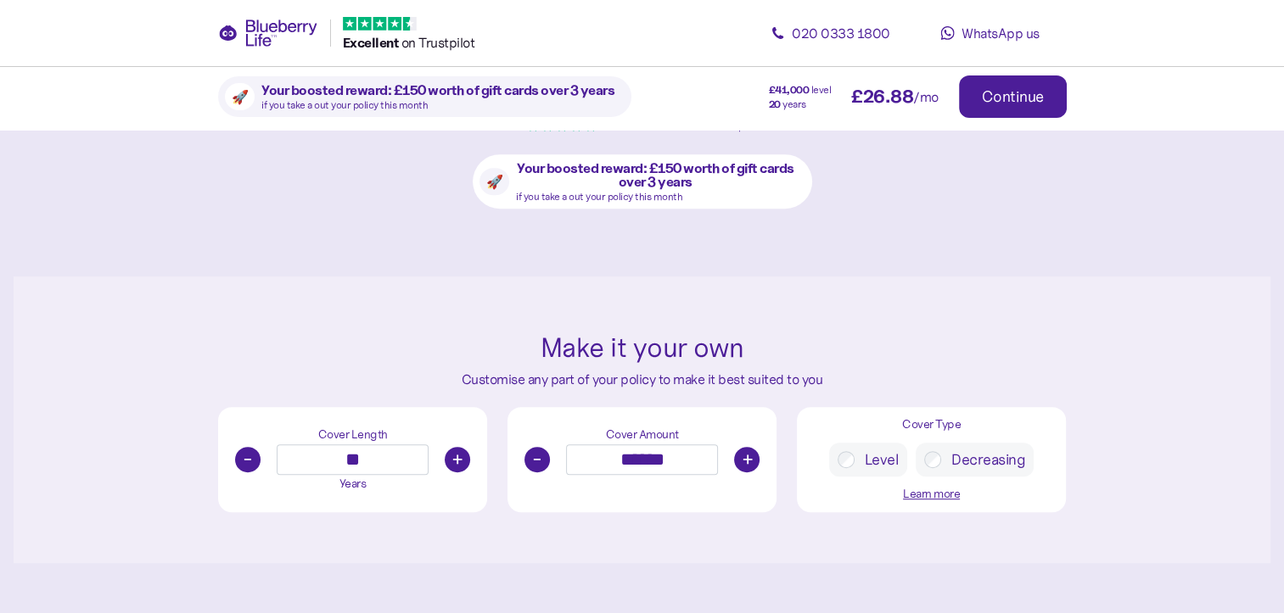
click at [539, 460] on button "-" at bounding box center [536, 459] width 25 height 25
click at [747, 453] on button "+" at bounding box center [746, 459] width 25 height 25
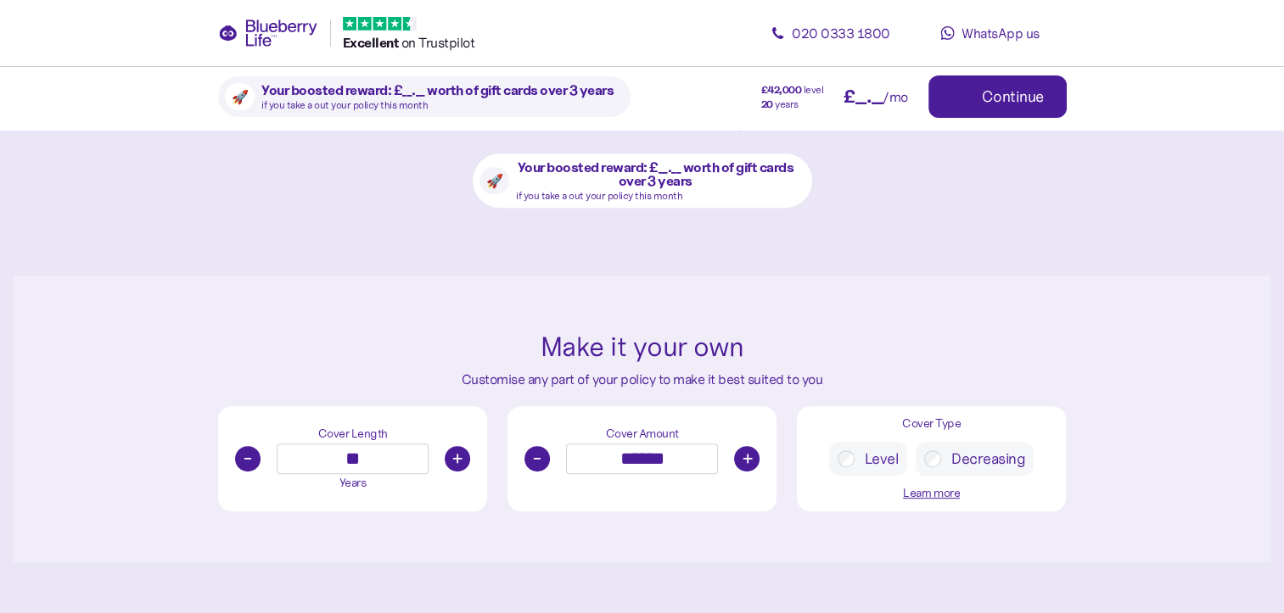
click at [747, 453] on button "+" at bounding box center [746, 458] width 25 height 25
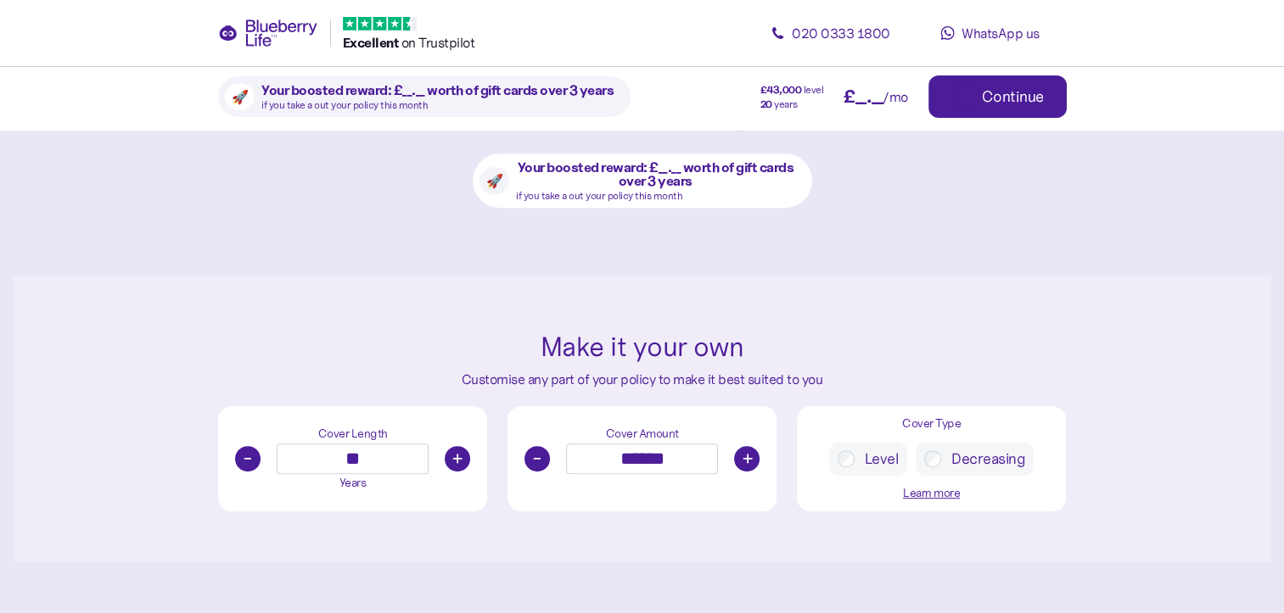
click at [747, 453] on button "+" at bounding box center [746, 458] width 25 height 25
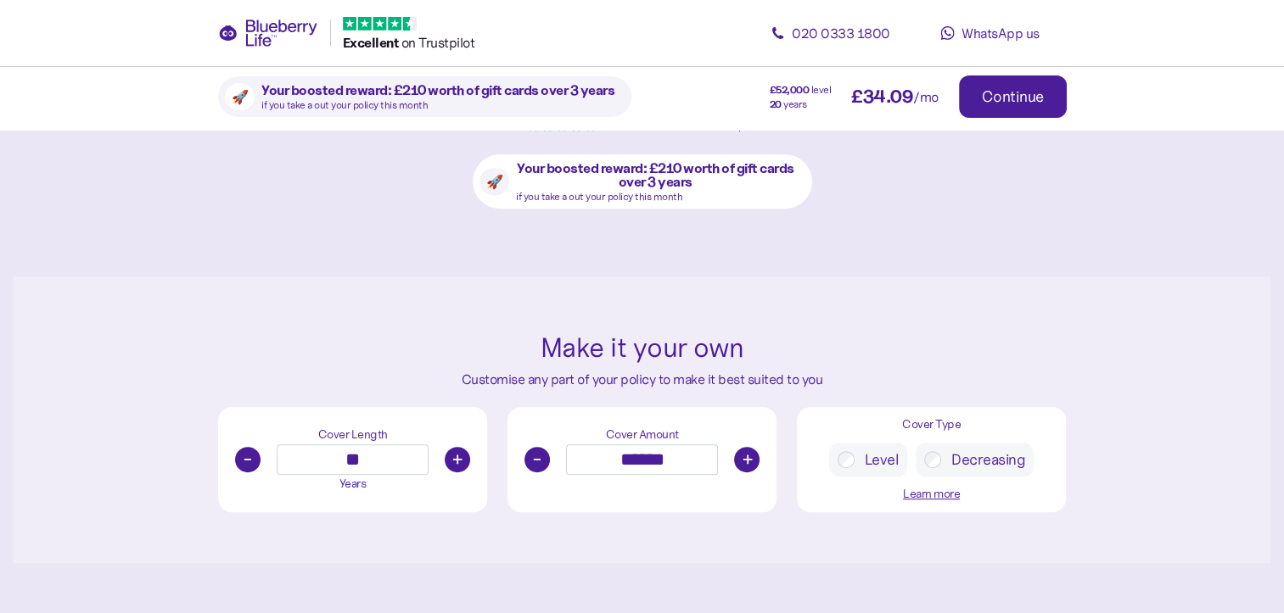
click at [536, 454] on button "-" at bounding box center [536, 459] width 25 height 25
click at [744, 454] on button "+" at bounding box center [746, 459] width 25 height 25
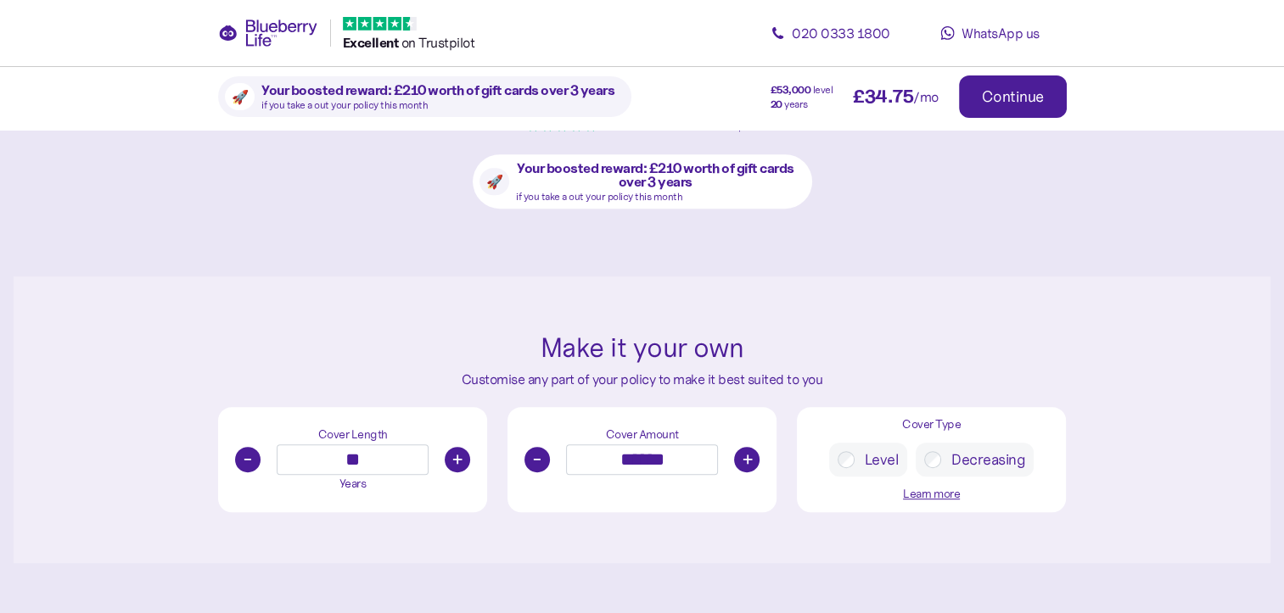
click at [744, 454] on button "+" at bounding box center [746, 459] width 25 height 25
click at [744, 454] on button "+" at bounding box center [746, 458] width 25 height 25
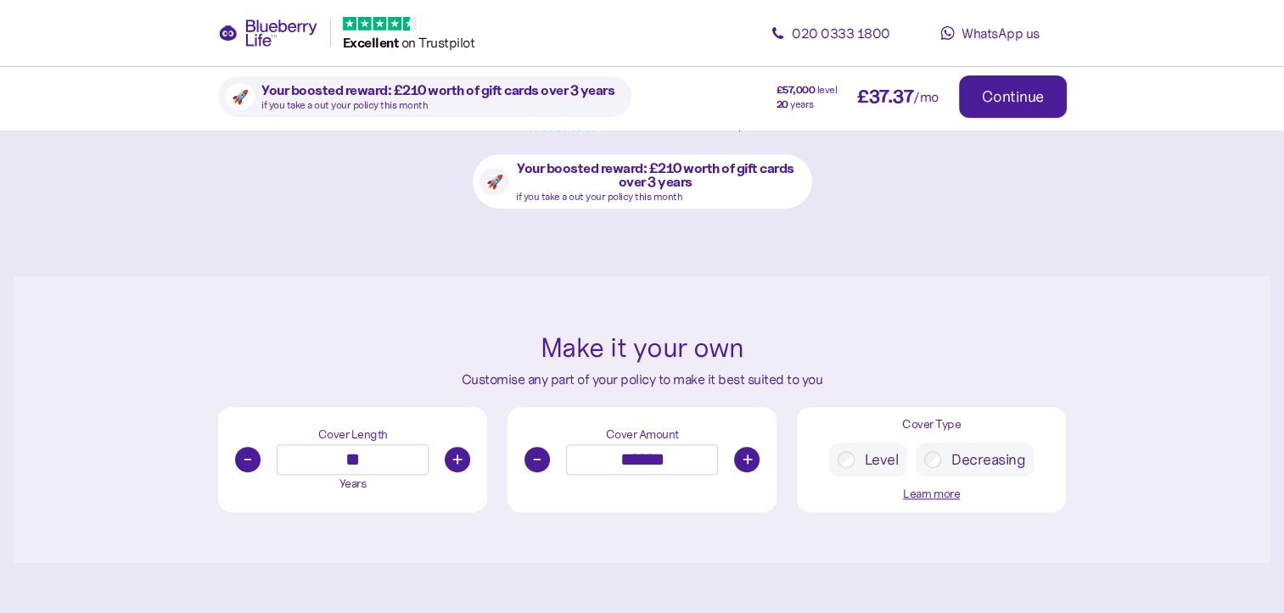
click at [744, 454] on button "+" at bounding box center [746, 459] width 25 height 25
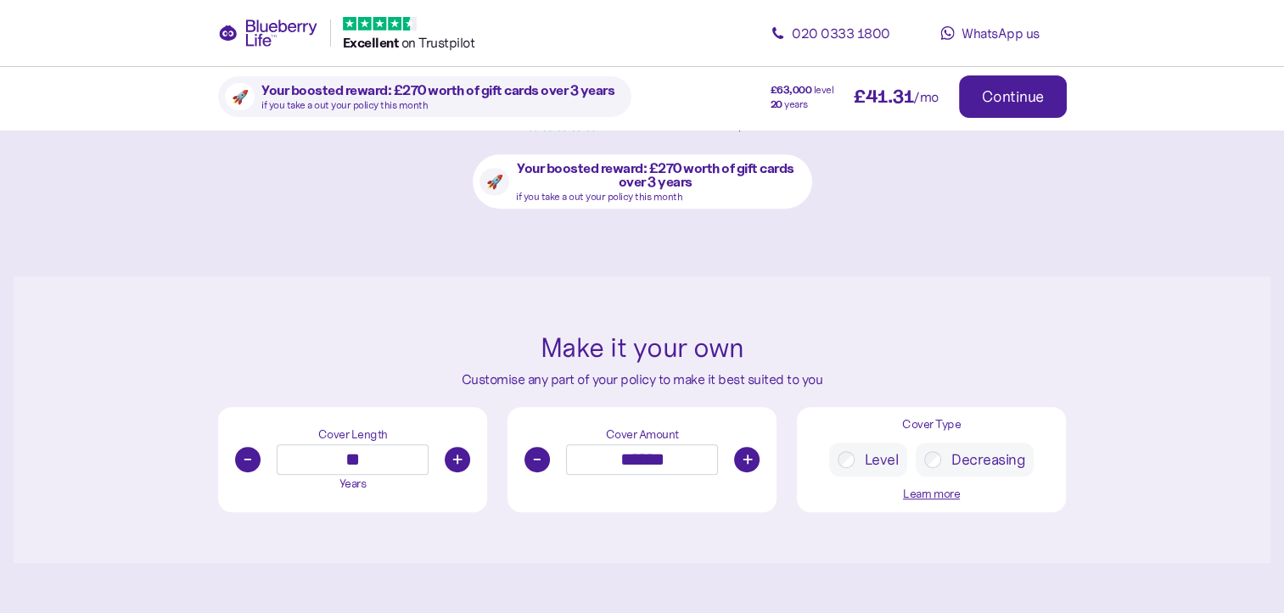
click at [744, 454] on button "+" at bounding box center [746, 459] width 25 height 25
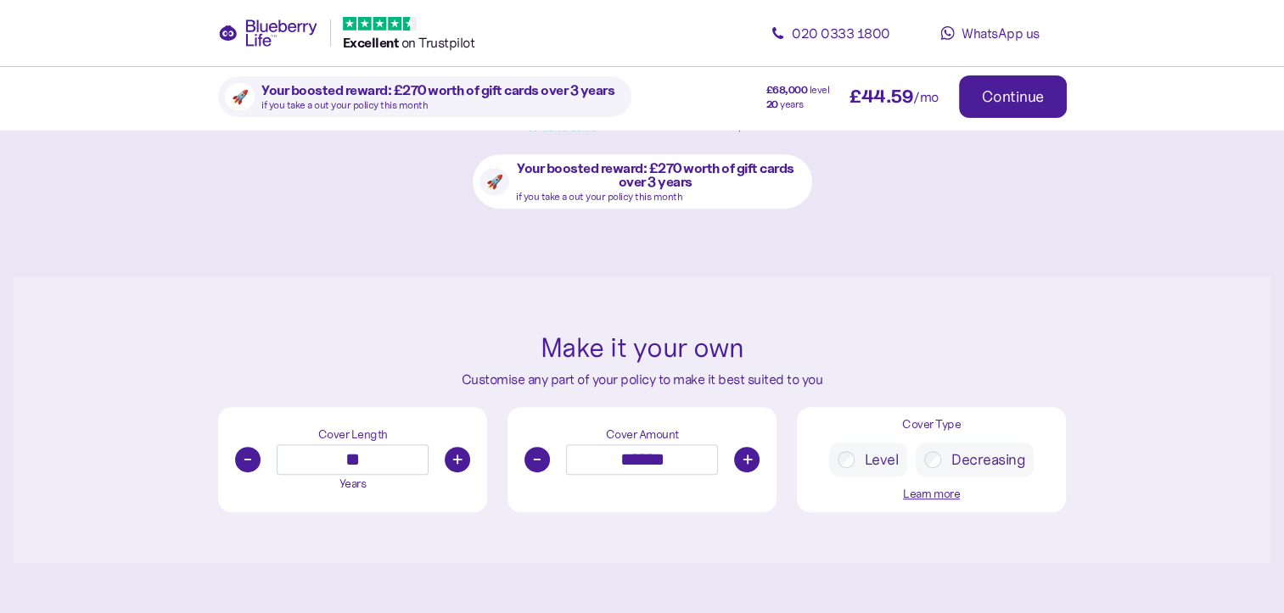
click at [744, 454] on button "+" at bounding box center [746, 459] width 25 height 25
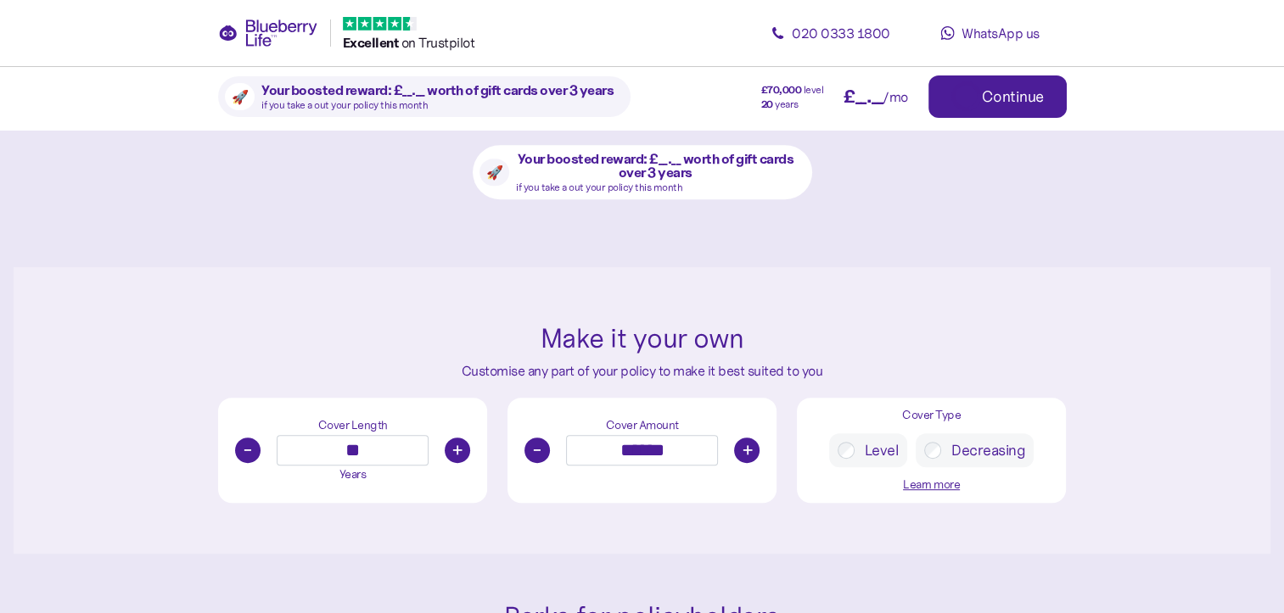
scroll to position [742, 0]
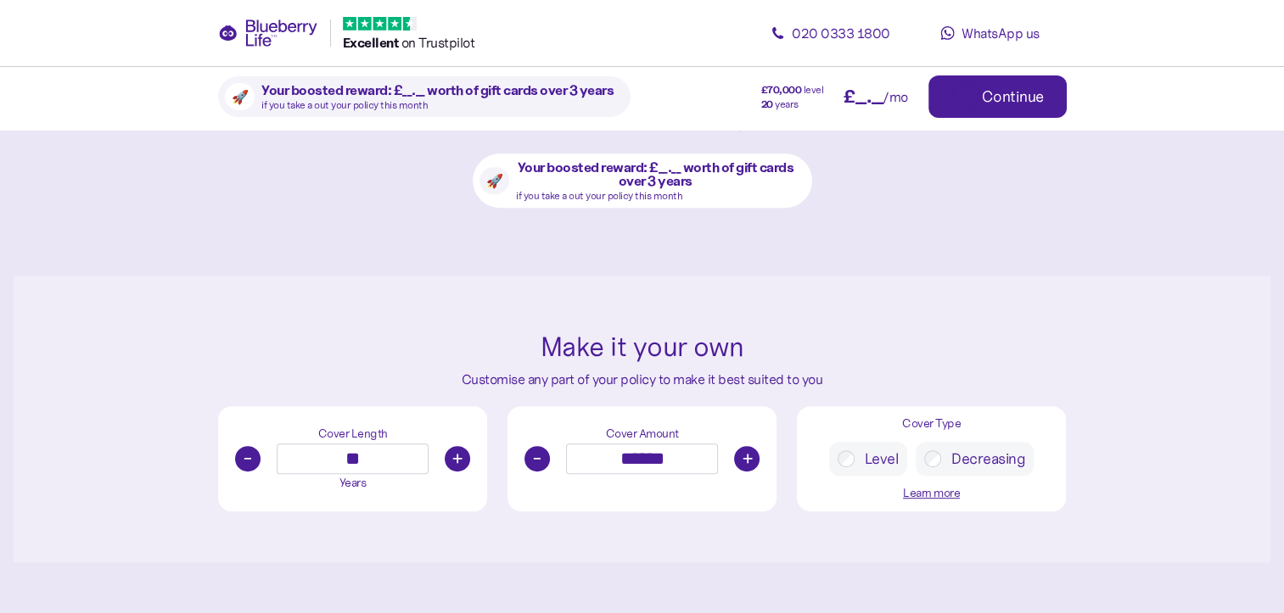
click at [744, 454] on button "+" at bounding box center [746, 458] width 25 height 25
click at [744, 454] on button "+" at bounding box center [746, 459] width 25 height 25
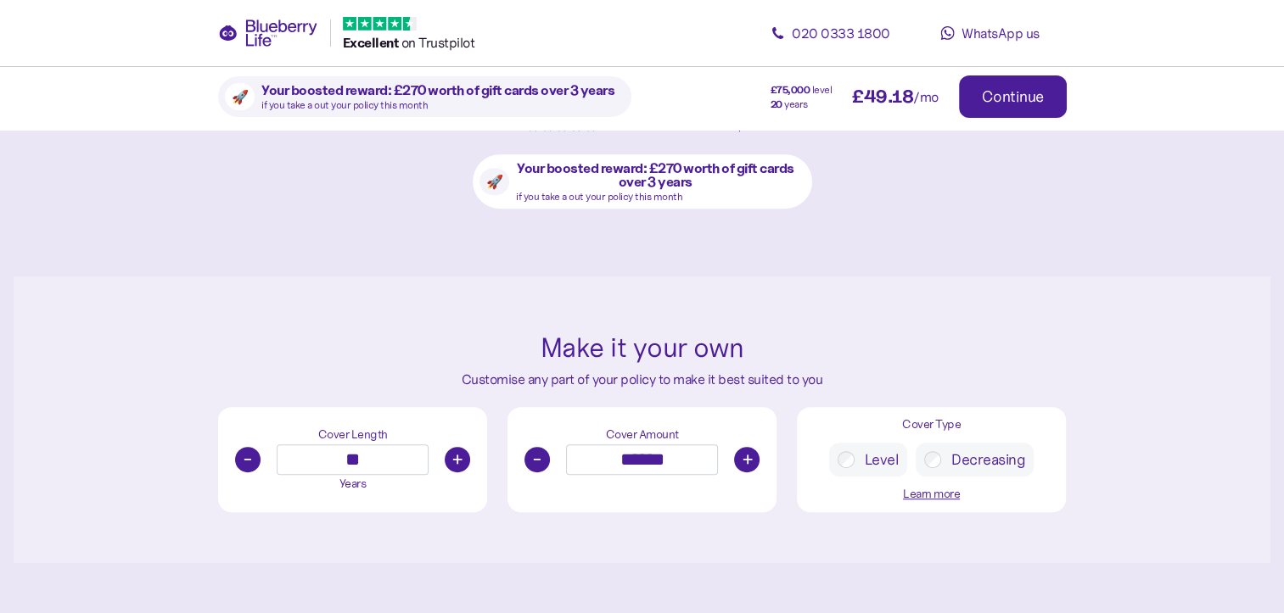
click at [744, 454] on button "+" at bounding box center [746, 459] width 25 height 25
click at [744, 454] on button "+" at bounding box center [746, 458] width 25 height 25
click at [744, 454] on button "+" at bounding box center [746, 459] width 25 height 25
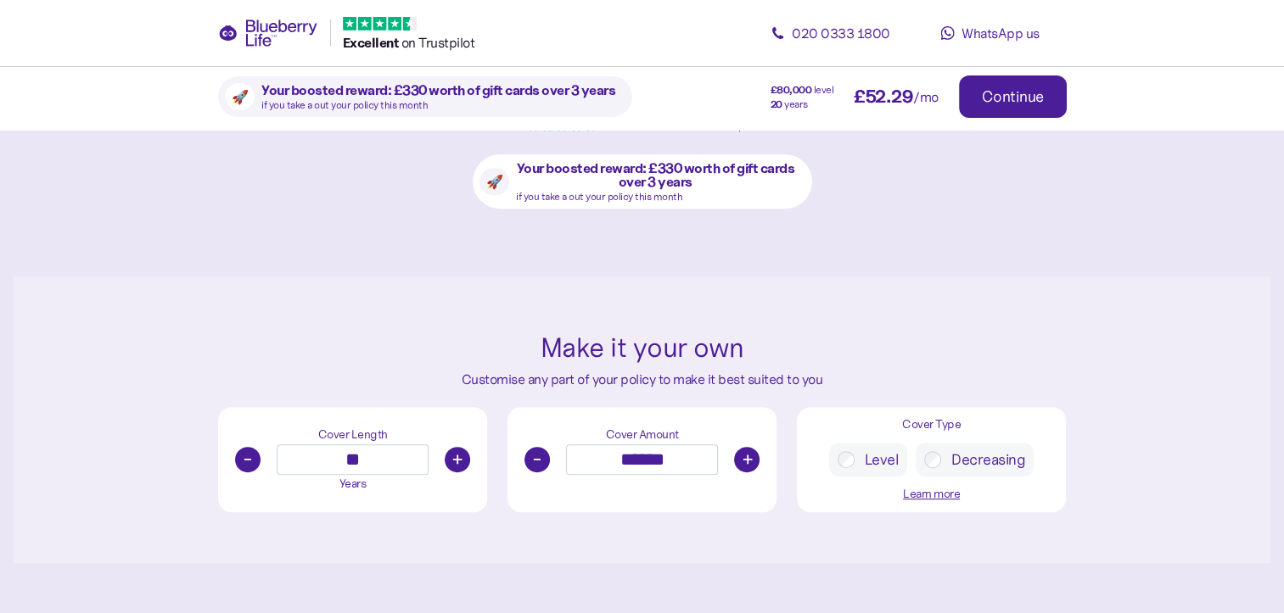
click at [744, 454] on button "+" at bounding box center [746, 459] width 25 height 25
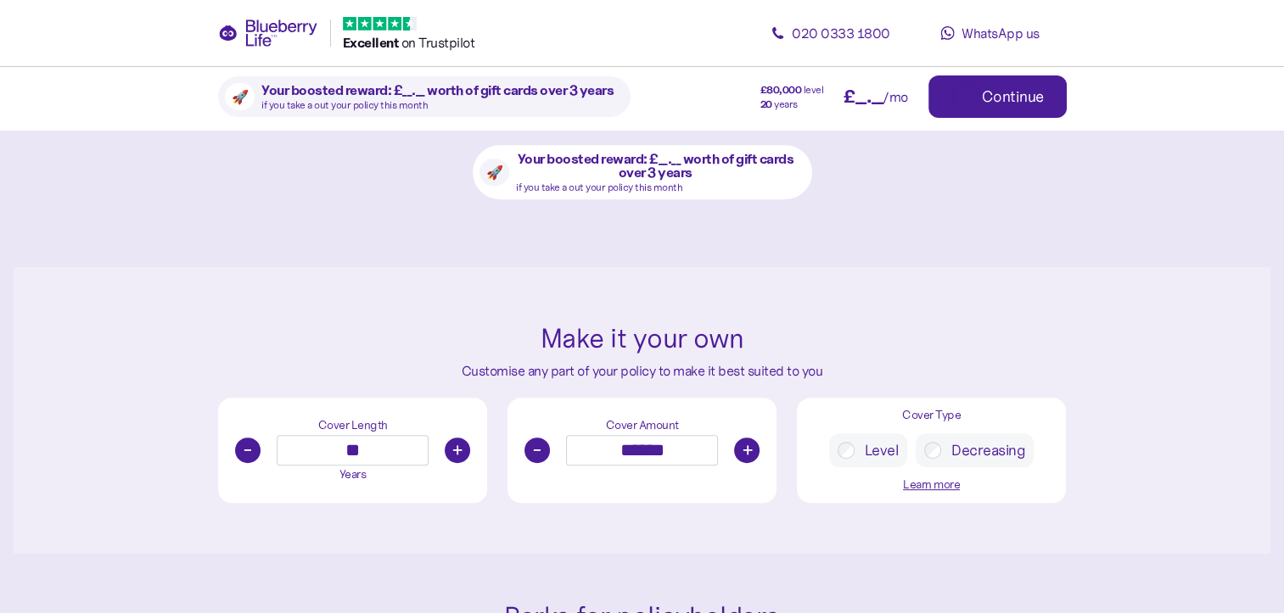
scroll to position [742, 0]
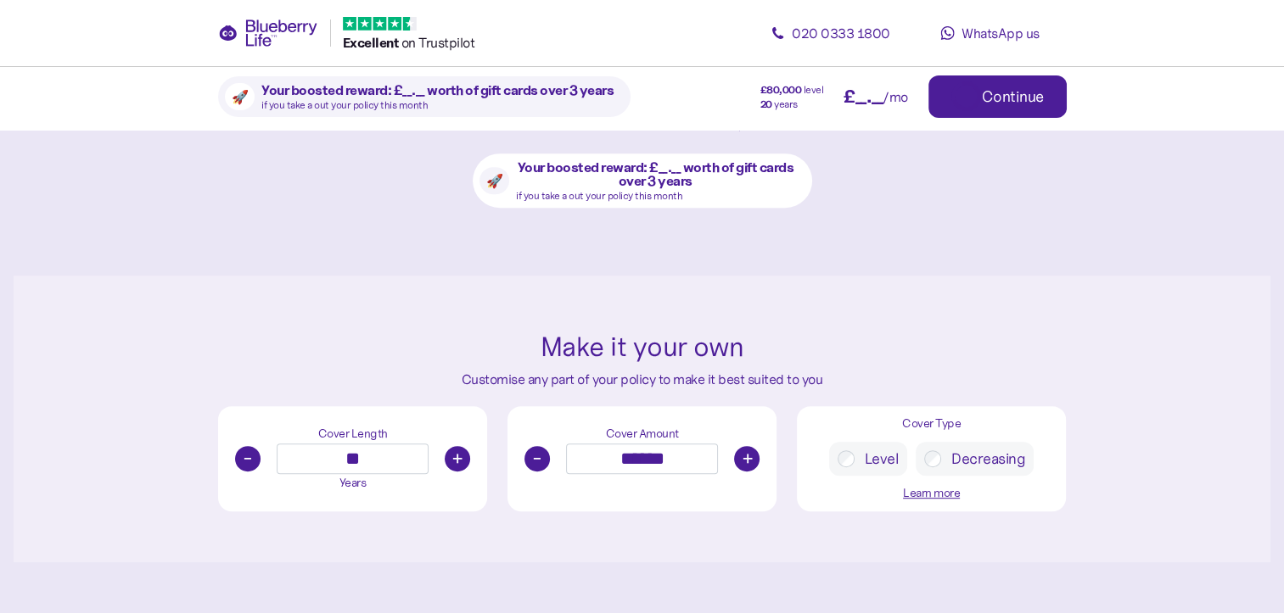
click at [744, 454] on button "+" at bounding box center [746, 458] width 25 height 25
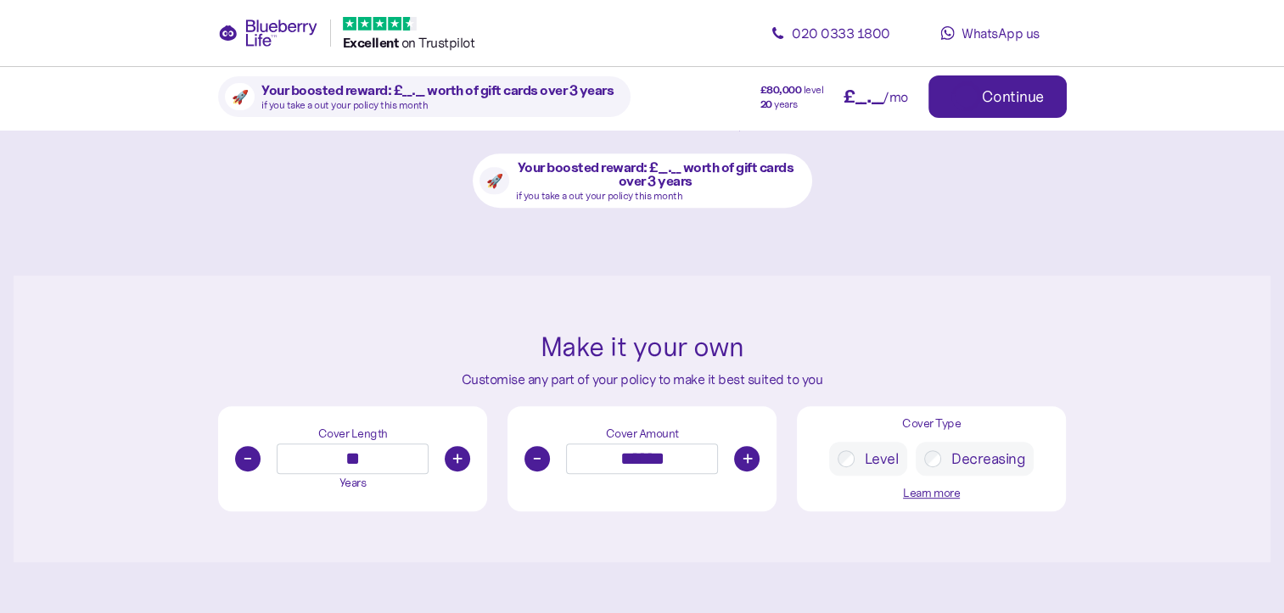
click at [744, 454] on button "+" at bounding box center [746, 458] width 25 height 25
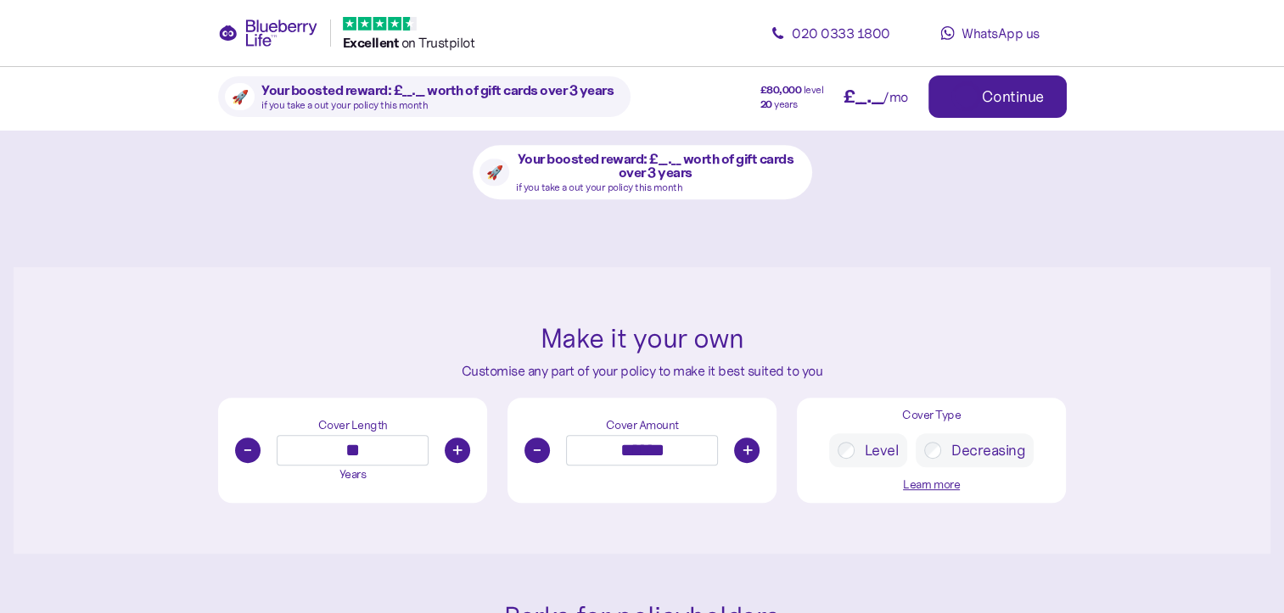
click at [744, 454] on button "+" at bounding box center [746, 450] width 25 height 25
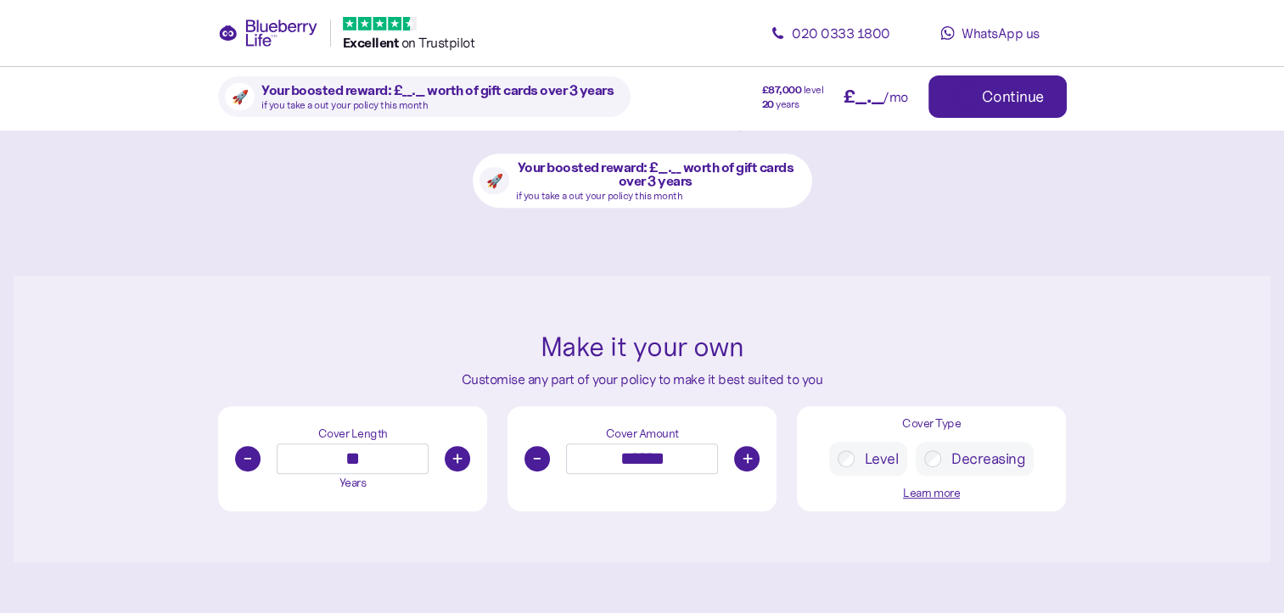
click at [744, 454] on button "+" at bounding box center [746, 458] width 25 height 25
click at [744, 454] on button "+" at bounding box center [746, 459] width 25 height 25
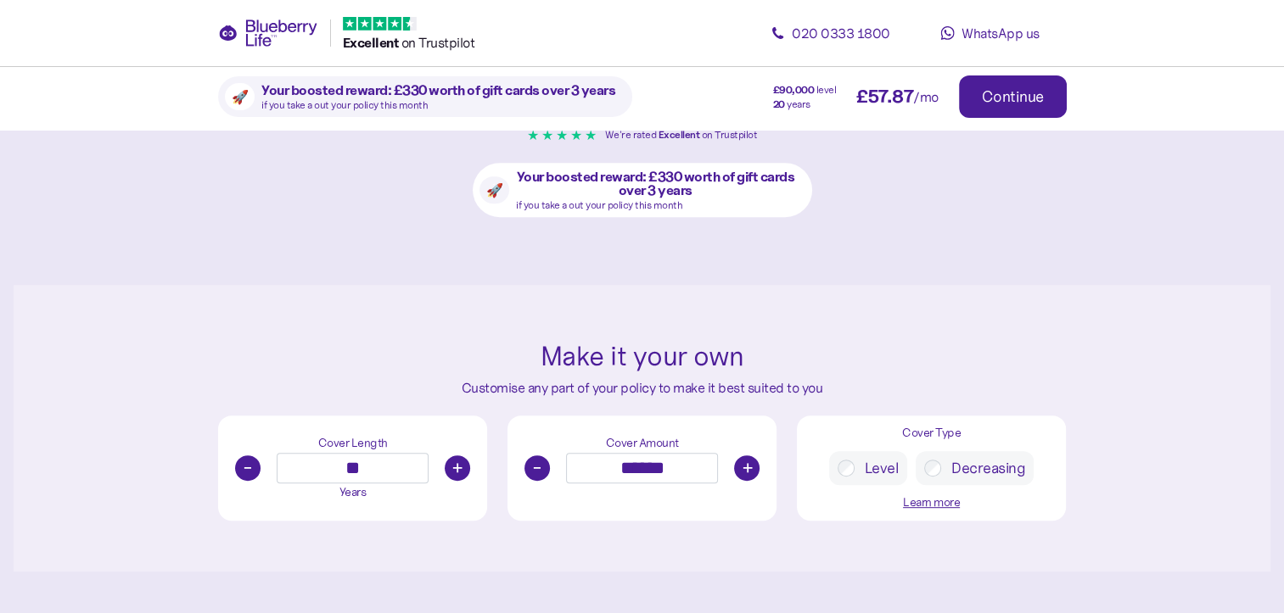
scroll to position [750, 0]
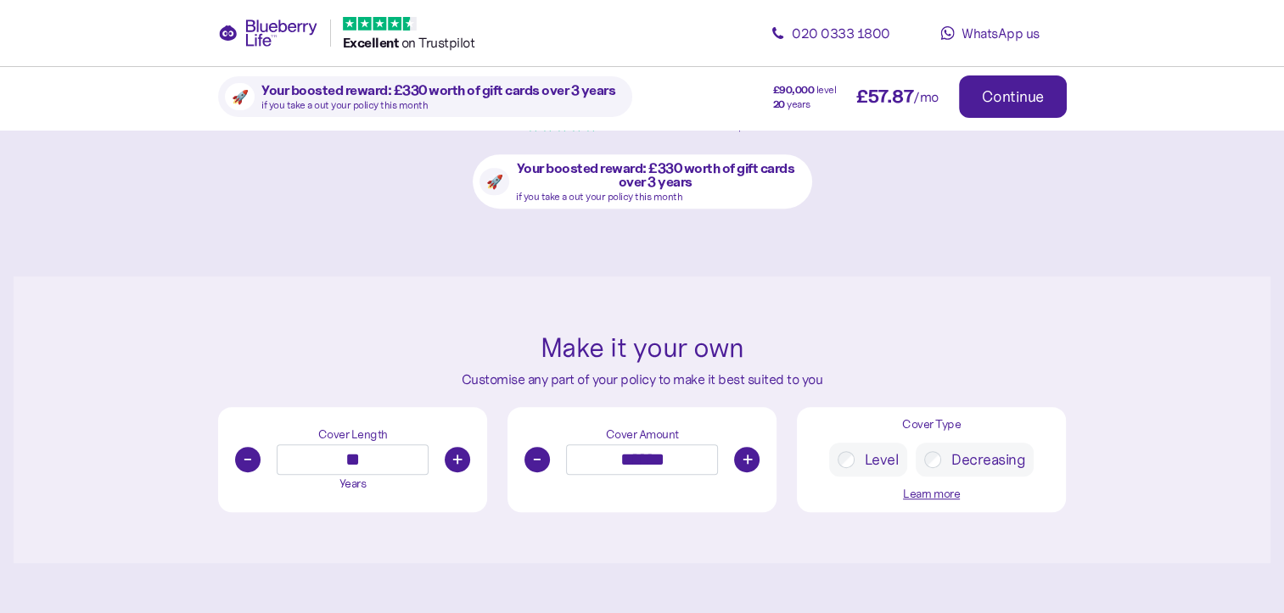
click at [744, 454] on button "+" at bounding box center [746, 459] width 25 height 25
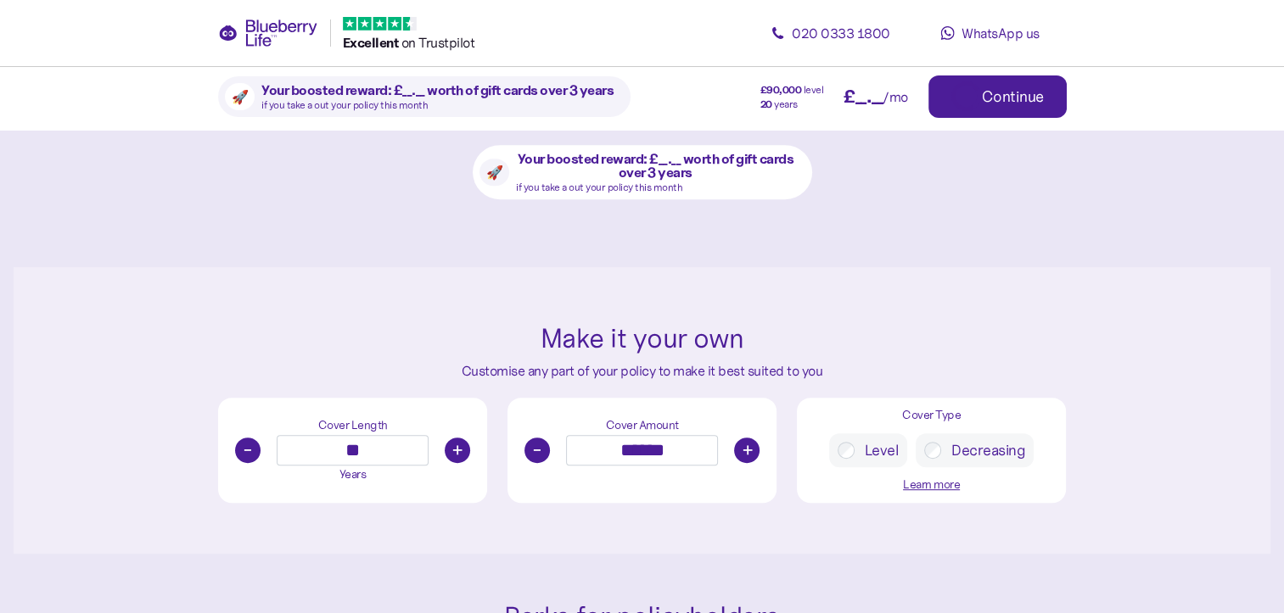
scroll to position [742, 0]
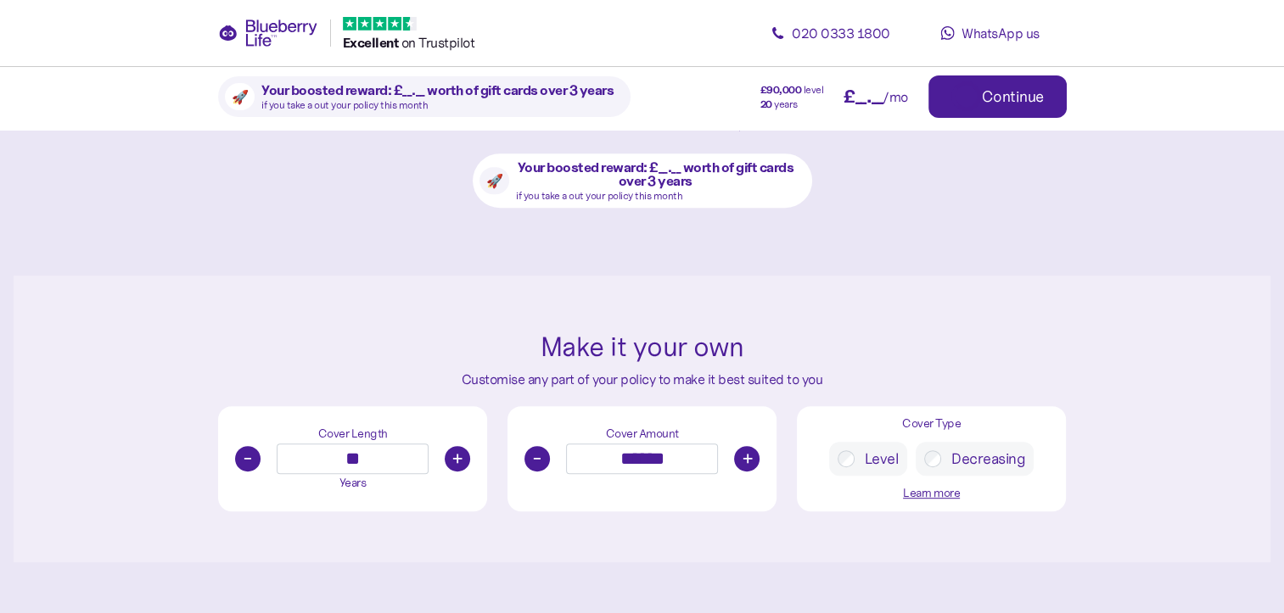
click at [744, 454] on button "+" at bounding box center [746, 458] width 25 height 25
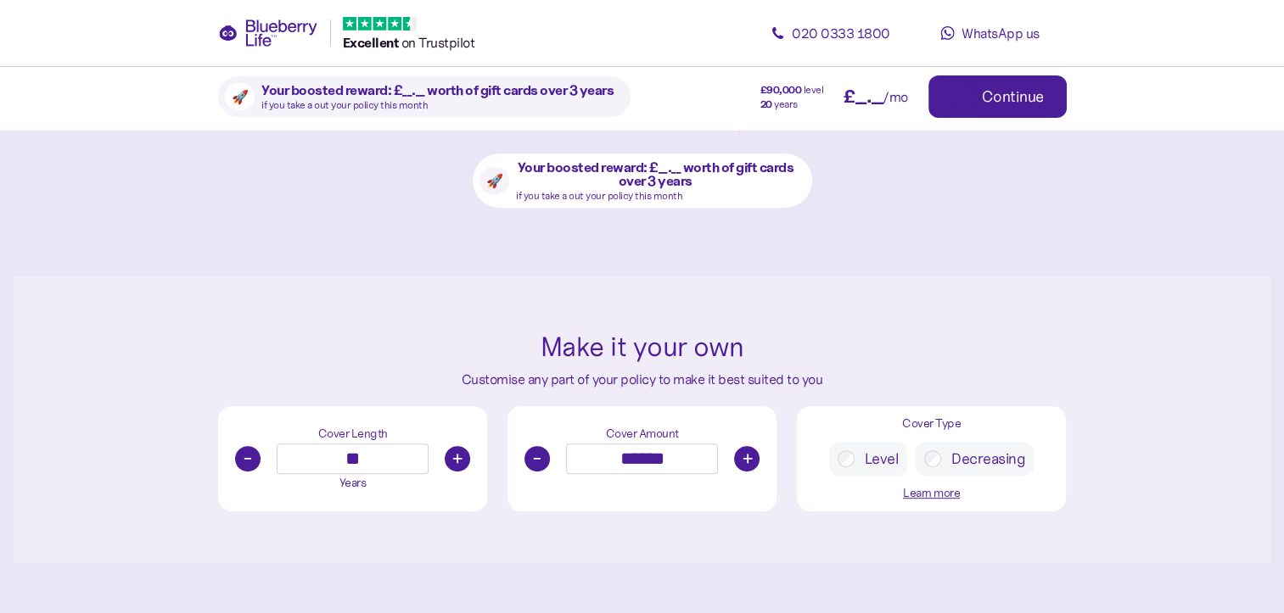
click at [744, 454] on button "+" at bounding box center [746, 458] width 25 height 25
click at [744, 454] on button "+" at bounding box center [746, 459] width 25 height 25
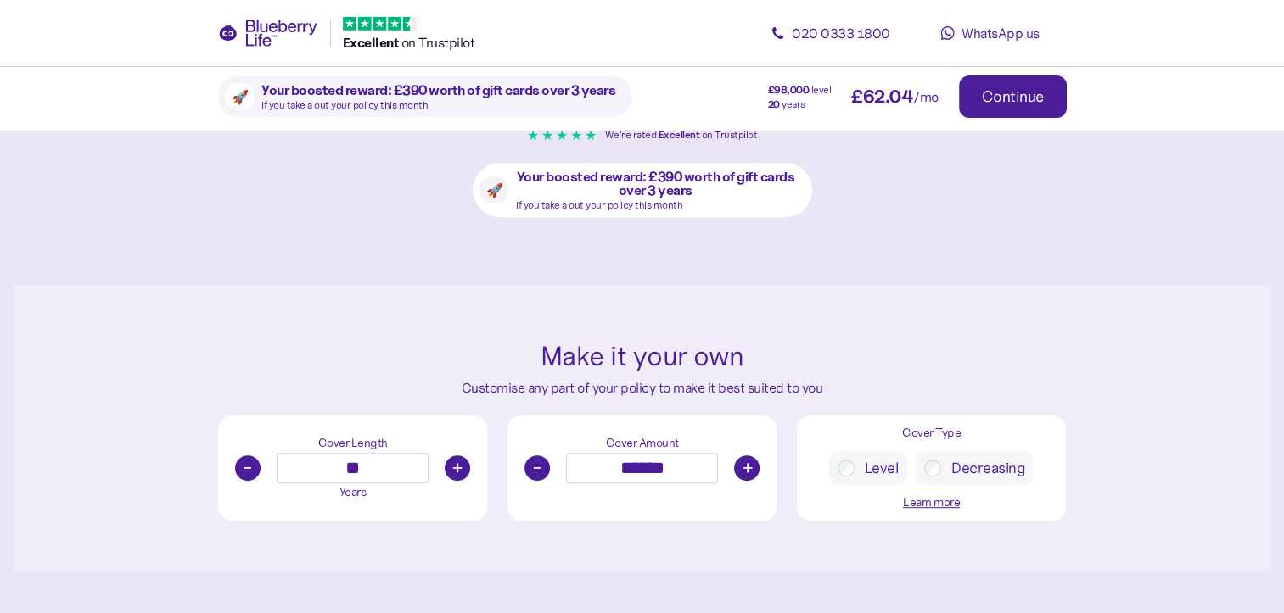
click at [744, 456] on button "+" at bounding box center [746, 468] width 25 height 25
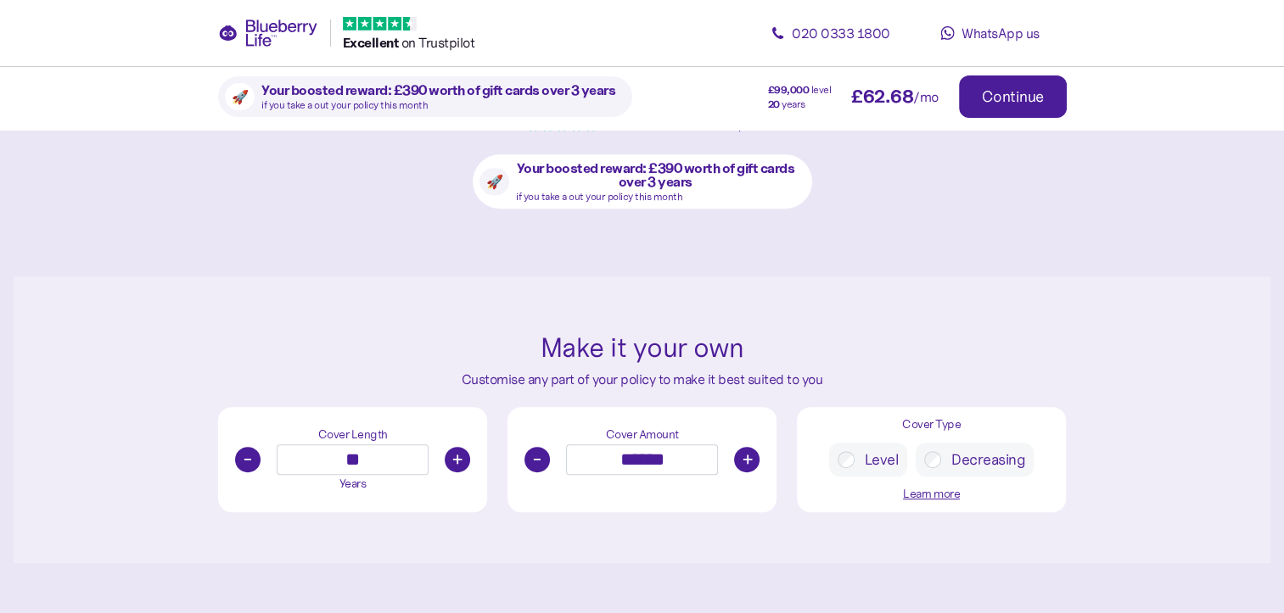
click at [744, 454] on button "+" at bounding box center [746, 459] width 25 height 25
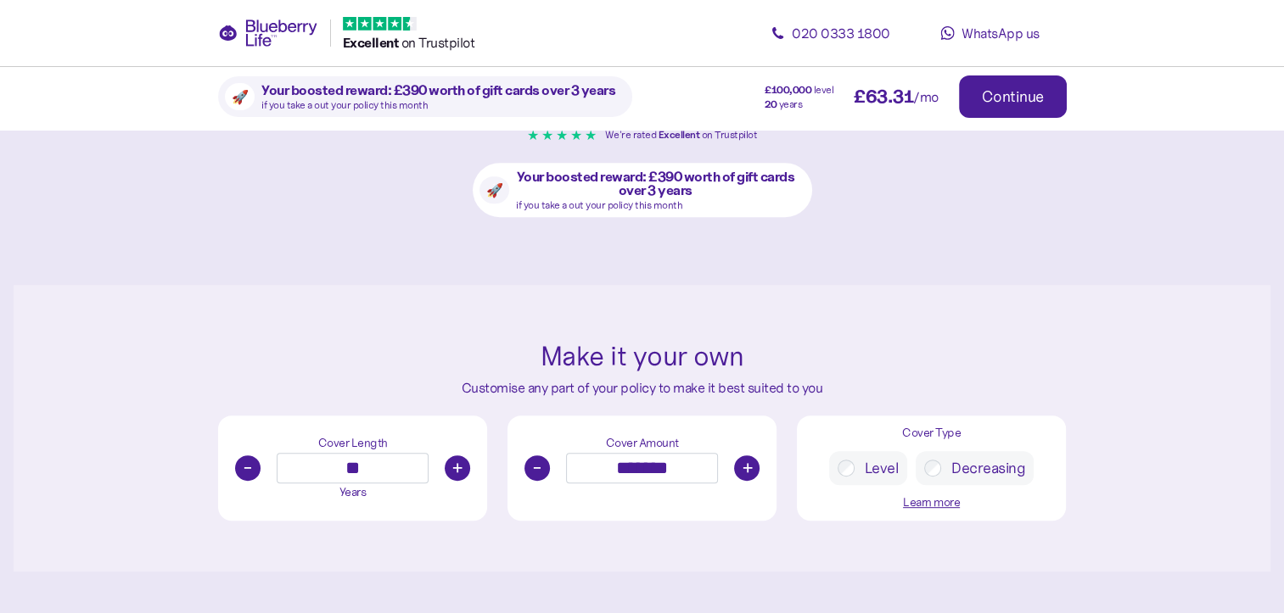
scroll to position [750, 0]
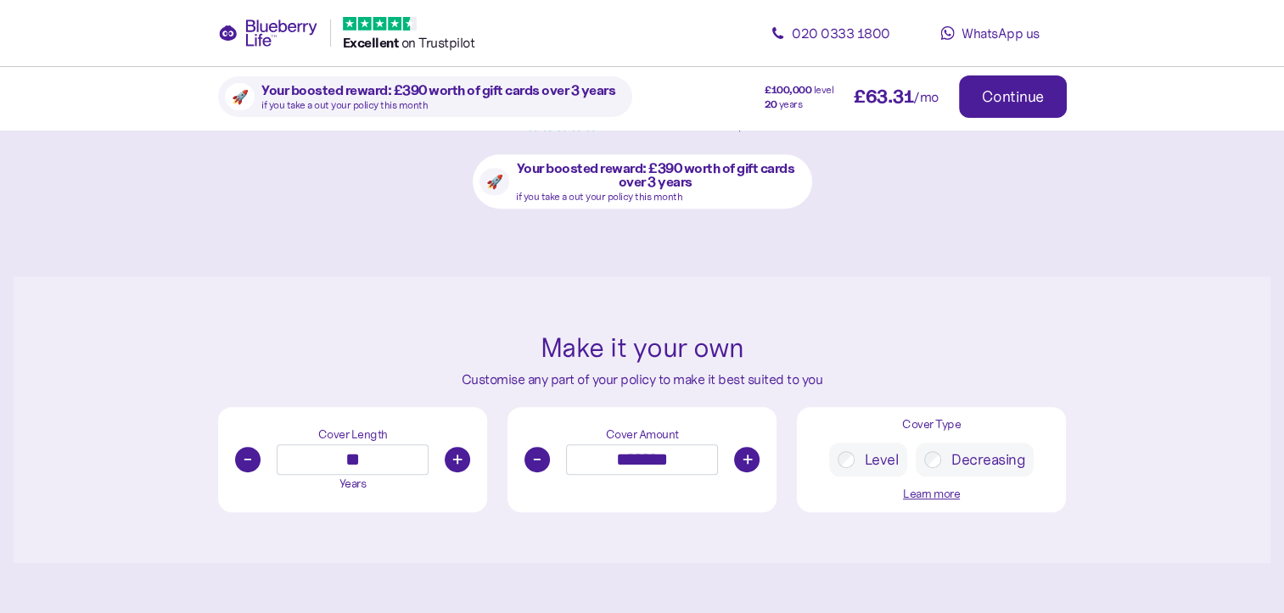
click at [541, 453] on button "-" at bounding box center [536, 459] width 25 height 25
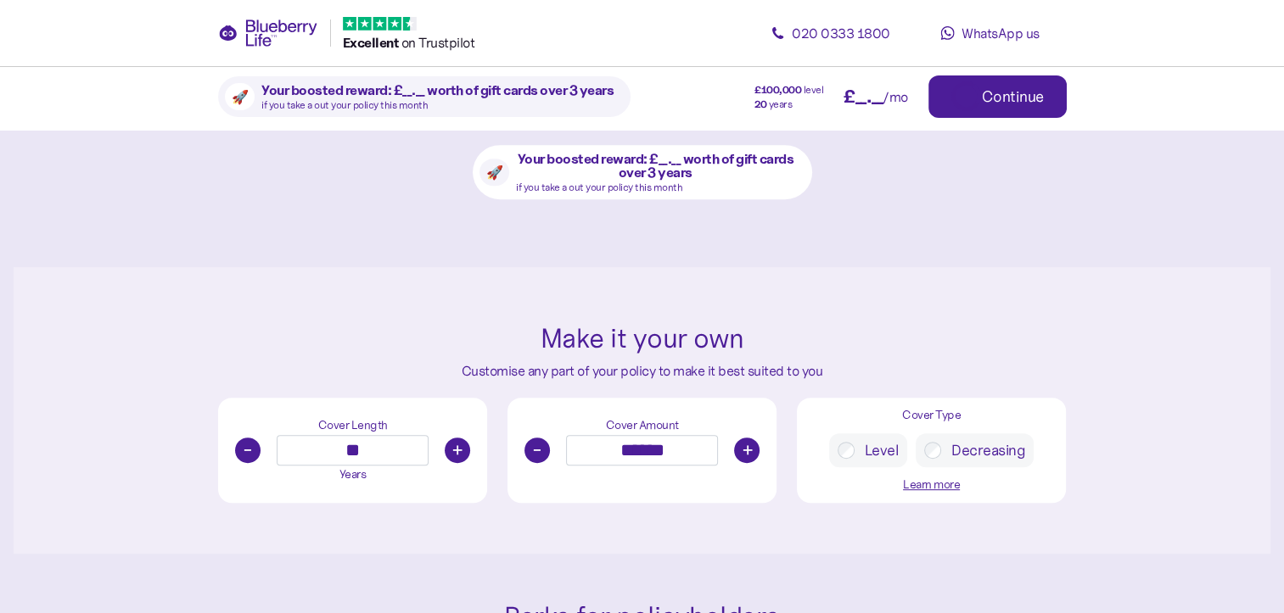
scroll to position [742, 0]
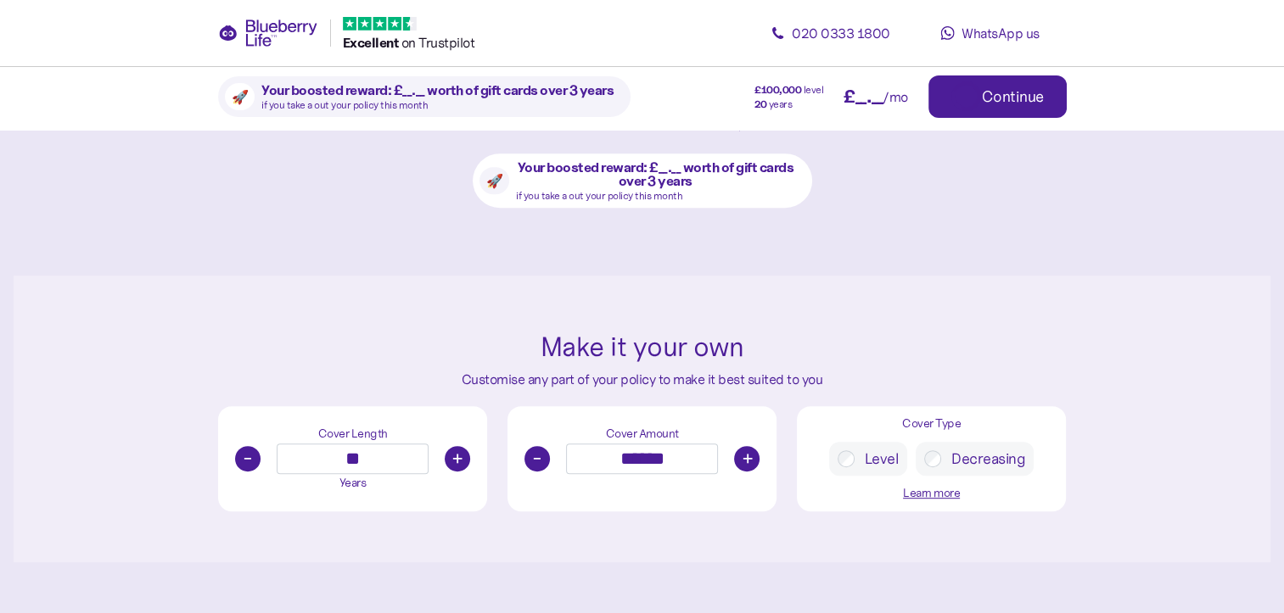
click at [541, 453] on button "-" at bounding box center [536, 458] width 25 height 25
click at [541, 453] on button "-" at bounding box center [536, 459] width 25 height 25
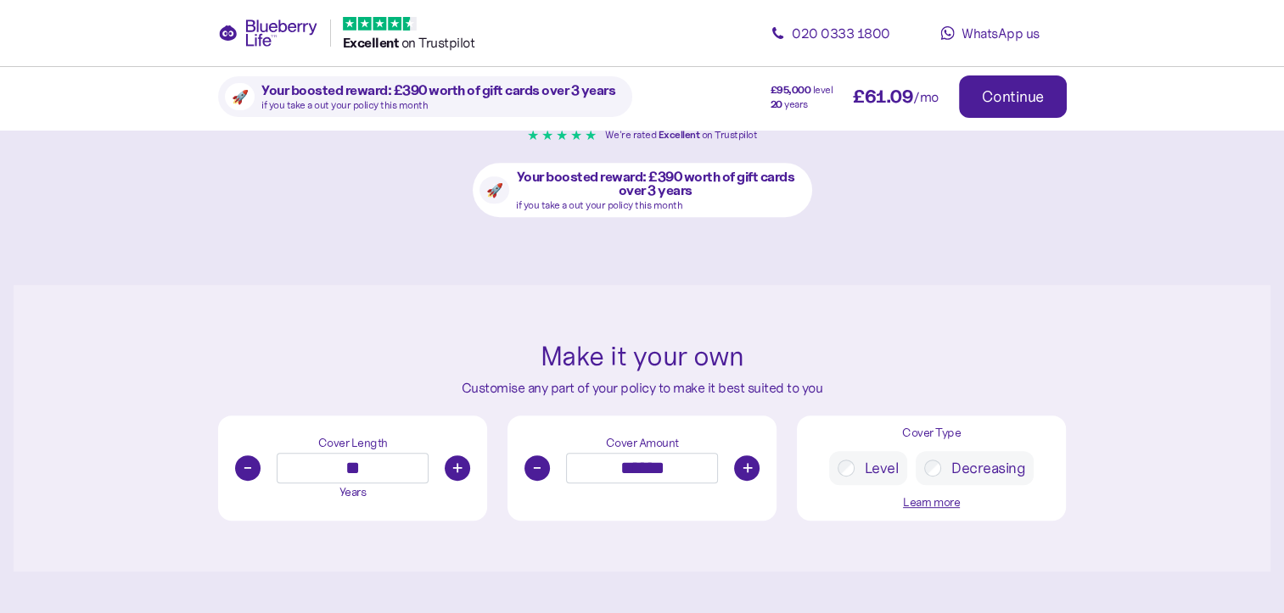
scroll to position [750, 0]
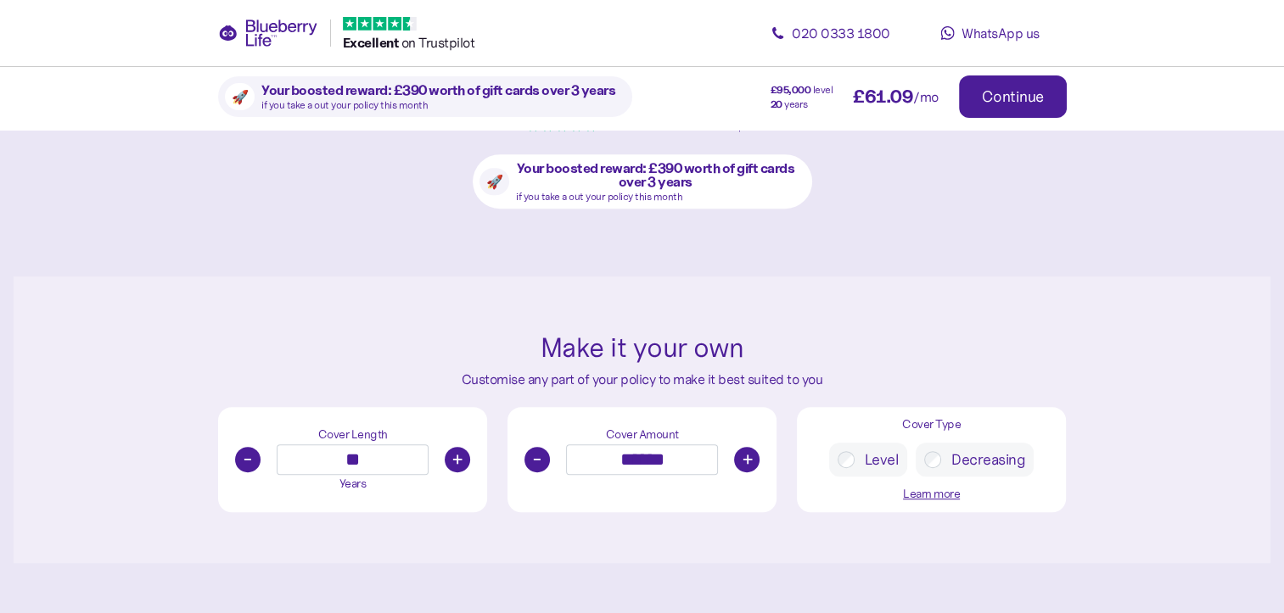
click at [541, 453] on button "-" at bounding box center [536, 459] width 25 height 25
click at [541, 453] on button "-" at bounding box center [536, 458] width 25 height 25
click at [541, 453] on button "-" at bounding box center [536, 461] width 25 height 25
click at [541, 453] on button "-" at bounding box center [536, 459] width 25 height 25
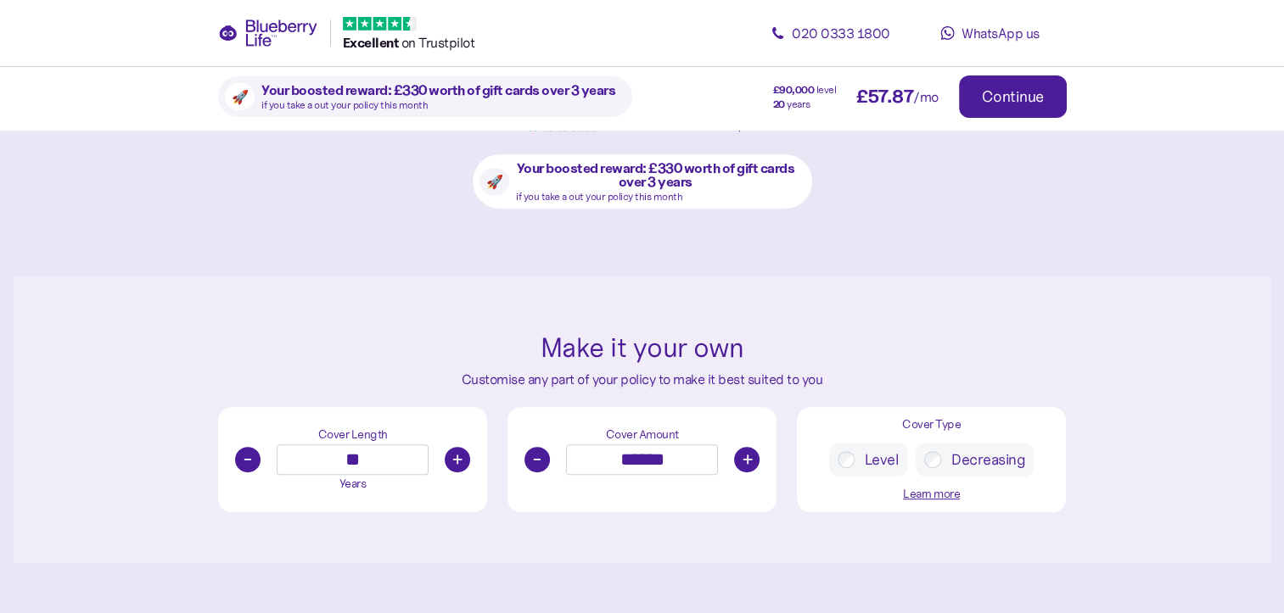
click at [541, 453] on button "-" at bounding box center [536, 459] width 25 height 25
click at [541, 453] on button "-" at bounding box center [536, 458] width 25 height 25
click at [541, 453] on button "-" at bounding box center [536, 459] width 25 height 25
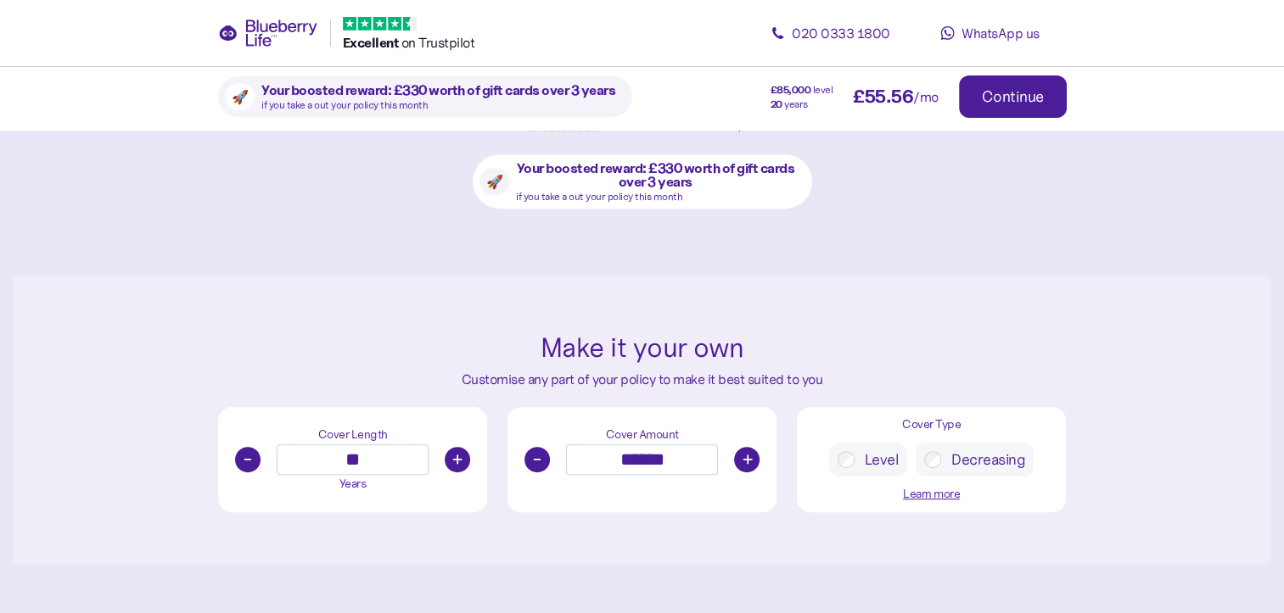
click at [540, 459] on button "-" at bounding box center [536, 459] width 25 height 25
click at [540, 459] on button "-" at bounding box center [536, 458] width 25 height 25
click at [540, 459] on button "-" at bounding box center [536, 459] width 25 height 25
click at [540, 459] on button "-" at bounding box center [536, 458] width 25 height 25
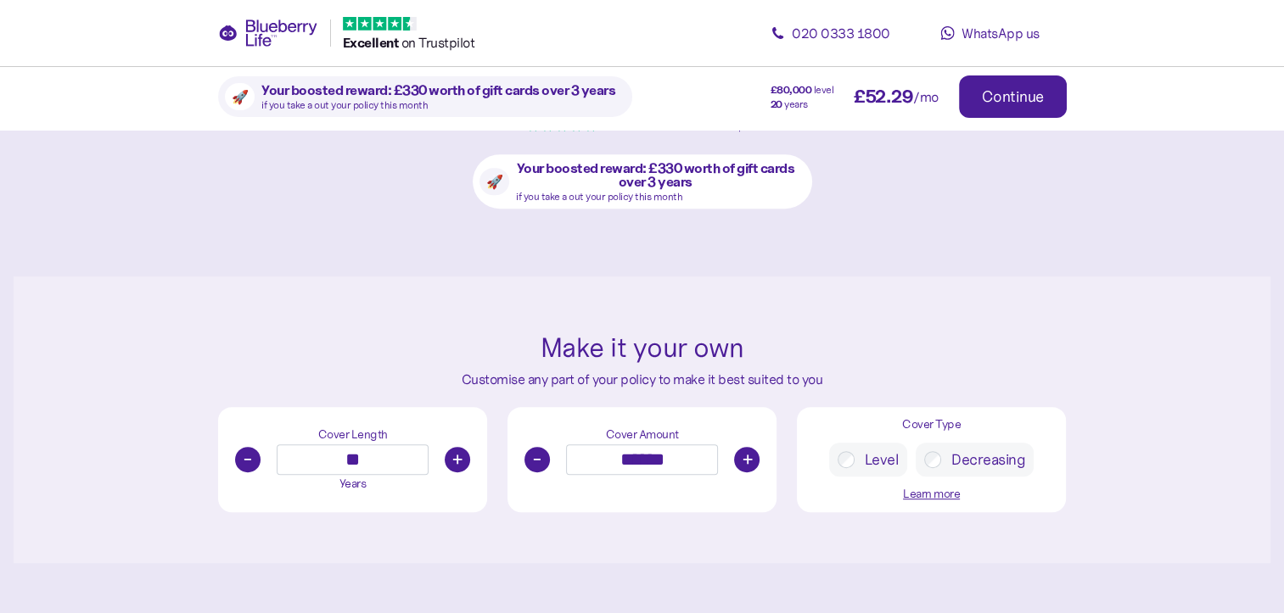
click at [540, 459] on button "-" at bounding box center [536, 459] width 25 height 25
click at [540, 459] on button "-" at bounding box center [536, 458] width 25 height 25
click at [540, 459] on button "-" at bounding box center [536, 459] width 25 height 25
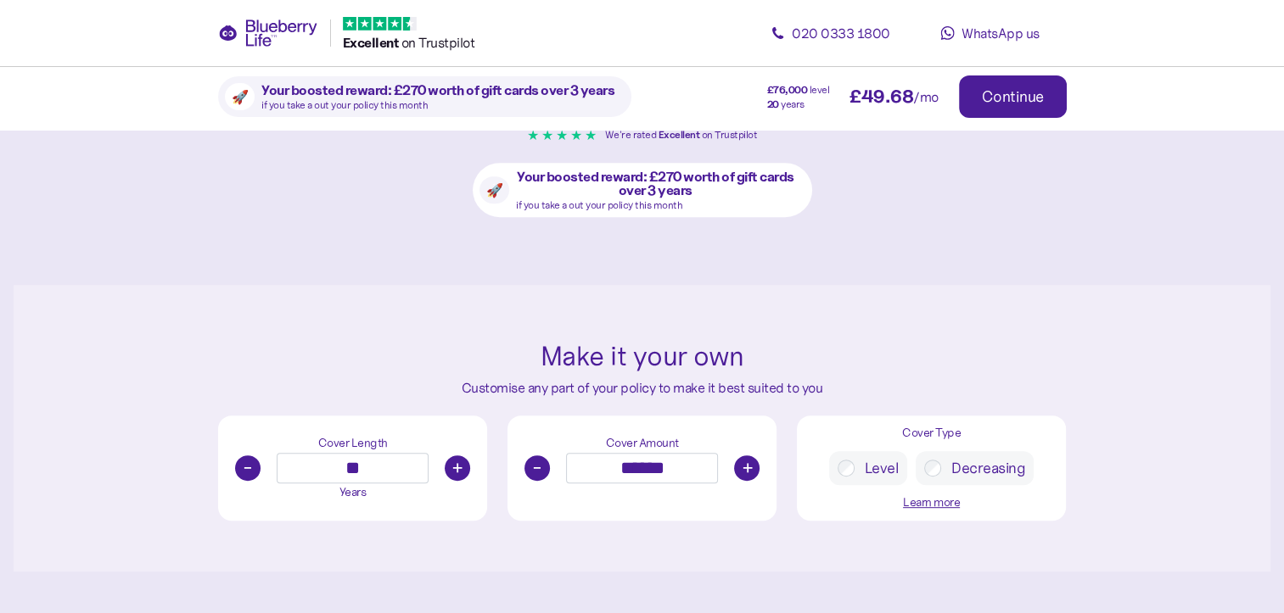
scroll to position [750, 0]
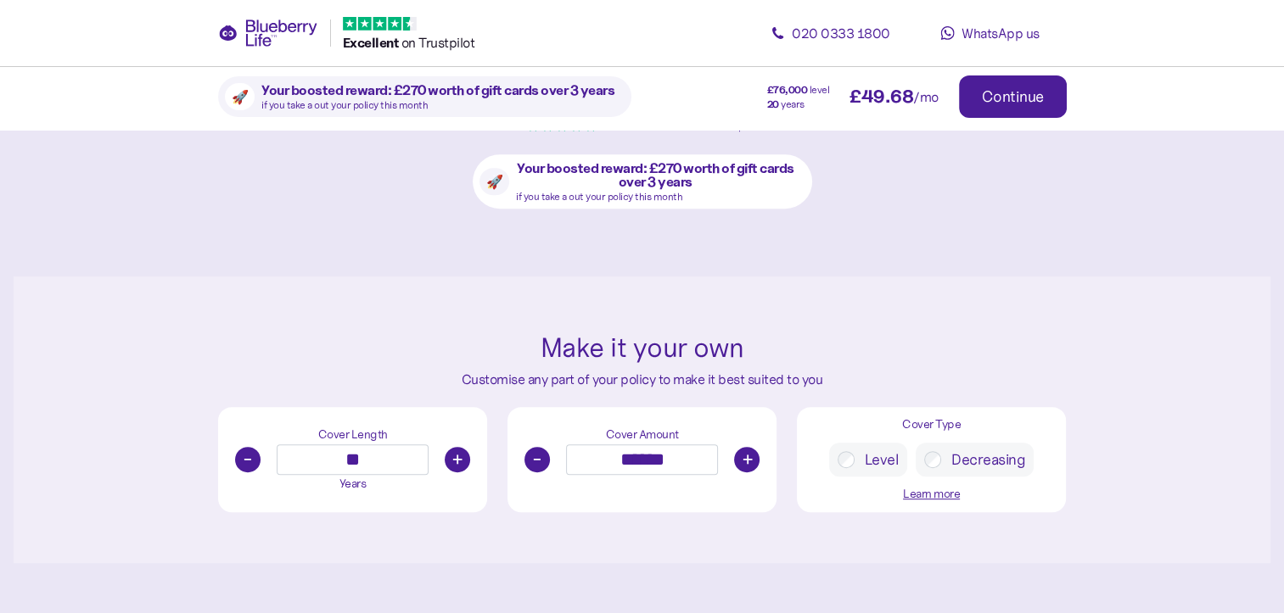
click at [540, 459] on button "-" at bounding box center [536, 459] width 25 height 25
click at [741, 455] on button "+" at bounding box center [746, 459] width 25 height 25
click at [535, 449] on button "-" at bounding box center [536, 459] width 25 height 25
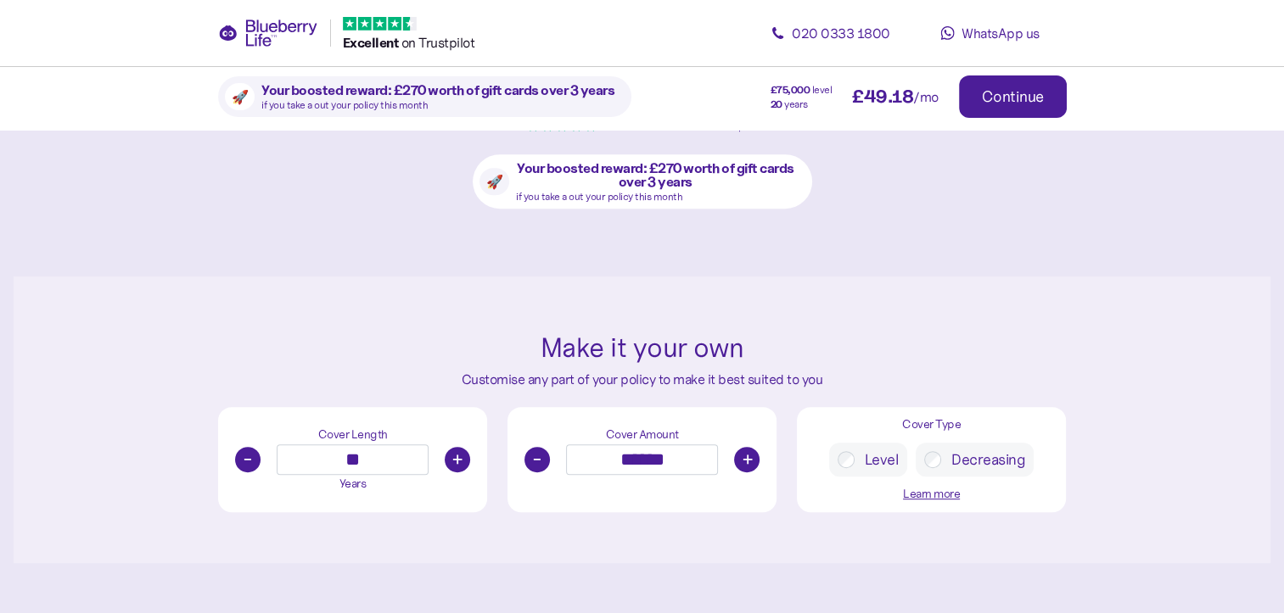
click at [743, 453] on button "+" at bounding box center [746, 459] width 25 height 25
drag, startPoint x: 751, startPoint y: 459, endPoint x: 781, endPoint y: 432, distance: 40.2
click at [751, 459] on button "+" at bounding box center [746, 459] width 25 height 25
click at [747, 462] on button "+" at bounding box center [746, 459] width 25 height 25
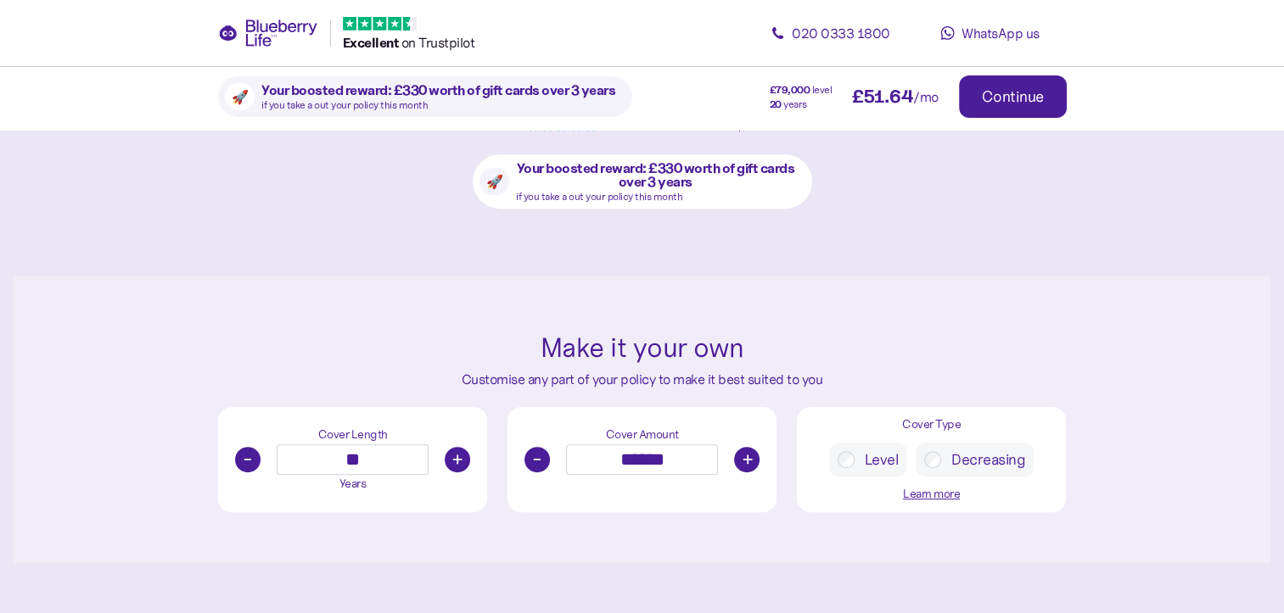
click at [747, 462] on button "+" at bounding box center [746, 459] width 25 height 25
click at [540, 457] on button "-" at bounding box center [536, 459] width 25 height 25
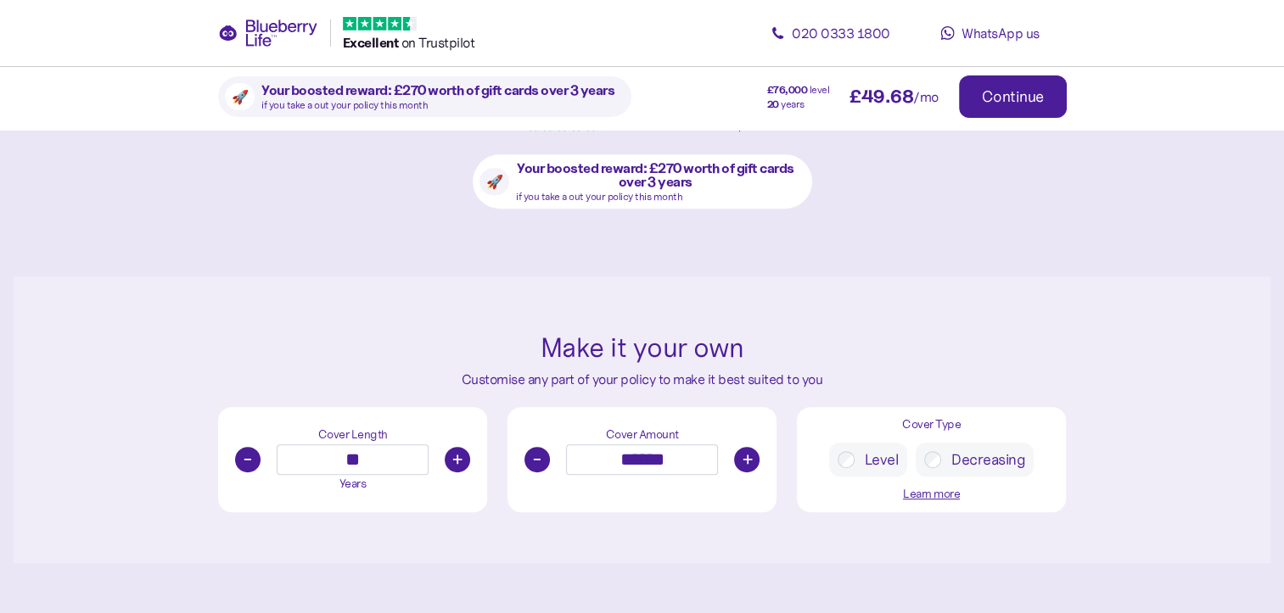
click at [540, 457] on button "-" at bounding box center [536, 459] width 25 height 25
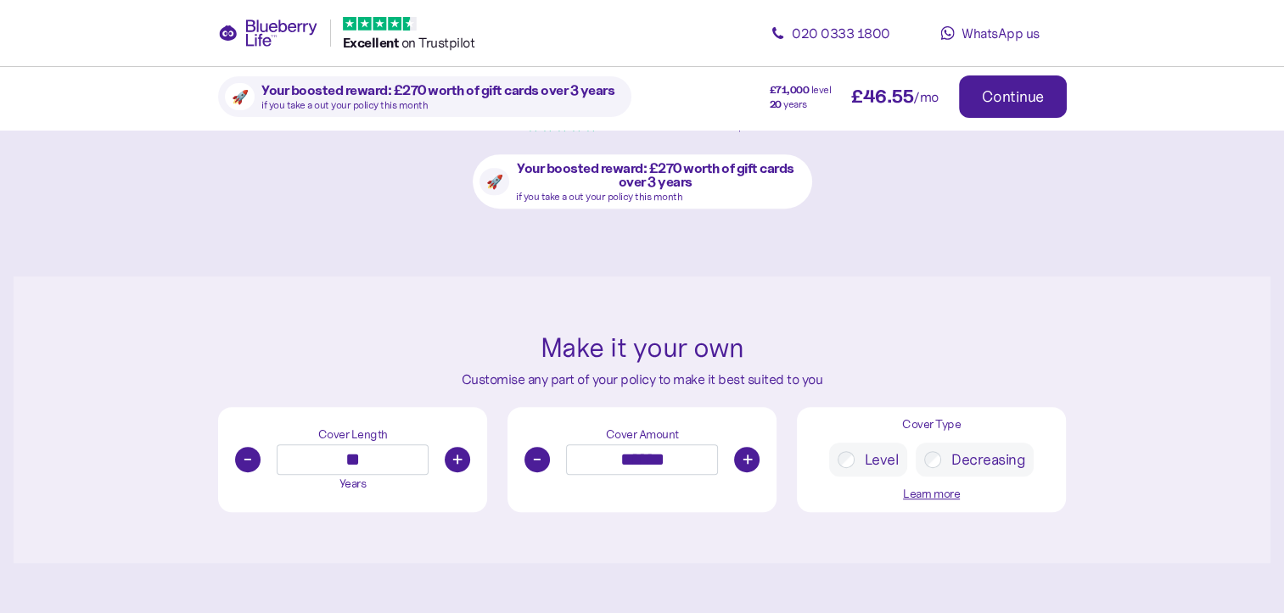
click at [540, 457] on button "-" at bounding box center [536, 459] width 25 height 25
click at [743, 461] on button "+" at bounding box center [746, 459] width 25 height 25
click at [539, 457] on button "-" at bounding box center [536, 459] width 25 height 25
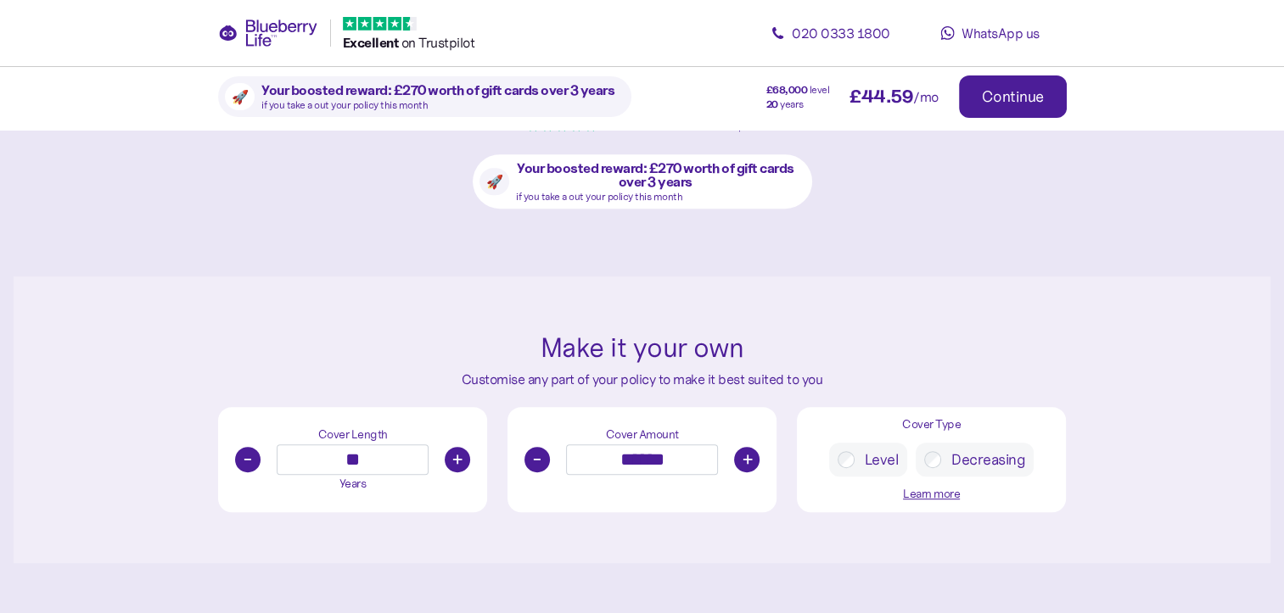
click at [539, 457] on button "-" at bounding box center [536, 459] width 25 height 25
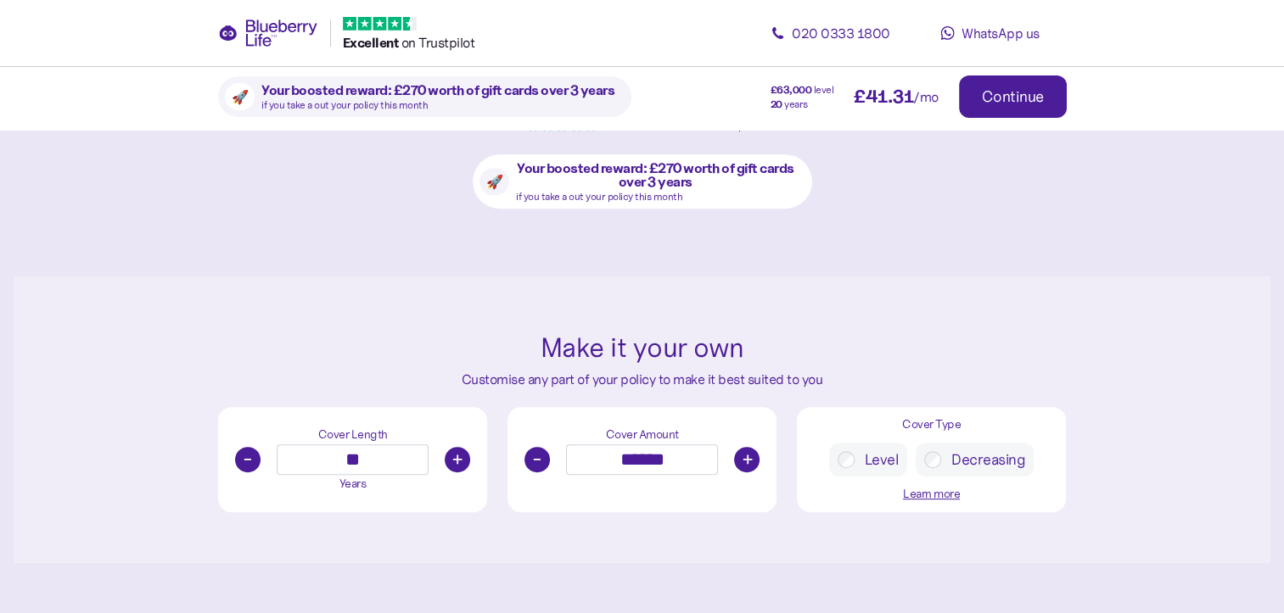
click at [539, 457] on button "-" at bounding box center [536, 459] width 25 height 25
click at [535, 457] on button "-" at bounding box center [536, 459] width 25 height 25
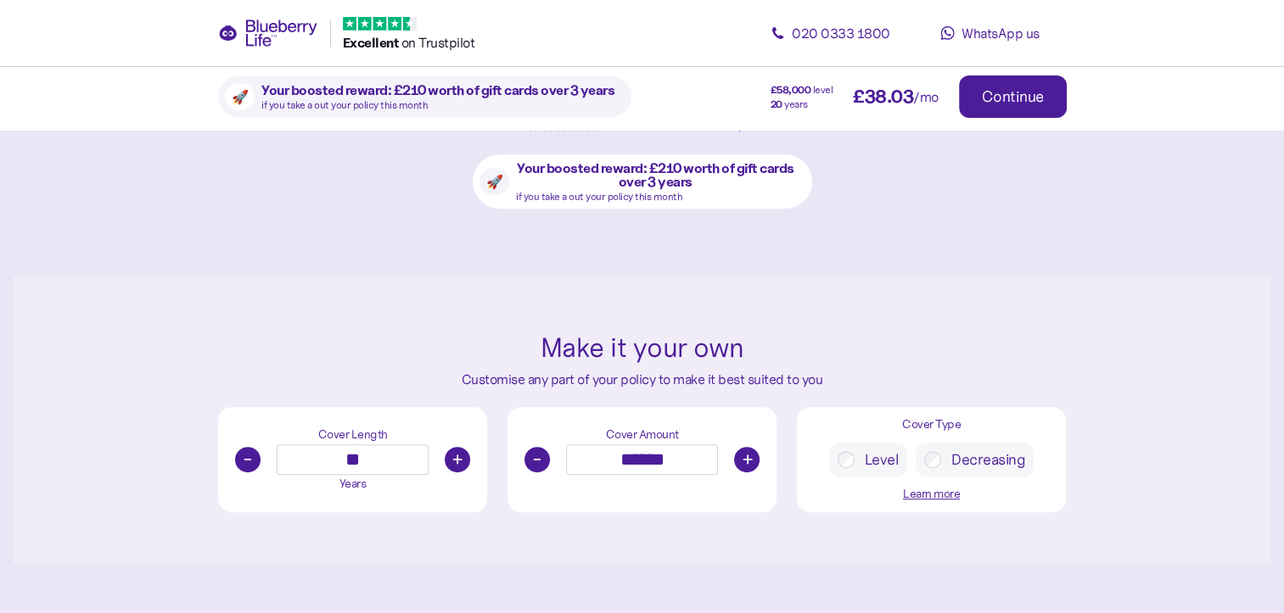
click at [535, 457] on button "-" at bounding box center [536, 459] width 25 height 25
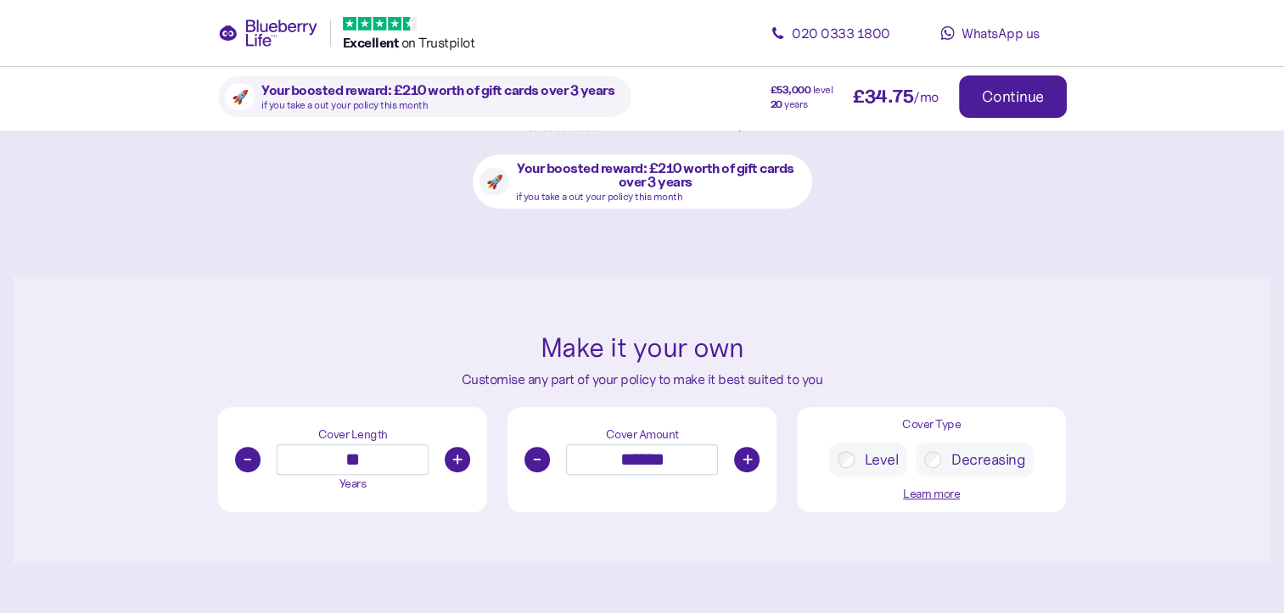
click at [535, 457] on button "-" at bounding box center [536, 459] width 25 height 25
click at [743, 460] on button "+" at bounding box center [746, 459] width 25 height 25
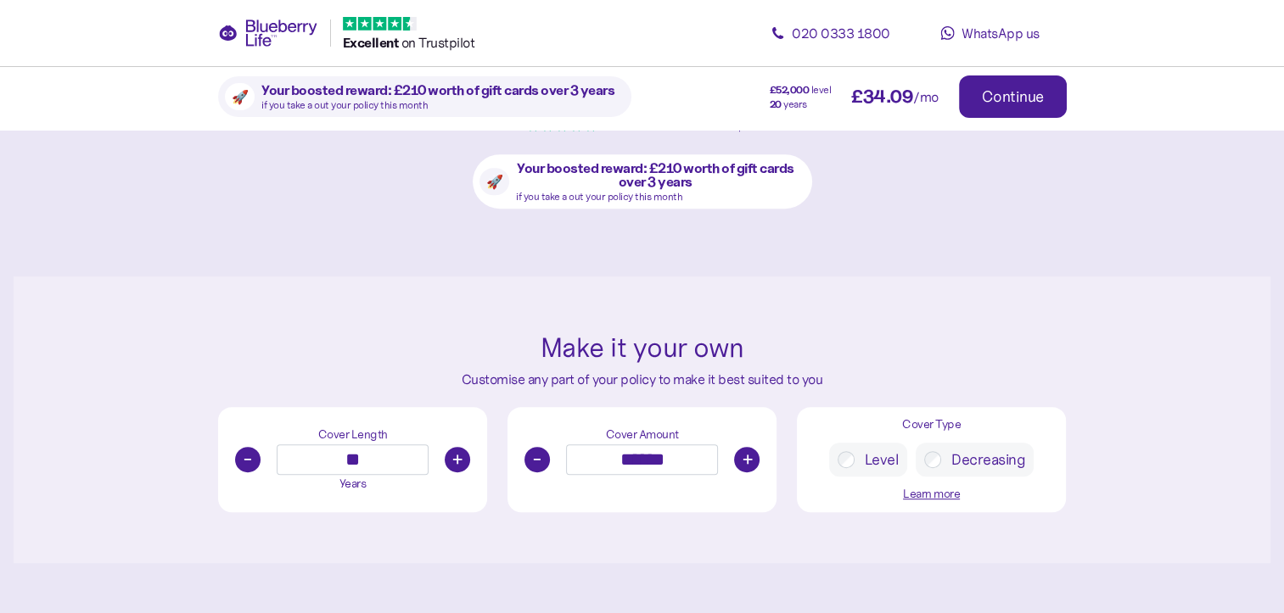
click at [743, 460] on button "+" at bounding box center [746, 459] width 25 height 25
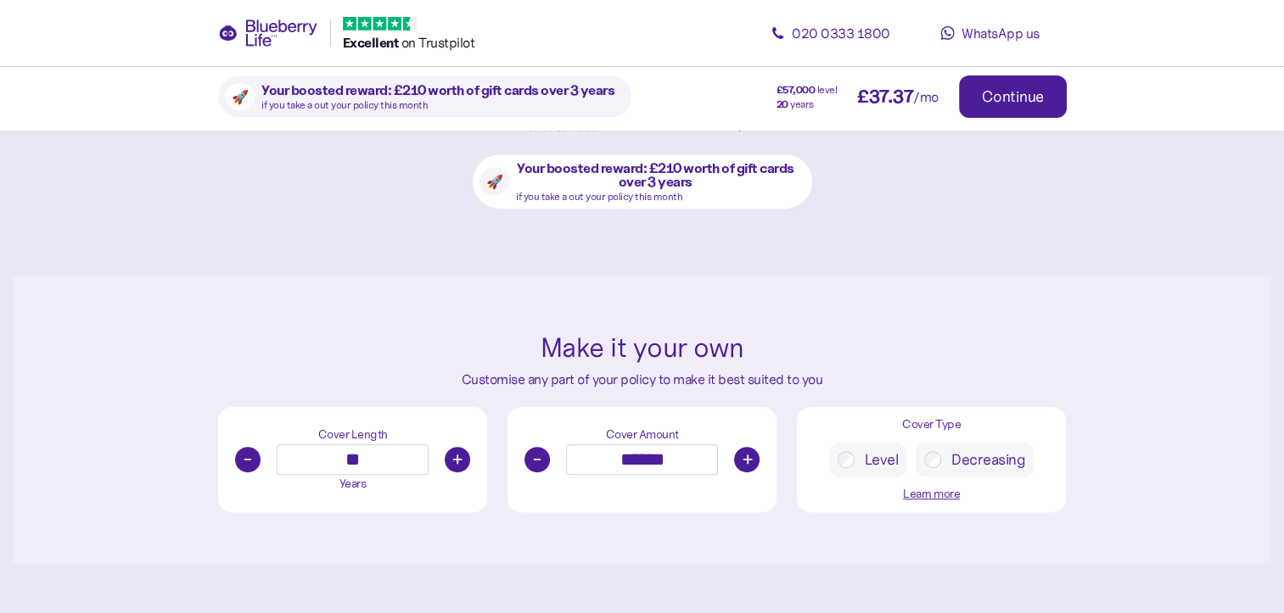
click at [743, 460] on button "+" at bounding box center [746, 459] width 25 height 25
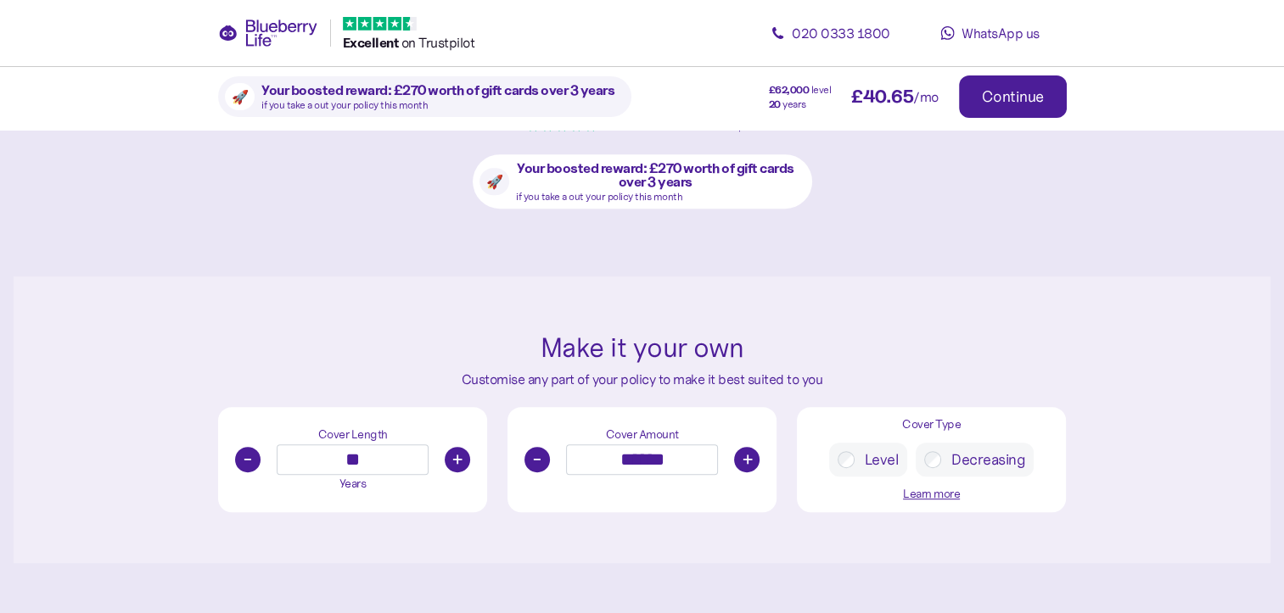
click at [743, 460] on button "+" at bounding box center [746, 459] width 25 height 25
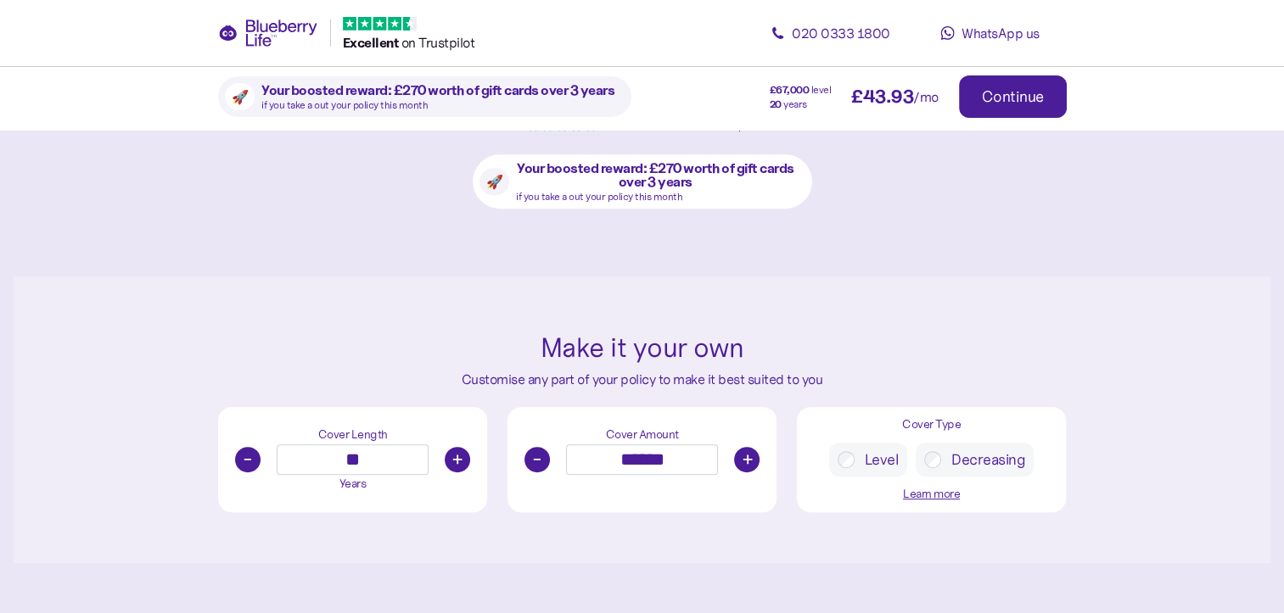
click at [743, 460] on button "+" at bounding box center [746, 459] width 25 height 25
type input "******"
